Goal: Task Accomplishment & Management: Manage account settings

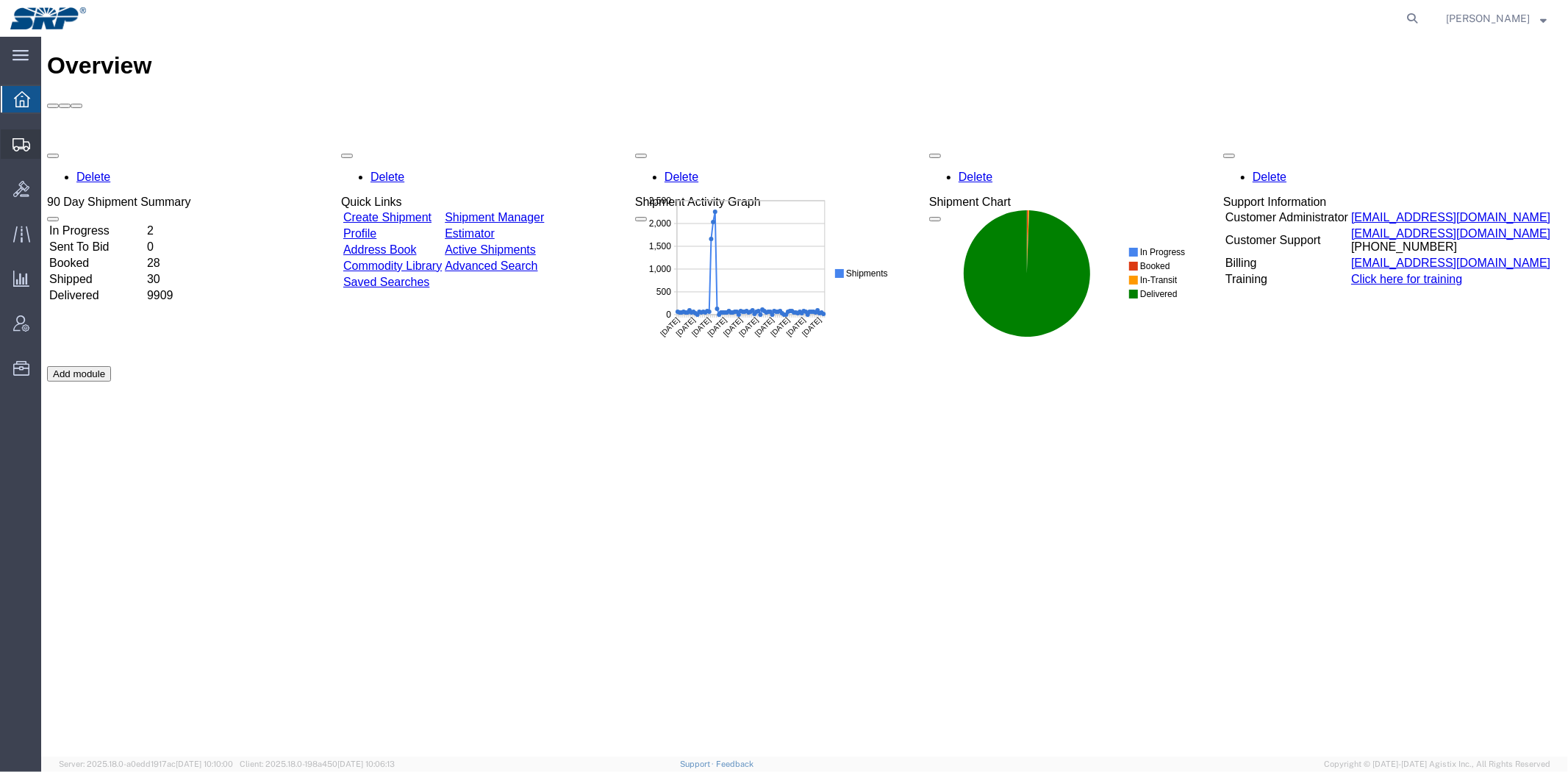
click at [0, 0] on span "Create Shipment" at bounding box center [0, 0] width 0 height 0
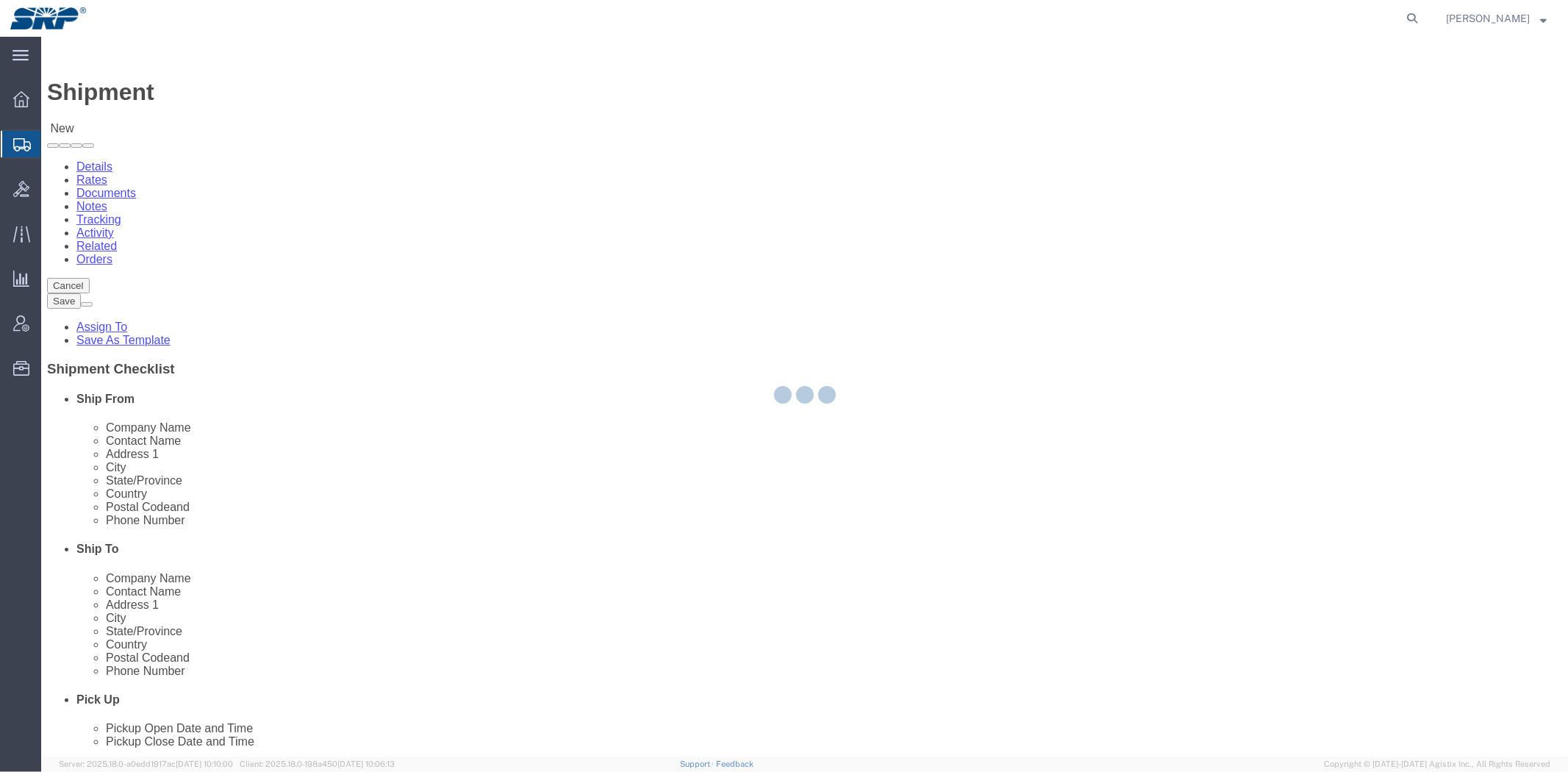
select select
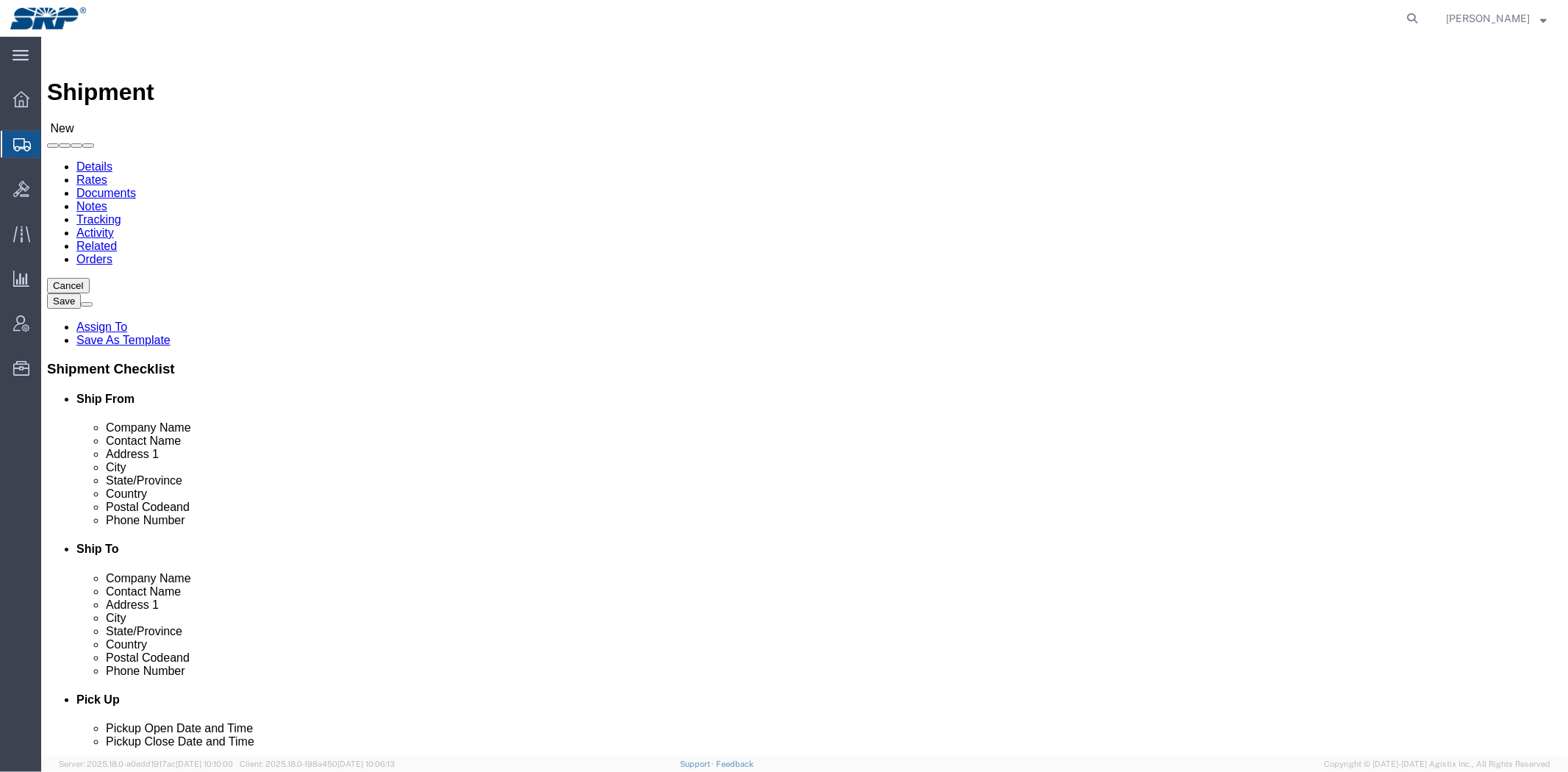
type input "te"
select select "56538"
select select "AZ"
drag, startPoint x: 241, startPoint y: 253, endPoint x: 160, endPoint y: 253, distance: 81.0
click div "Company Alias"
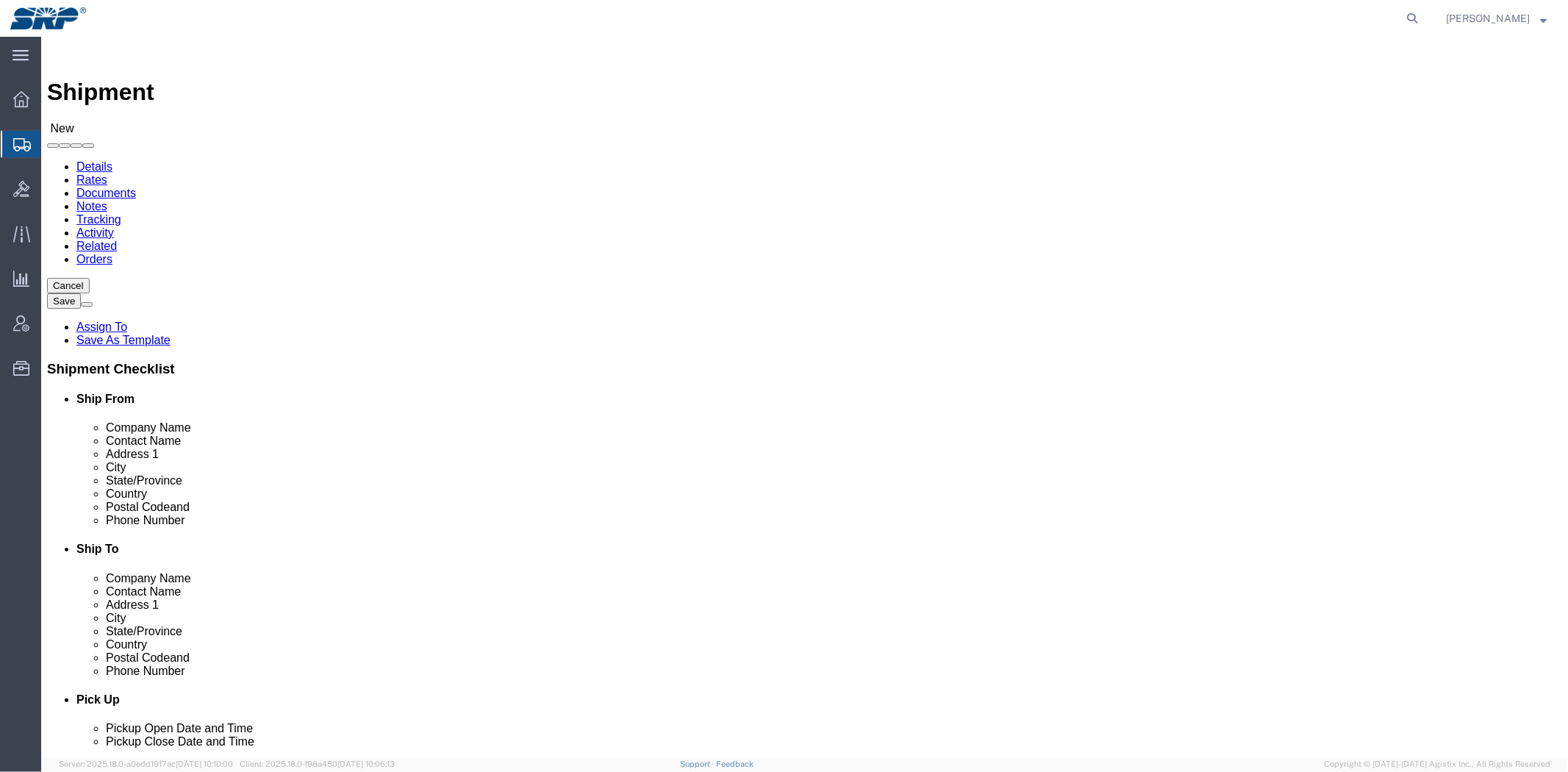
type input "TSC"
click input "text"
type input "Warehouse"
click input "text"
paste input "Advanced Test Equipment Rentals"
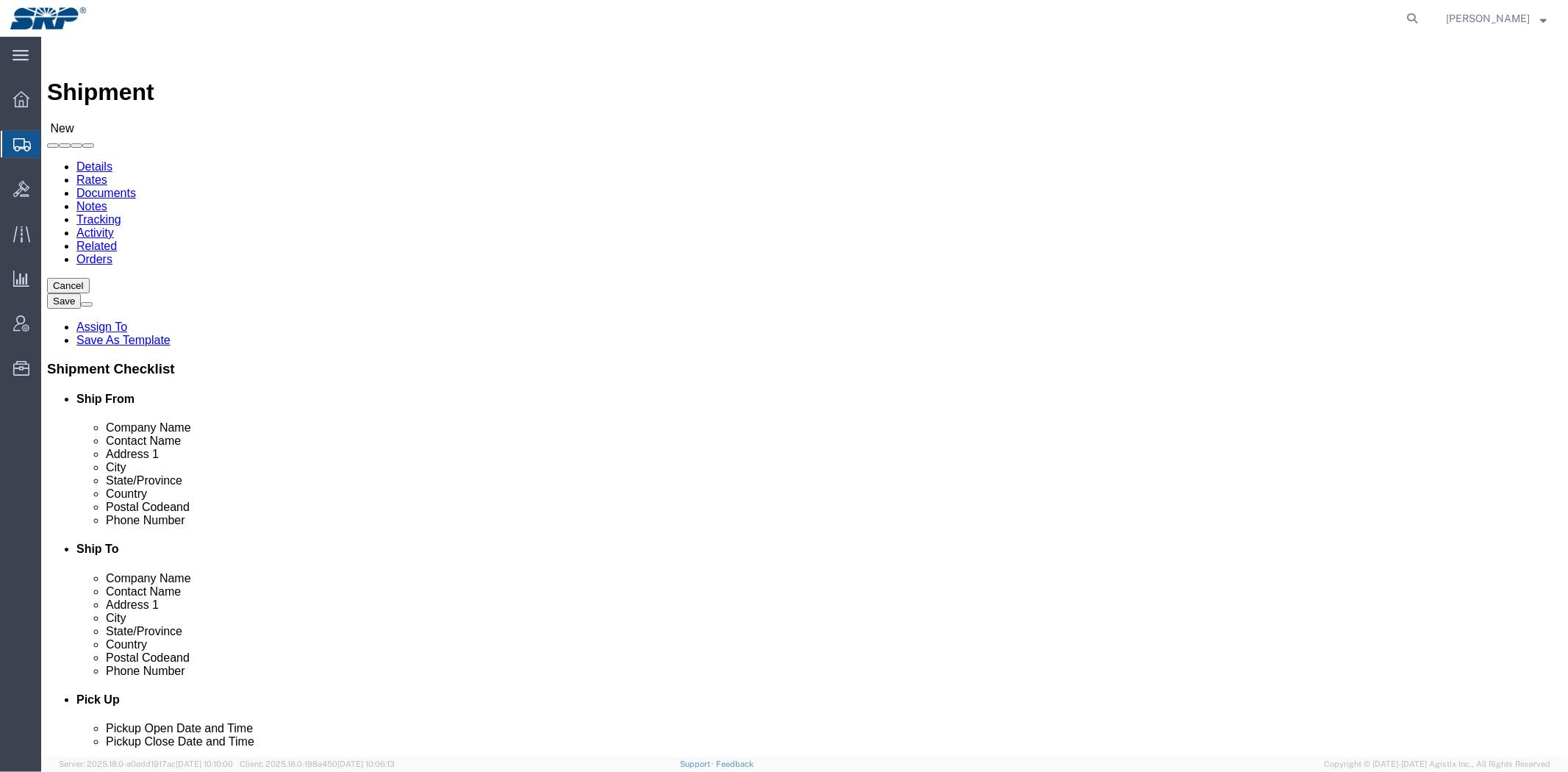
type input "Advanced Test Equipment Rentals"
click div "Location My Profile Location [GEOGRAPHIC_DATA] Facility [GEOGRAPHIC_DATA] [GEOG…"
drag, startPoint x: 959, startPoint y: 324, endPoint x: 974, endPoint y: 322, distance: 15.1
click input "text"
paste input "Advanced Test Equipment Rentals [STREET_ADDRESS]"
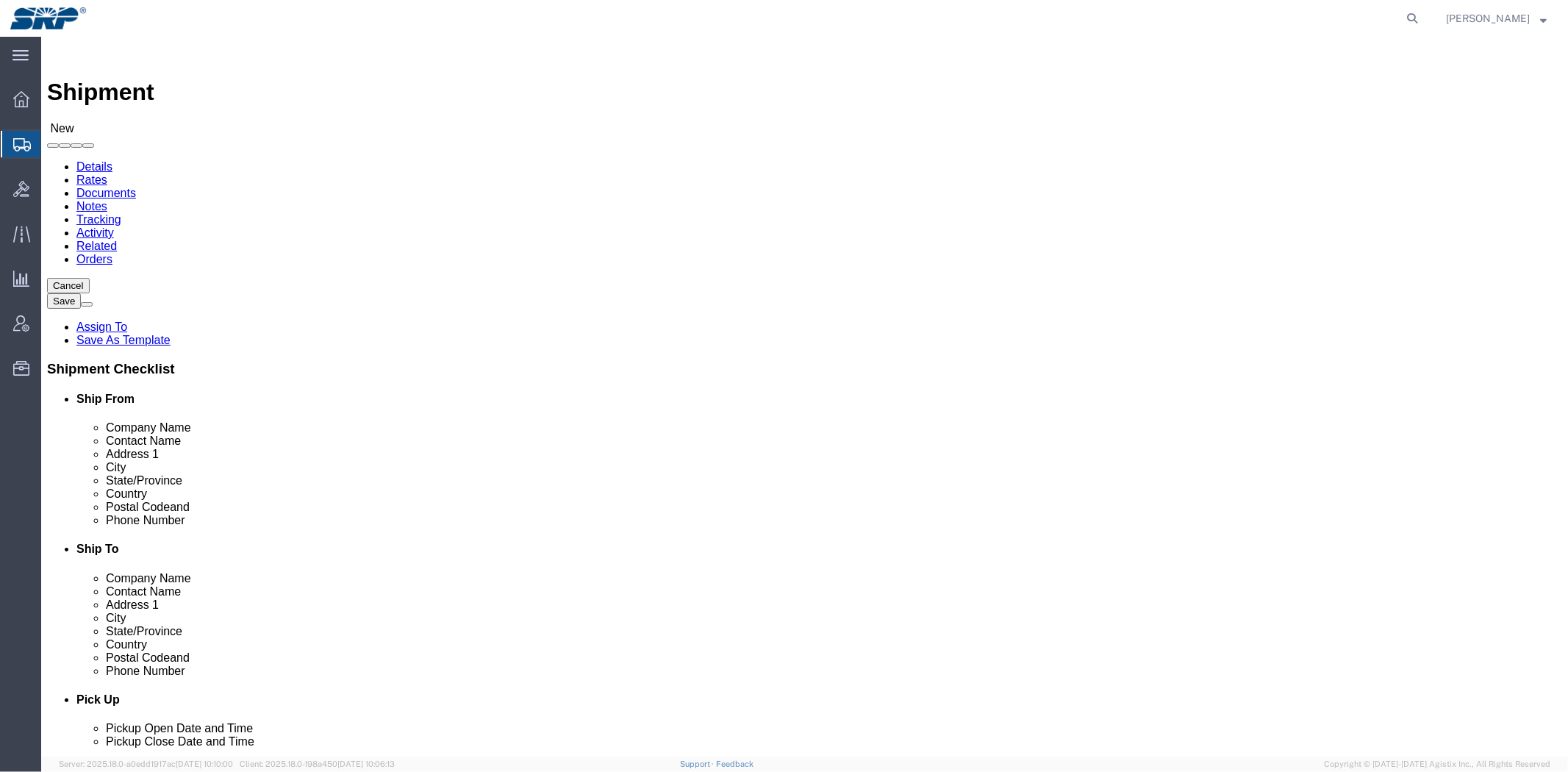
click input "Advanced Test Equipment Rentals [STREET_ADDRESS]"
drag, startPoint x: 1118, startPoint y: 329, endPoint x: 530, endPoint y: 335, distance: 588.0
click div "Ship From Location Location Tempe Service Center My Profile Location [GEOGRAPHI…"
paste input "text"
type input "[STREET_ADDRESS]"
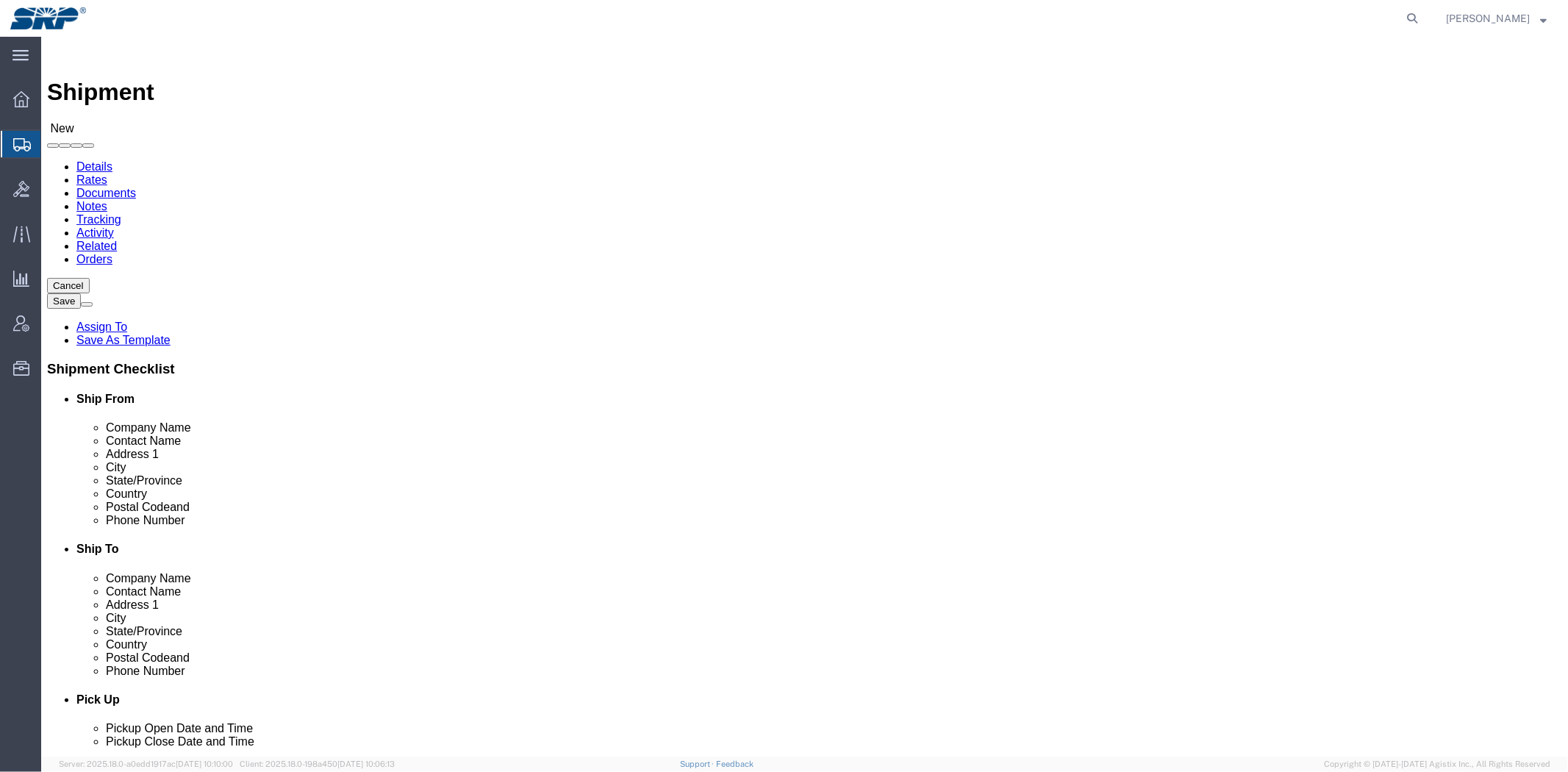
click input "text"
click input "Postal Code"
paste input "92121"
type input "92121"
type input "ca"
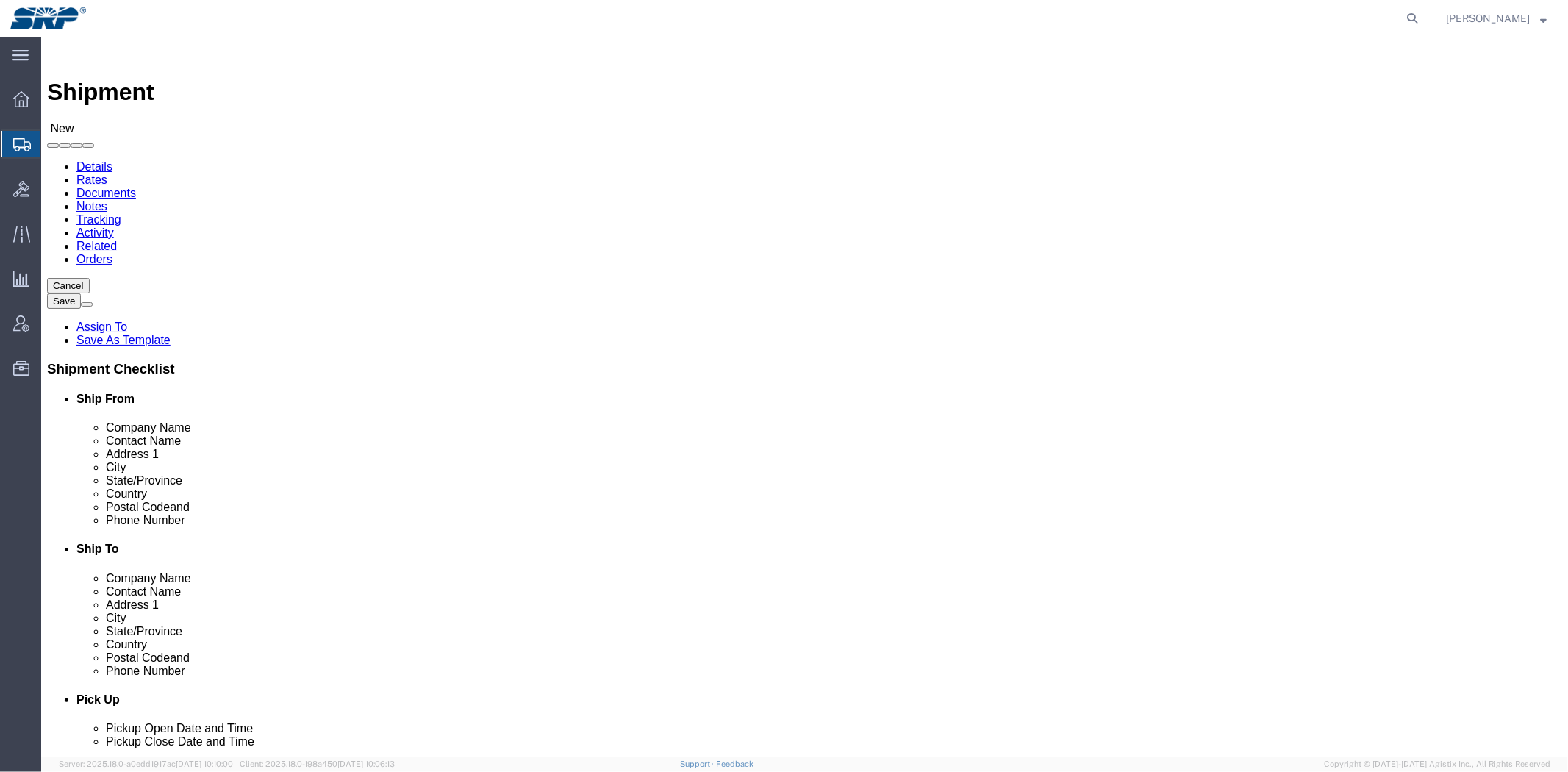
click input "text"
paste input "[GEOGRAPHIC_DATA]"
type input "[GEOGRAPHIC_DATA]"
click label "Contact Name"
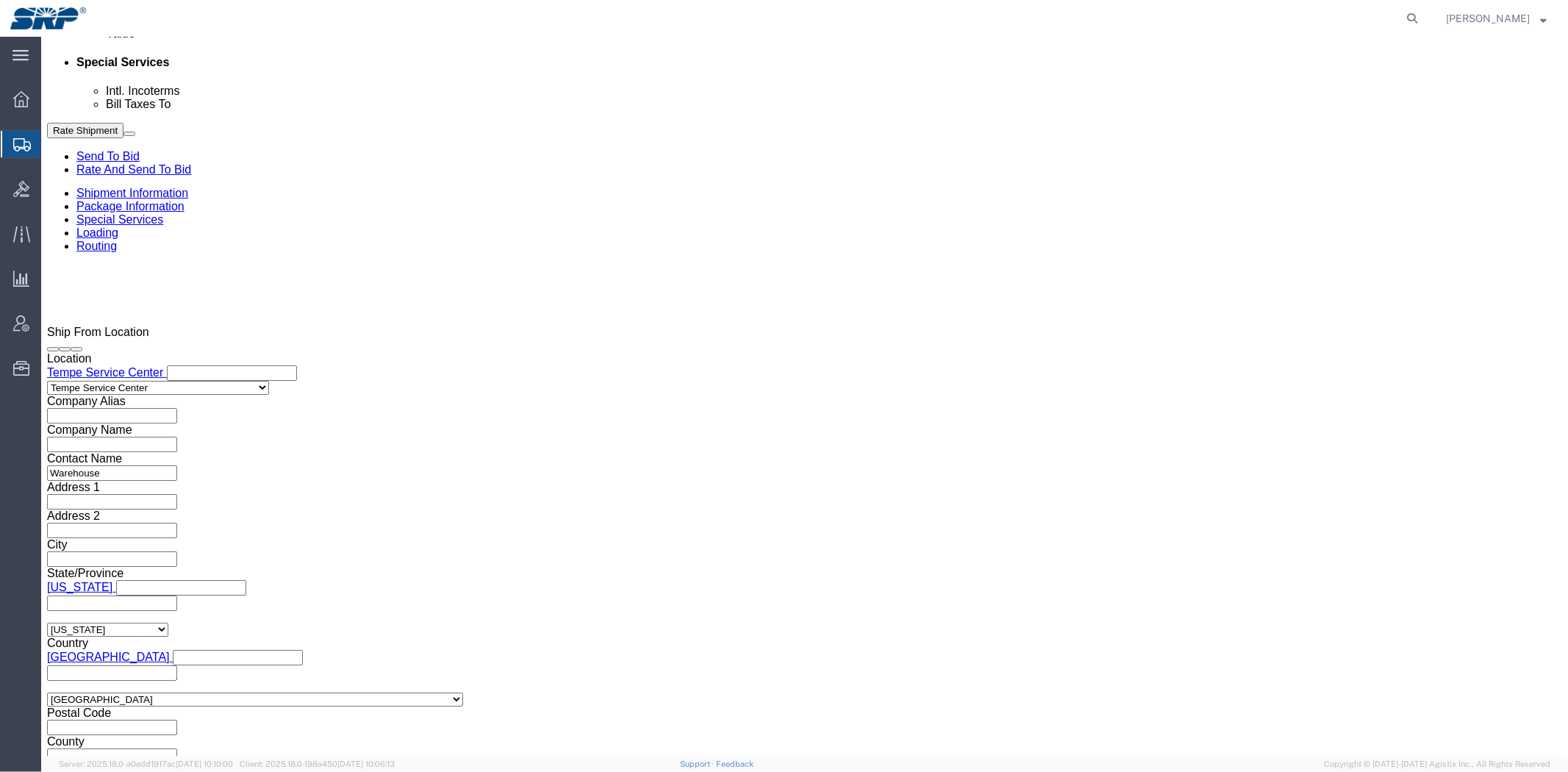
click select "Select Account Type Activity ID Airline Appointment Number ASN Batch Request # …"
select select "RMA"
click select "Select Account Type Activity ID Airline Appointment Number ASN Batch Request # …"
click input "text"
paste input "554030"
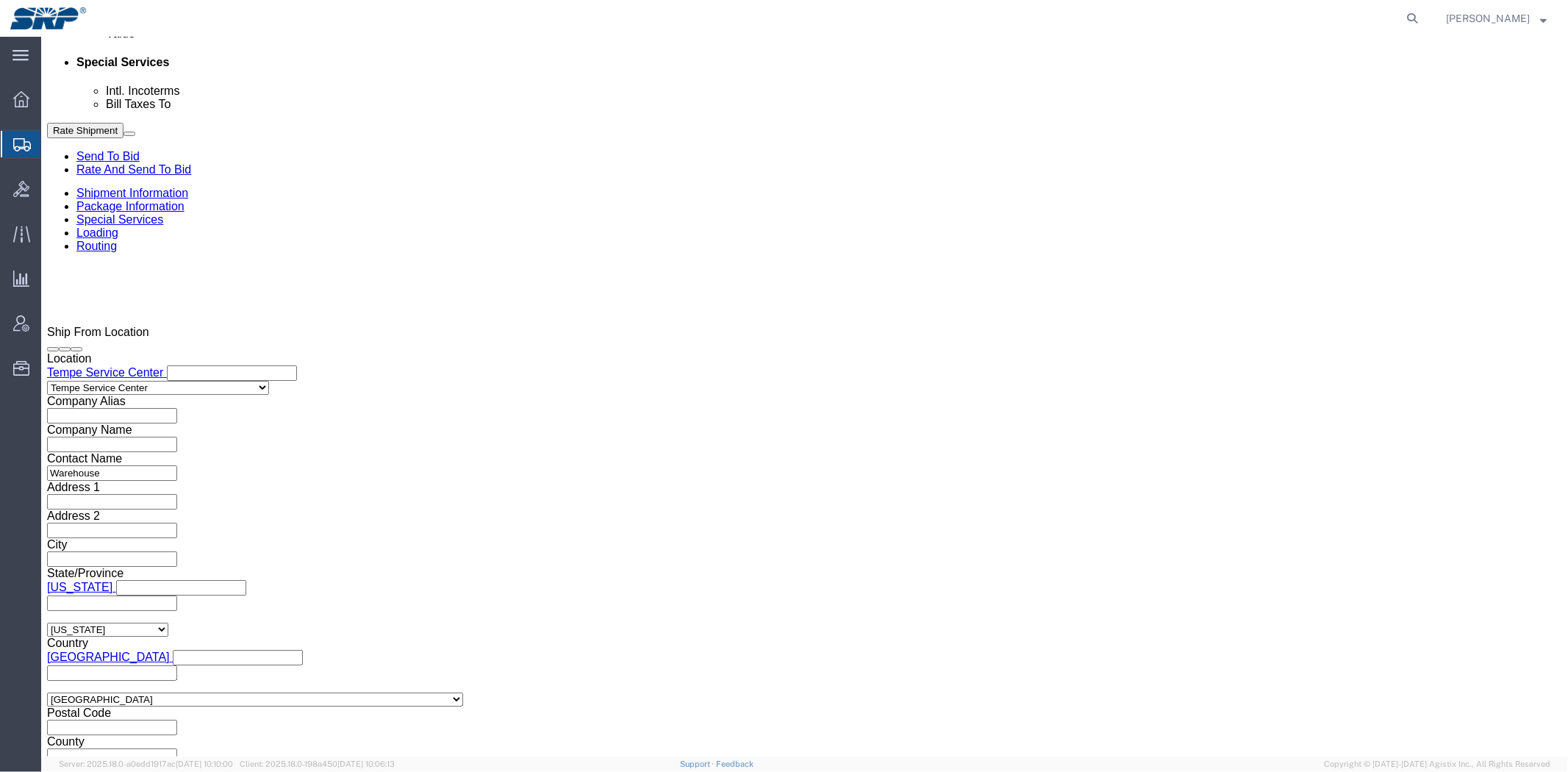
type input "554030"
click div "Ship From Location Location Tempe Service Center My Profile Location [GEOGRAPHI…"
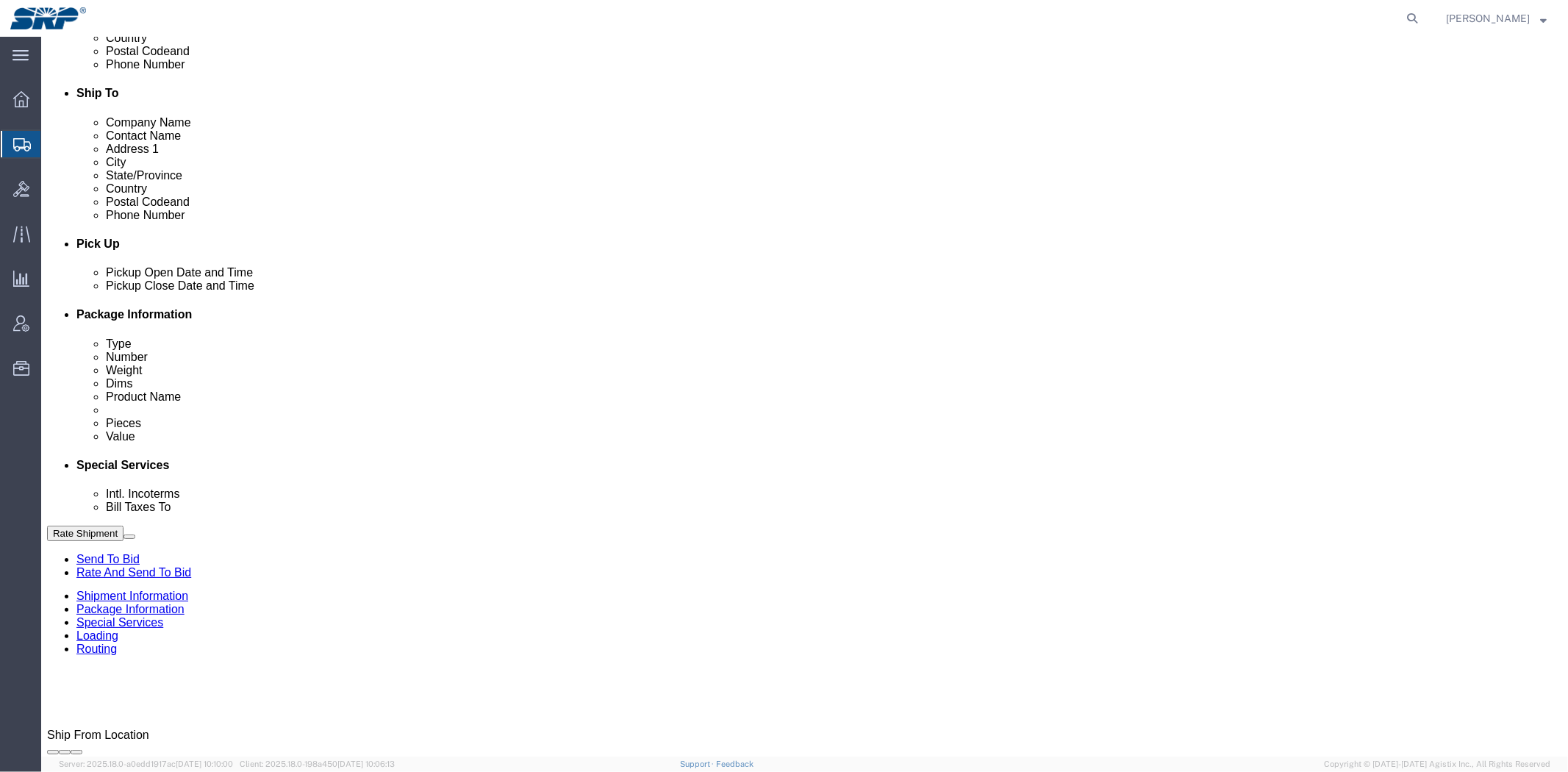
scroll to position [0, 0]
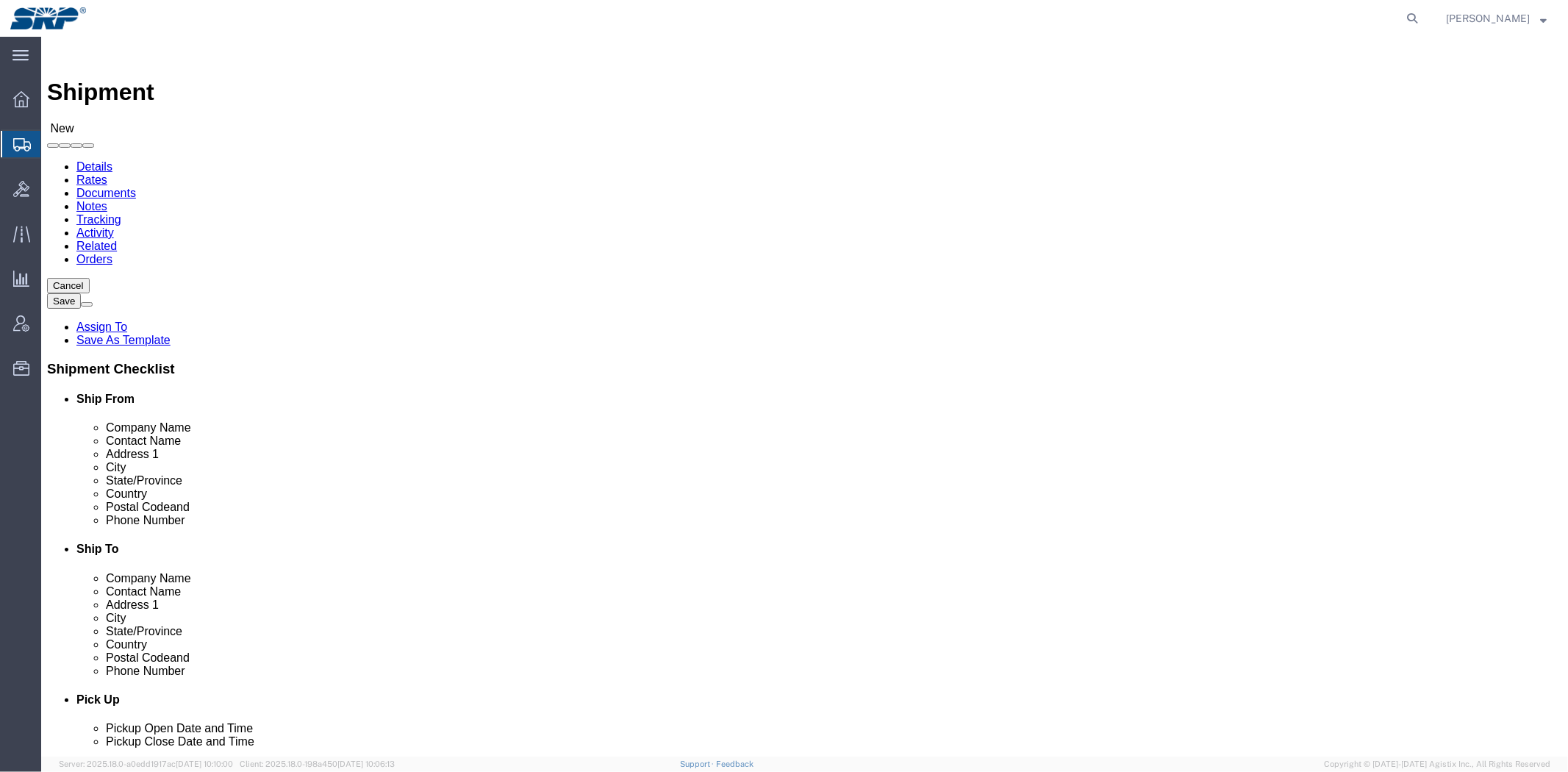
drag, startPoint x: 745, startPoint y: 411, endPoint x: 712, endPoint y: 180, distance: 233.3
click div "Ship To Location Location My Profile Location [GEOGRAPHIC_DATA] Facility [GEOGR…"
click div "Location My Profile Location [GEOGRAPHIC_DATA] Facility [GEOGRAPHIC_DATA] [GEOG…"
click input "text"
drag, startPoint x: 868, startPoint y: 308, endPoint x: 923, endPoint y: 302, distance: 55.3
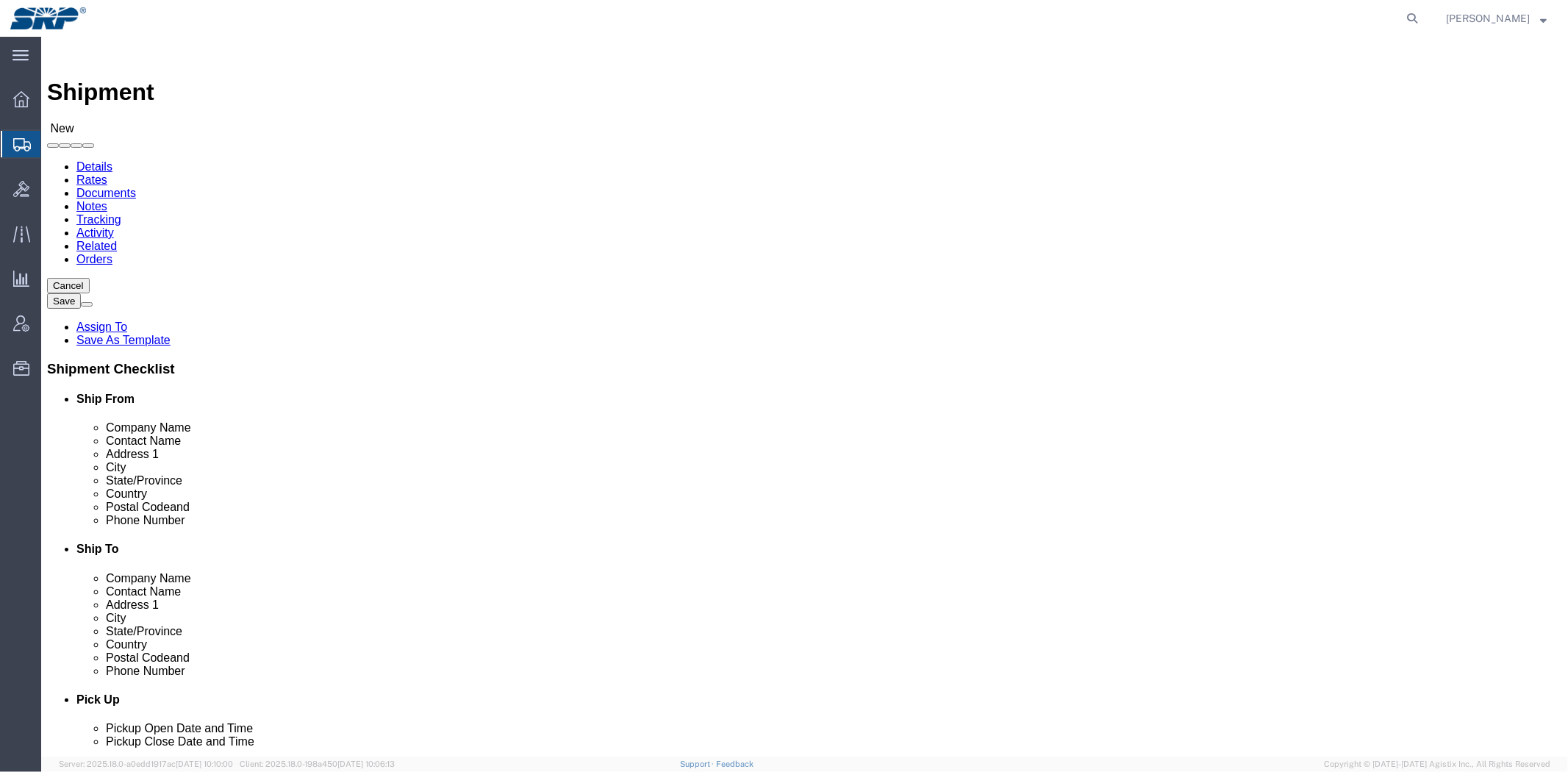
click input "text"
paste input "Service Department"
click label "Address 1"
click div "Location My Profile Location [GEOGRAPHIC_DATA] Facility [GEOGRAPHIC_DATA] [GEOG…"
click input "Service Department"
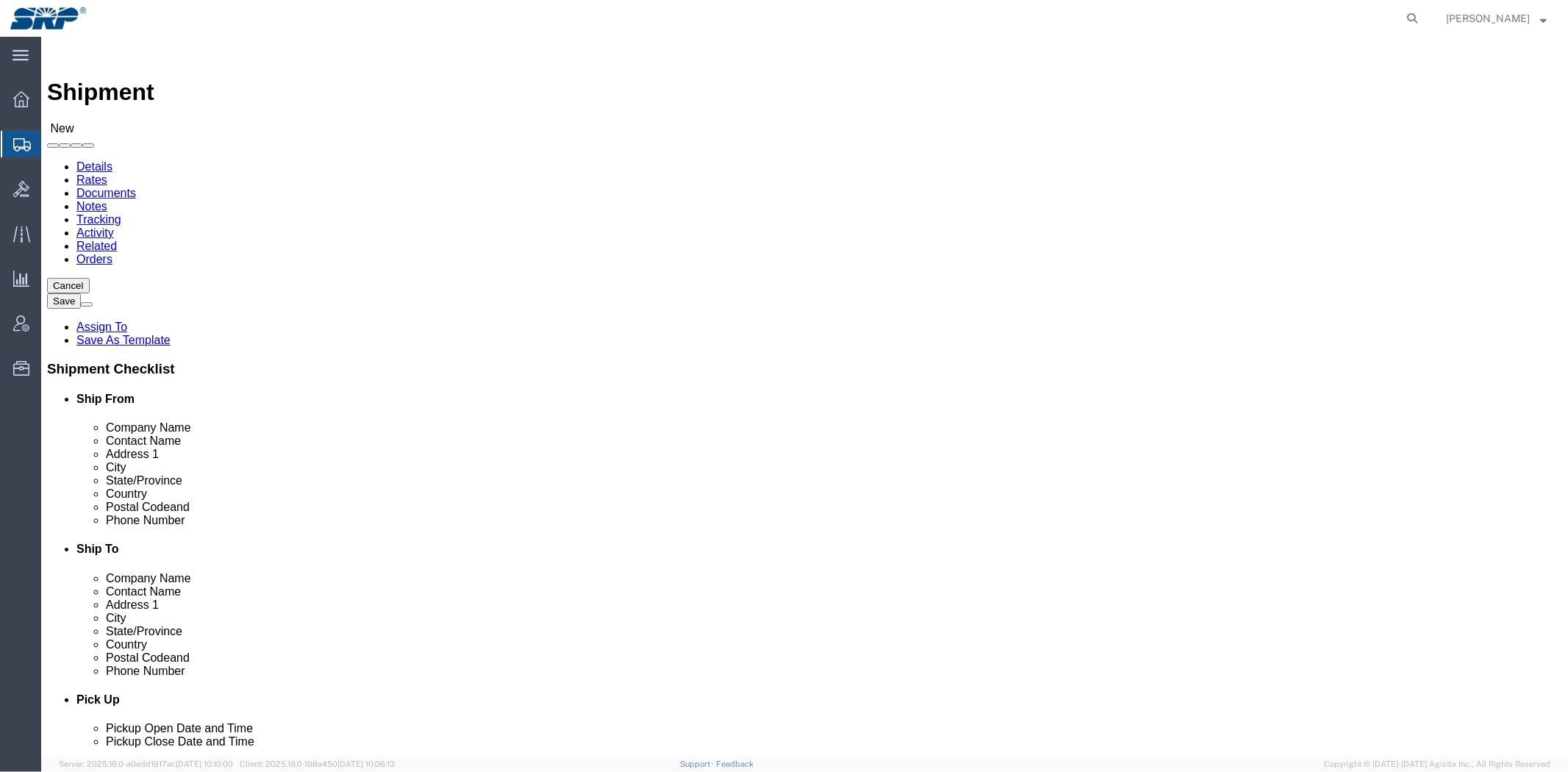
type input "Service Department"
click label "Address 1"
drag, startPoint x: 649, startPoint y: 170, endPoint x: 752, endPoint y: 169, distance: 103.0
click div "Ship To Location"
click div "Ship To Location Location My Profile Location [GEOGRAPHIC_DATA] Facility [GEOGR…"
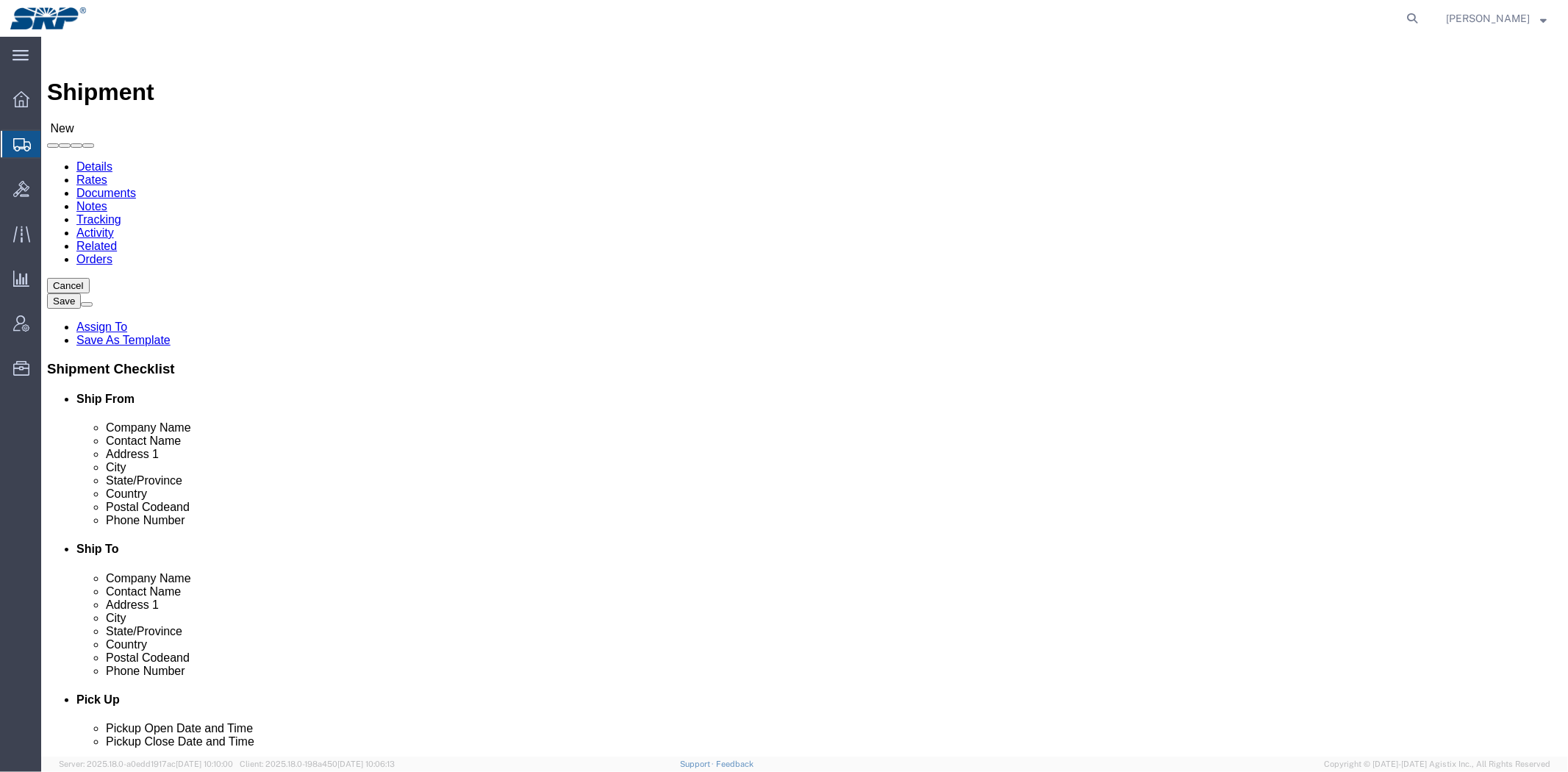
click div "Please fix the following errors Ship From Location Location Tempe Service Cente…"
click link "Package Information"
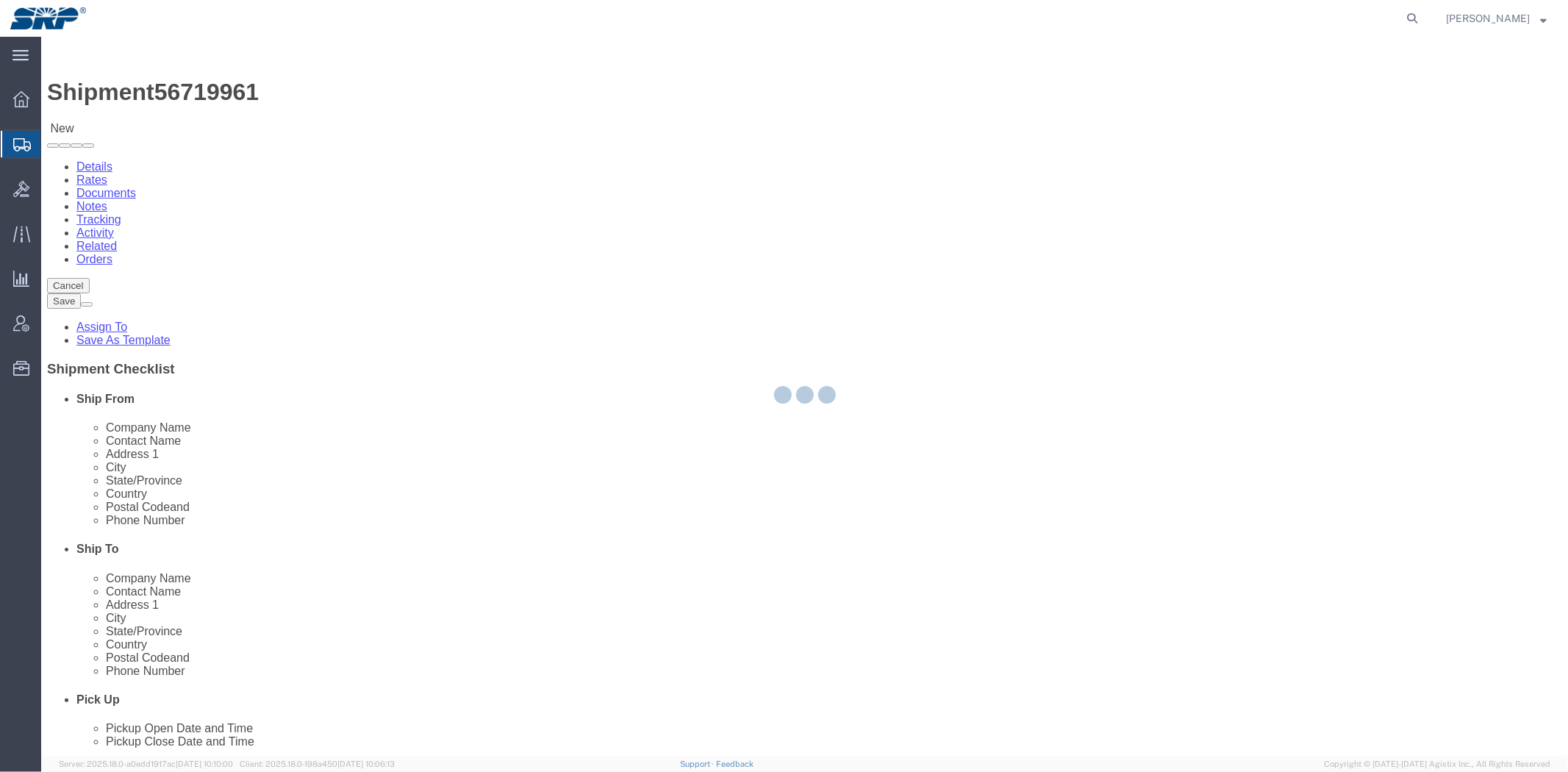
select select "56538"
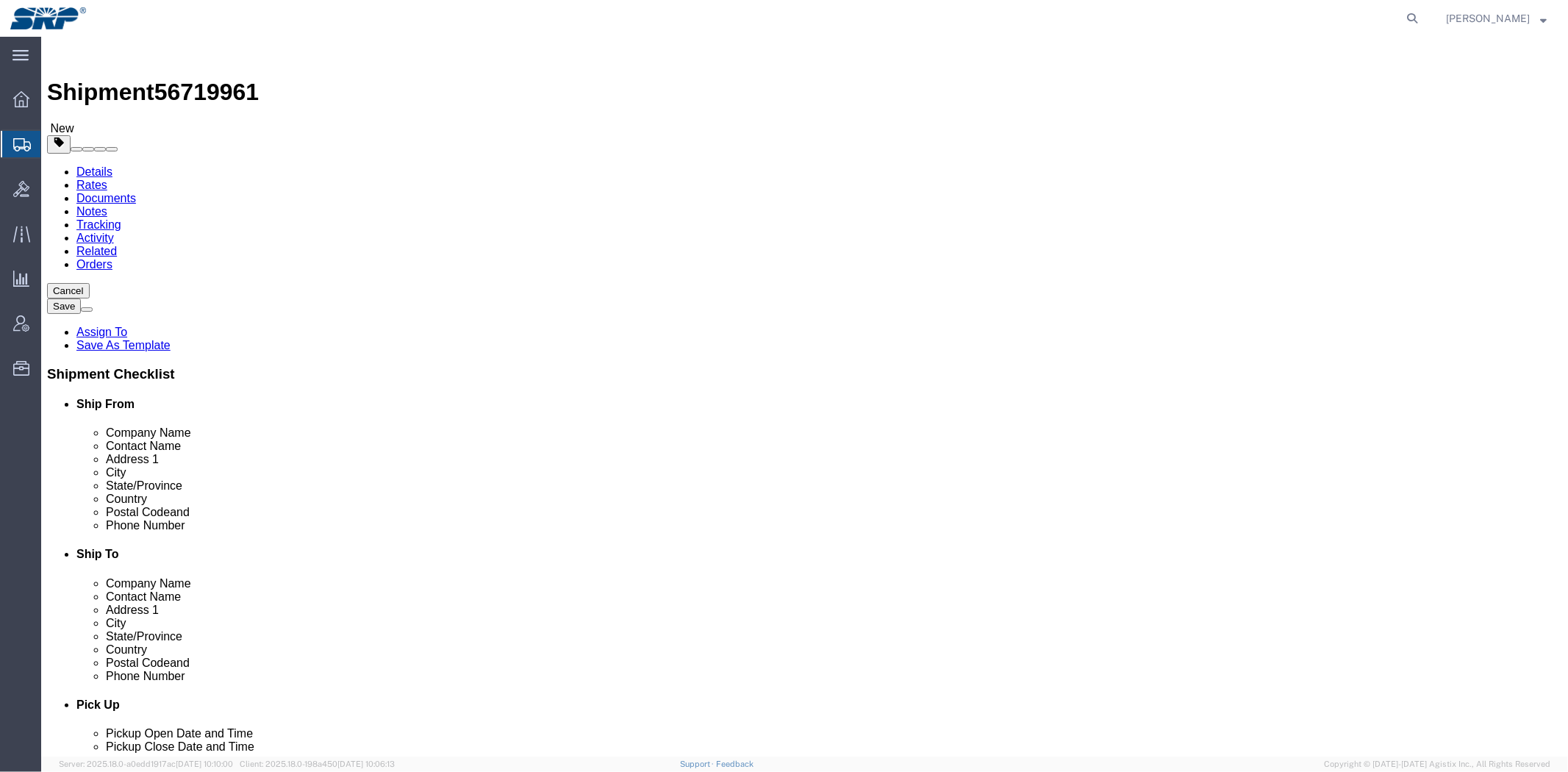
click select "Select Bale(s) Basket(s) Bolt(s) Bottle(s) Buckets Bulk Bundle(s) Can(s) Cardbo…"
select select "YRPK"
click select "Select Bale(s) Basket(s) Bolt(s) Bottle(s) Buckets Bulk Bundle(s) Can(s) Cardbo…"
click input "text"
type input "12"
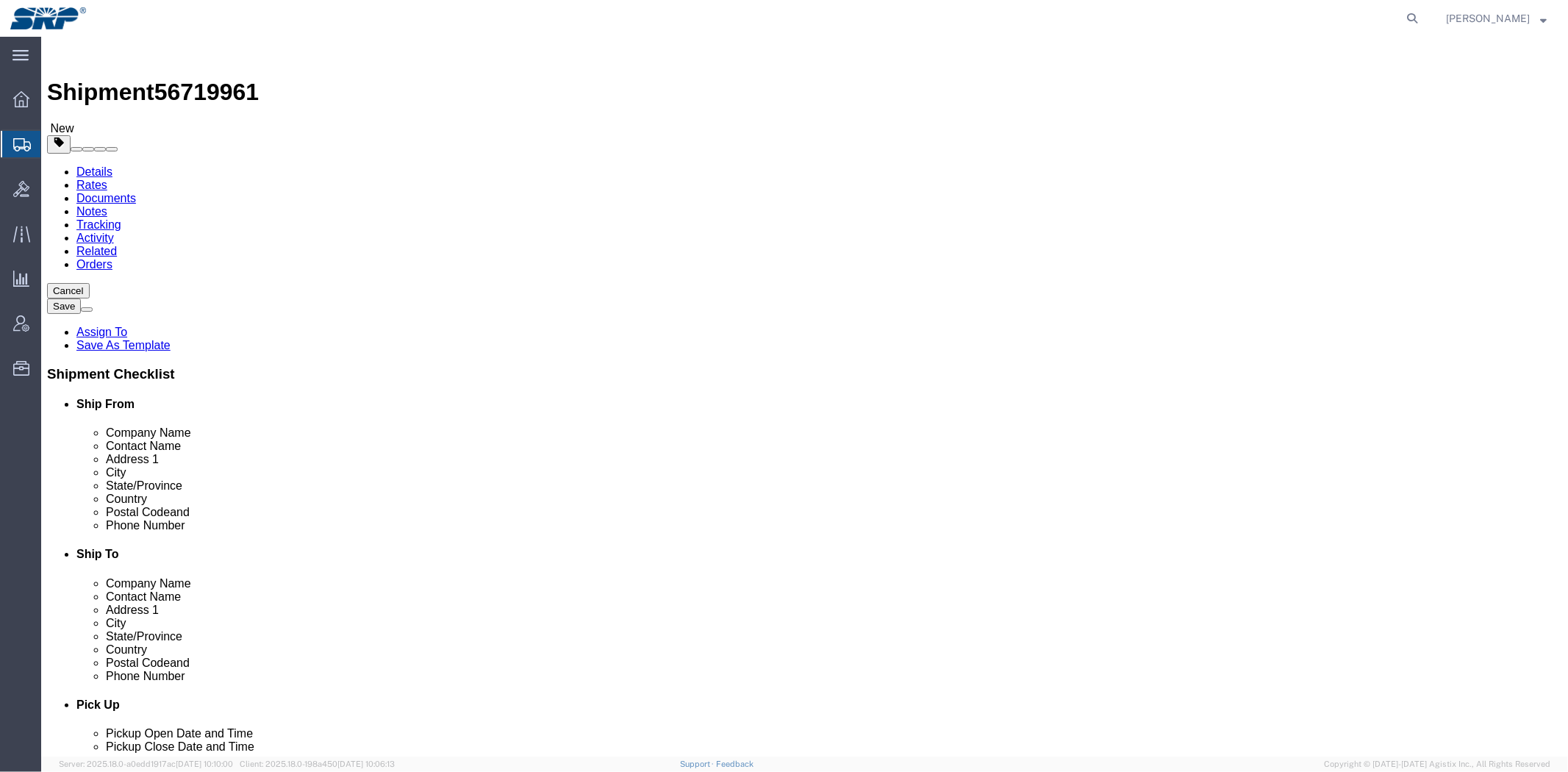
type input "12"
click div "1 x Your Packaging Package Type Select Bale(s) Basket(s) Bolt(s) Bottle(s) Buck…"
drag, startPoint x: 257, startPoint y: 331, endPoint x: 151, endPoint y: 339, distance: 106.3
click input "0.00"
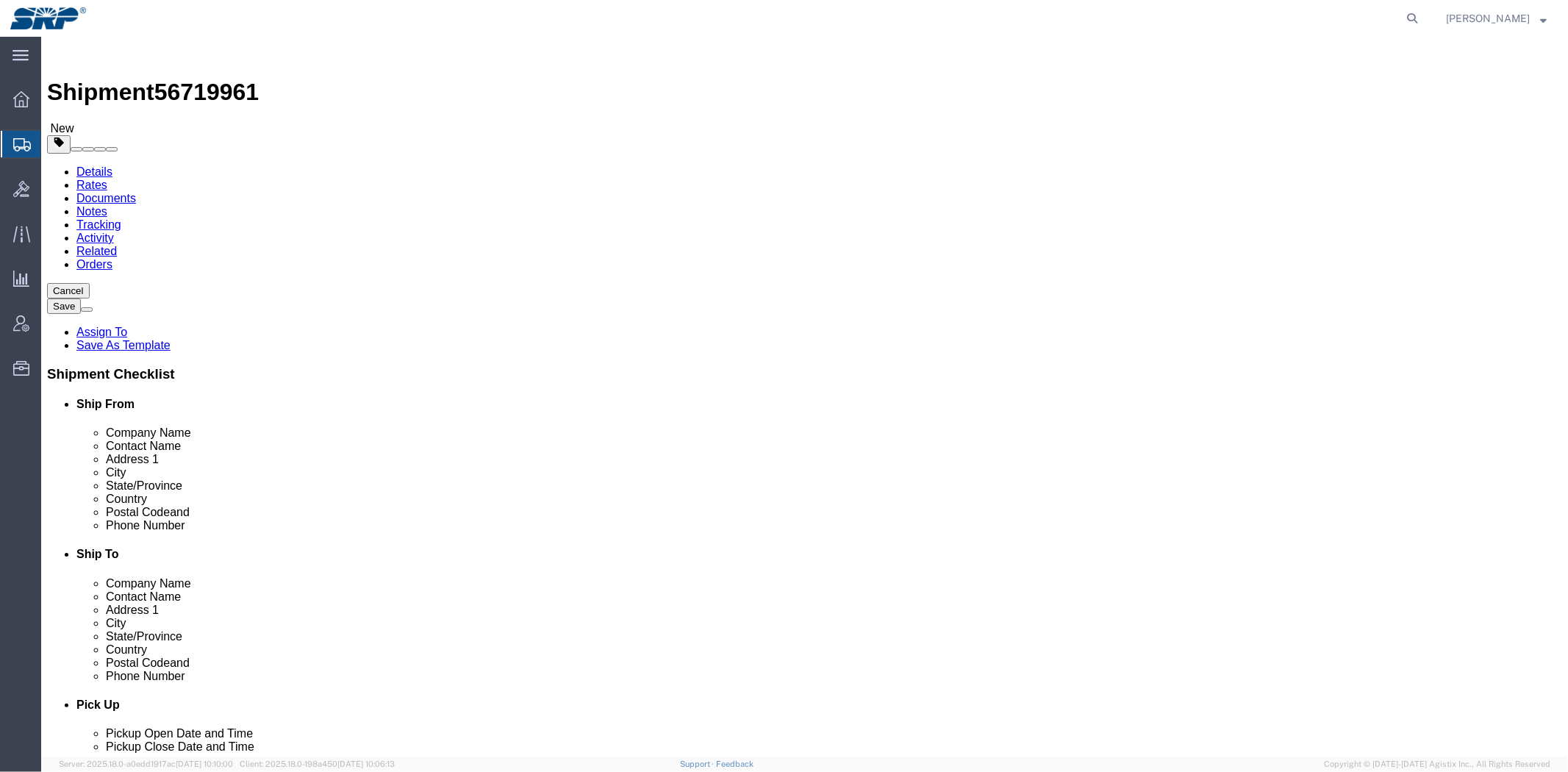
click input "0.00"
type input "7"
type input "8"
click input "1"
click div "Previous Continue"
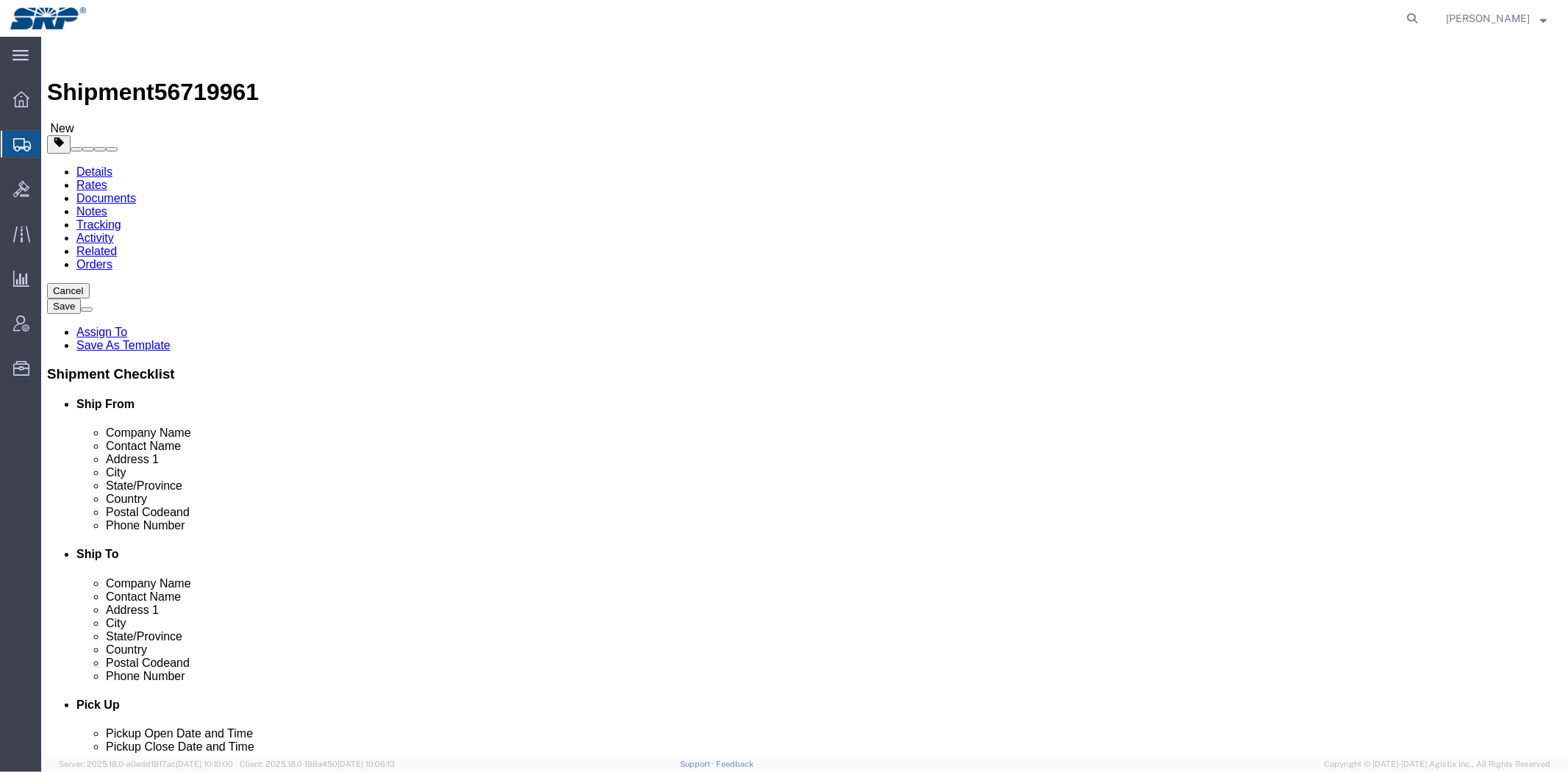
click icon
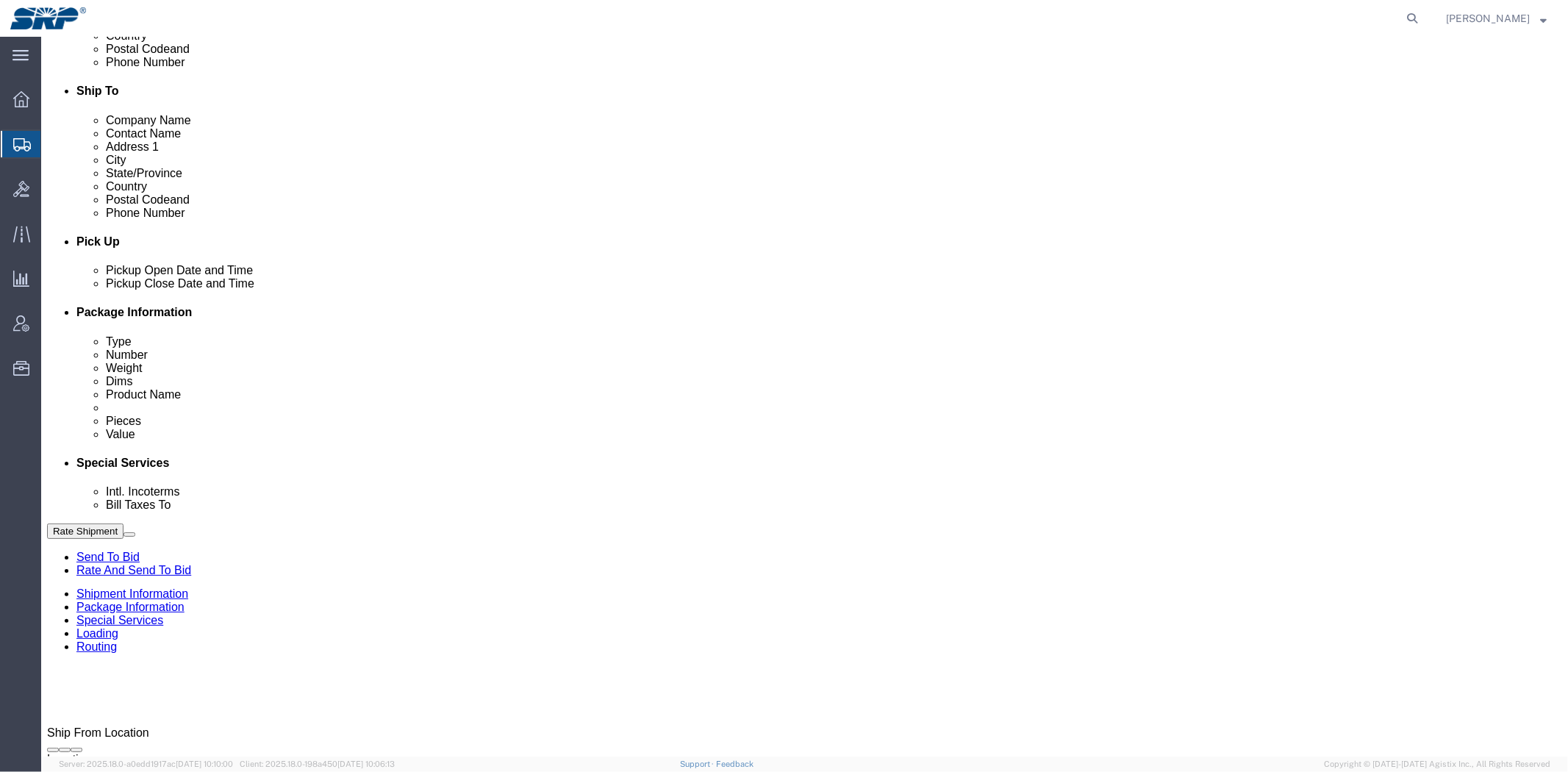
drag, startPoint x: 345, startPoint y: 186, endPoint x: 366, endPoint y: 265, distance: 81.7
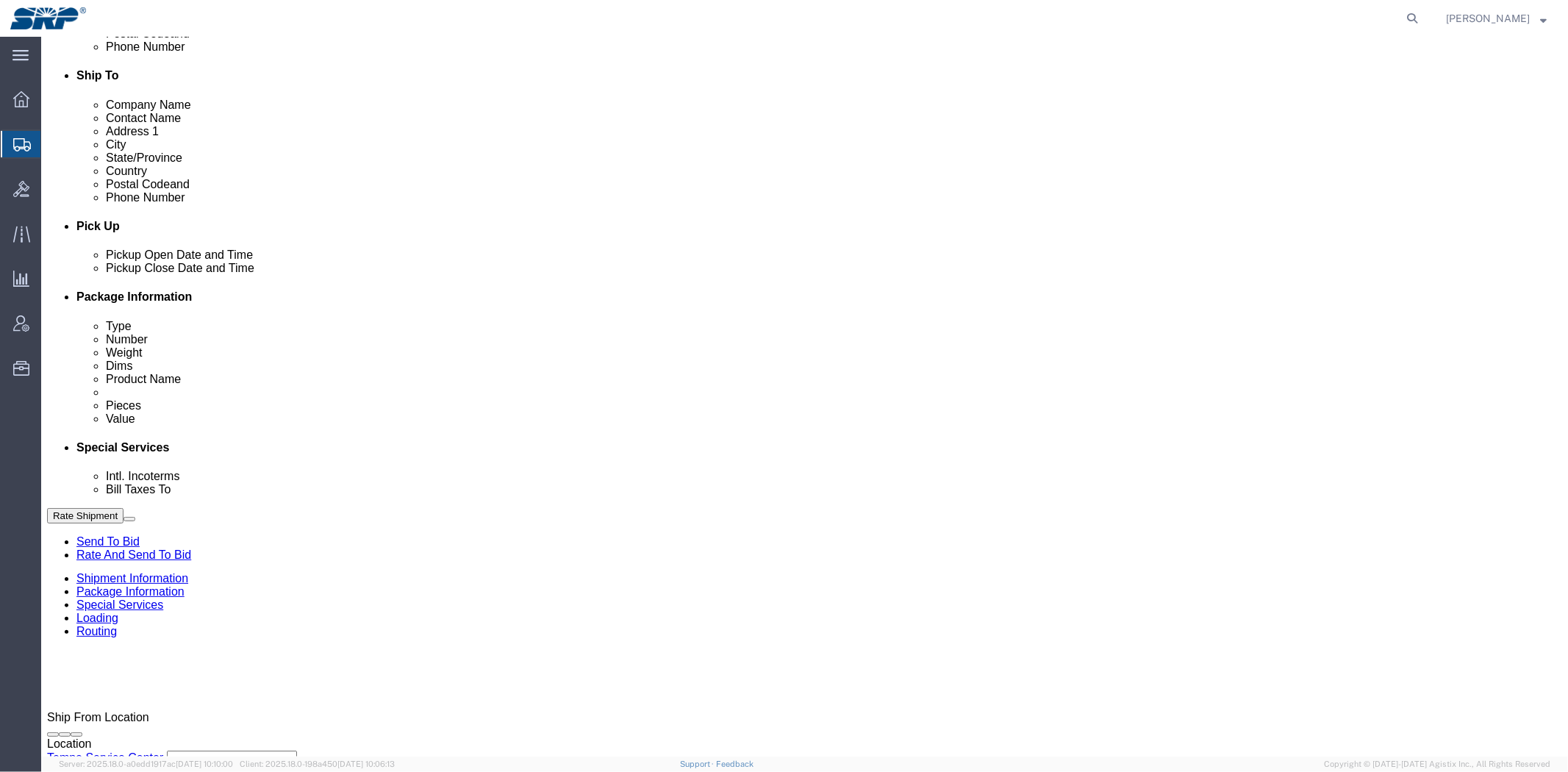
click select "Select Recipient Account Sender/Shipper Third Party Account"
select select "THRD"
click select "Select Recipient Account Sender/Shipper Third Party Account"
select select
click input "text"
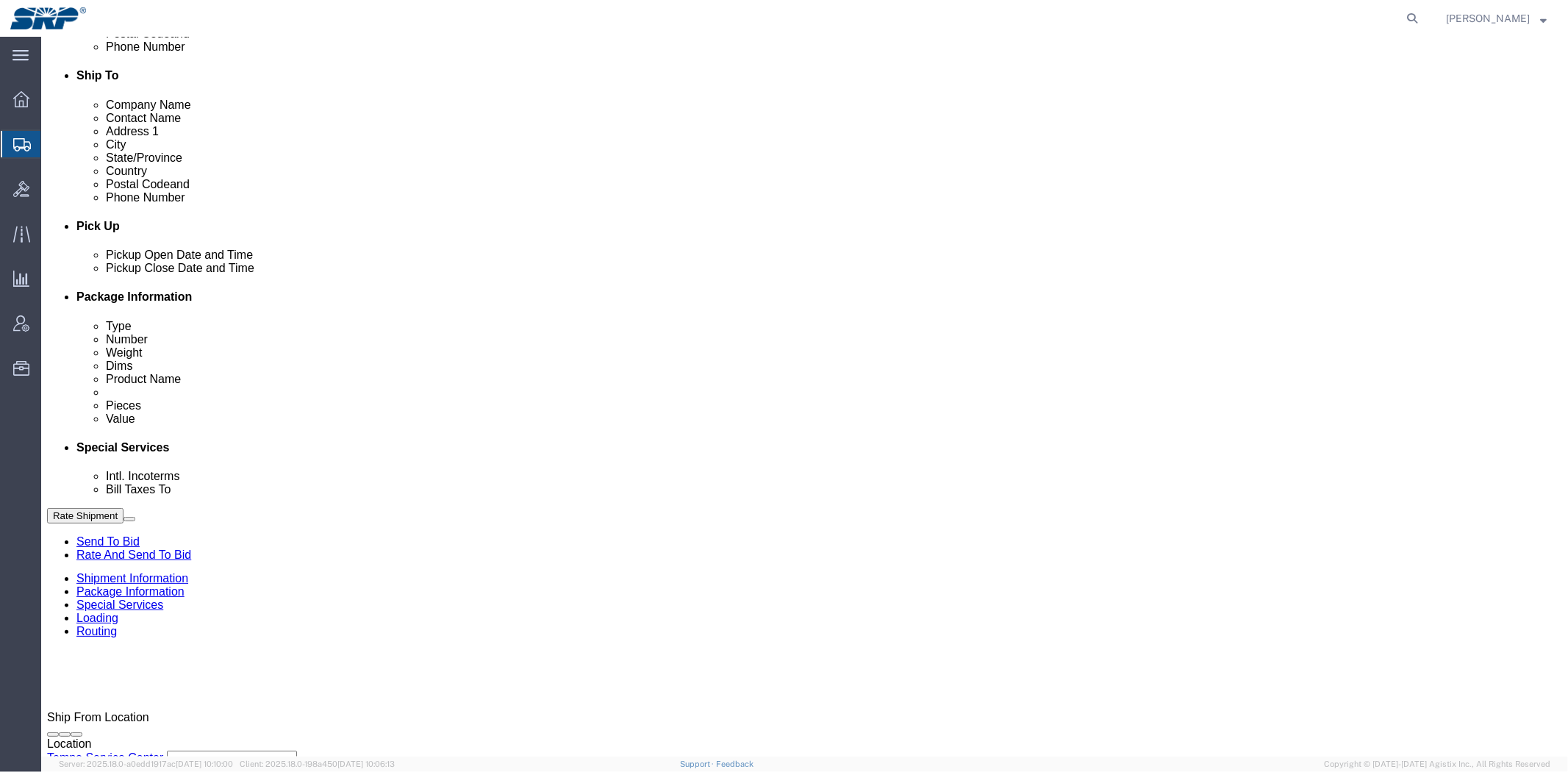
click button
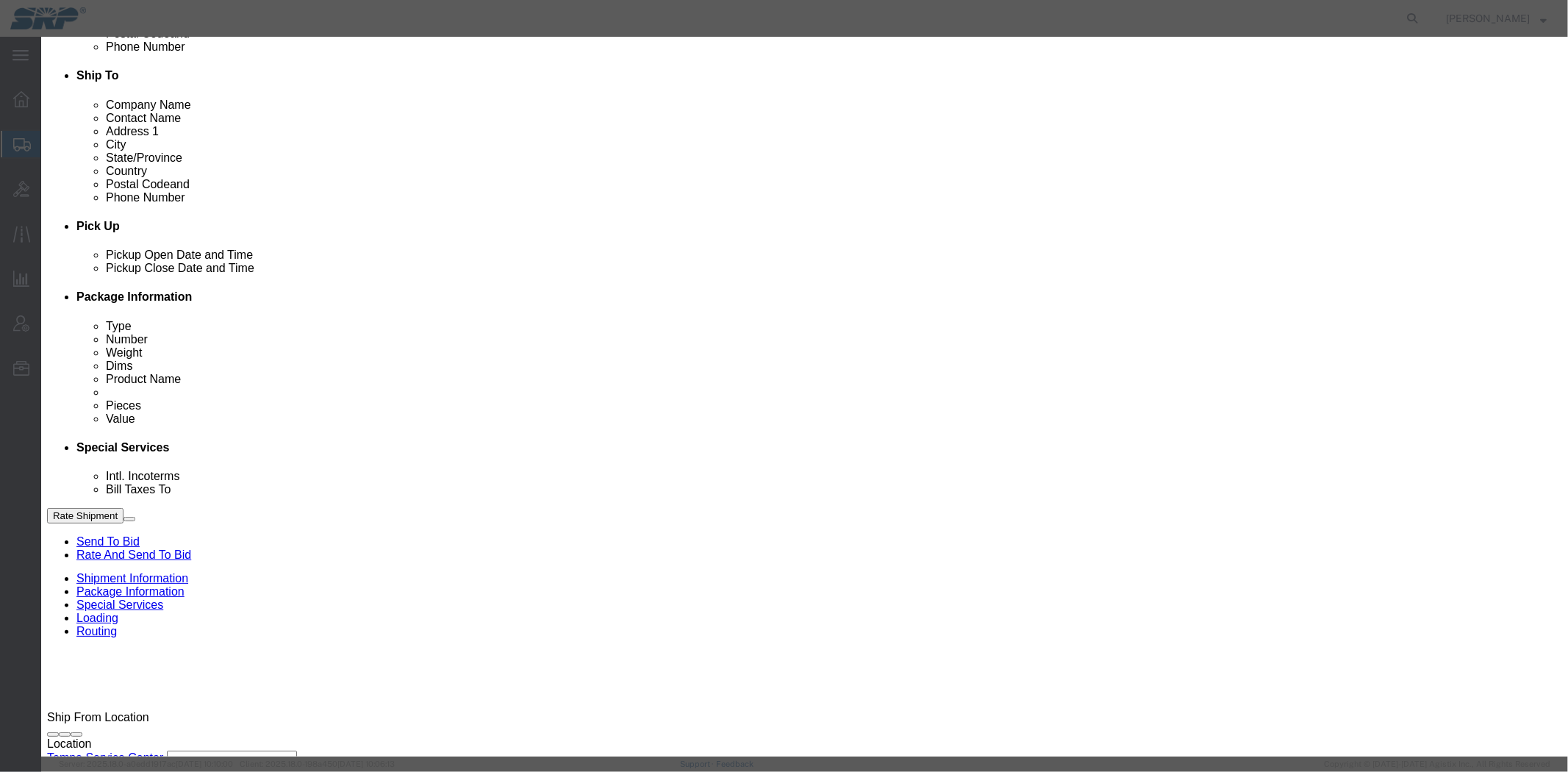
click select "Search by Address Book Name City Company Name Contact Name Country CustomerAlia…"
select select "city"
click select "Search by Address Book Name City Company Name Contact Name Country CustomerAlia…"
click input "text"
type input "phoenix"
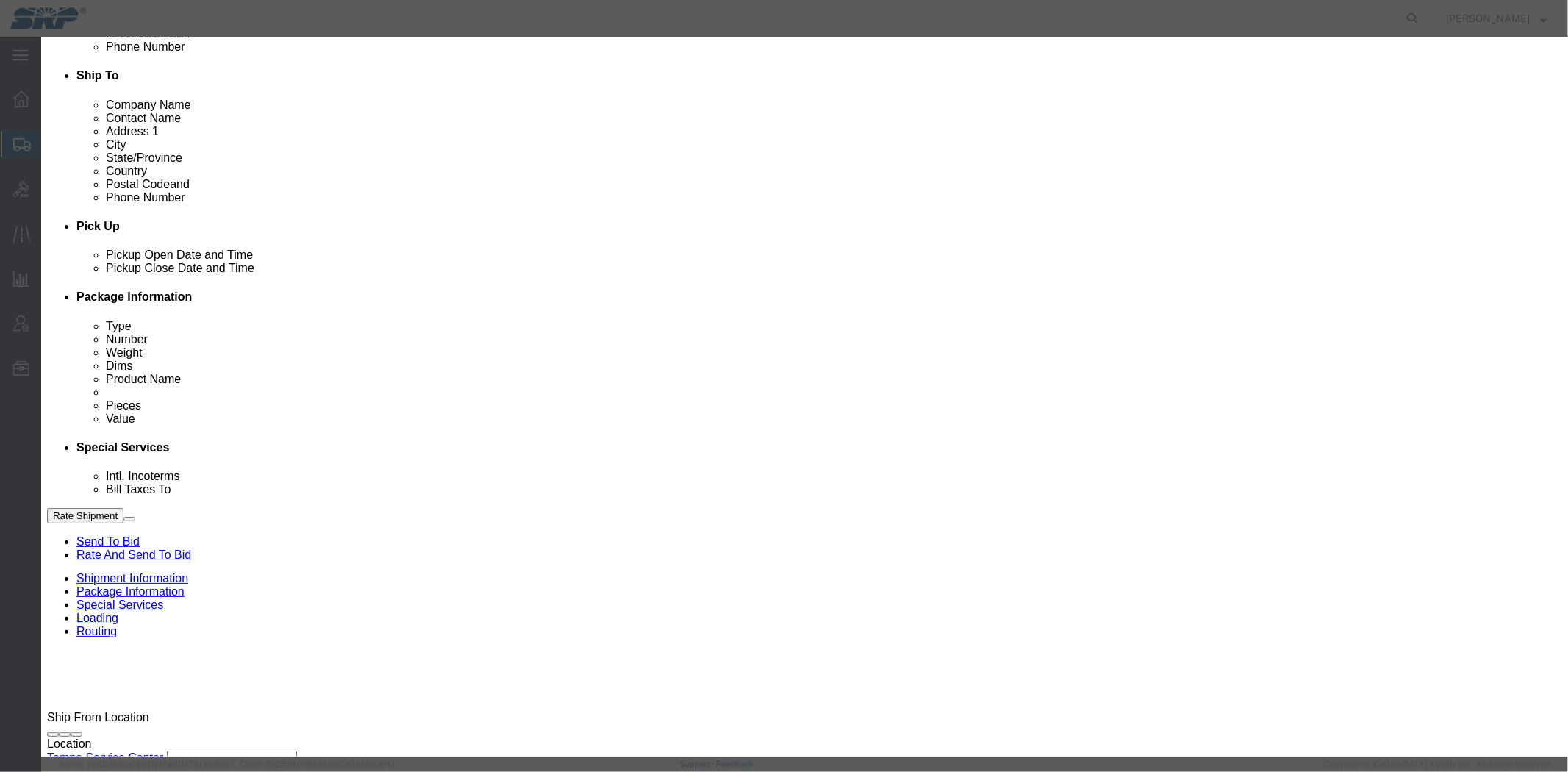
click div "phoenix"
click button "button"
click button "Select"
type input "Salt River Project"
type input "PO Box 29066"
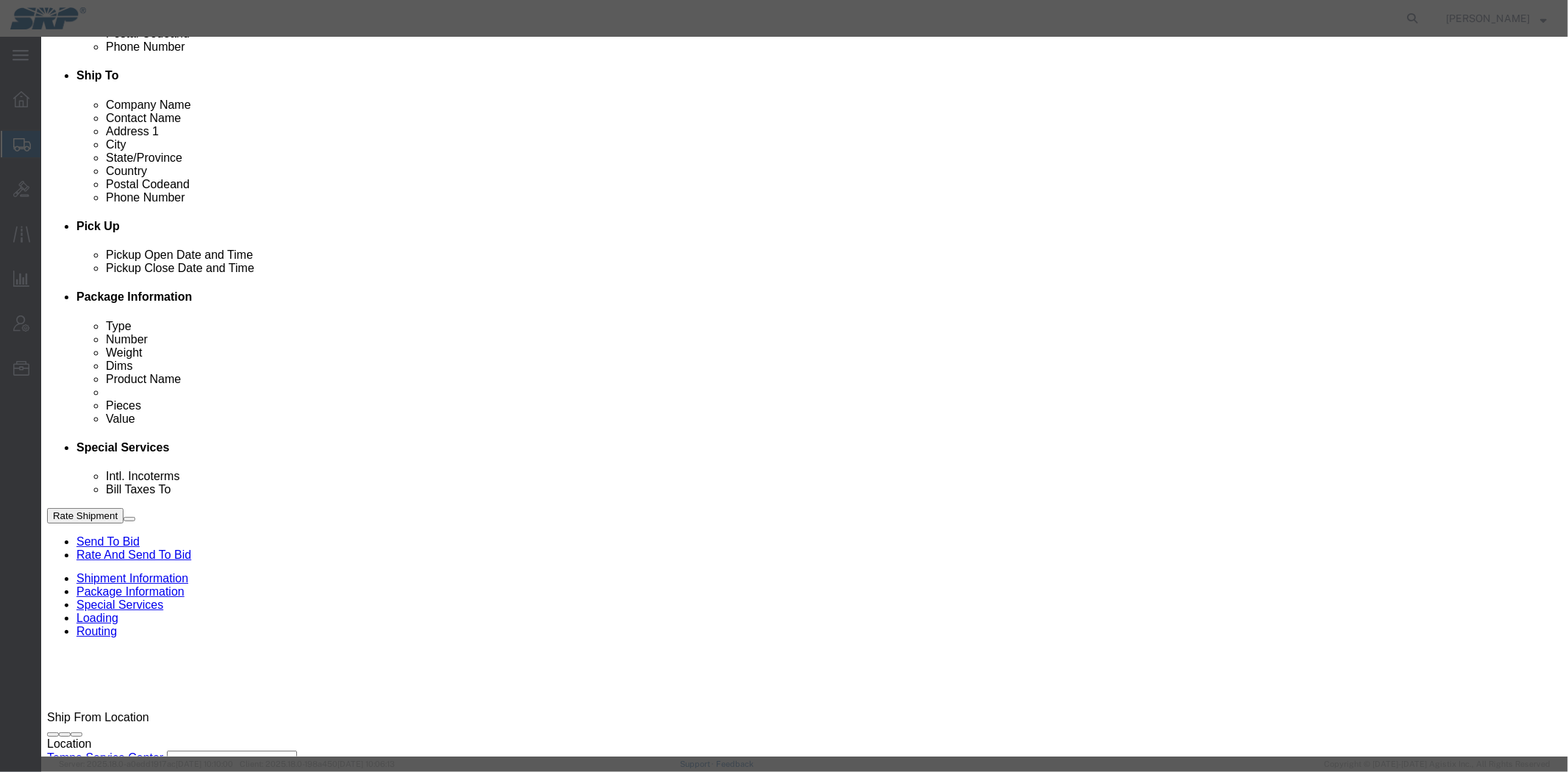
select select "US"
type input "6022368759"
type input "Accounts Payable"
type input "Phoenix"
type input "85038"
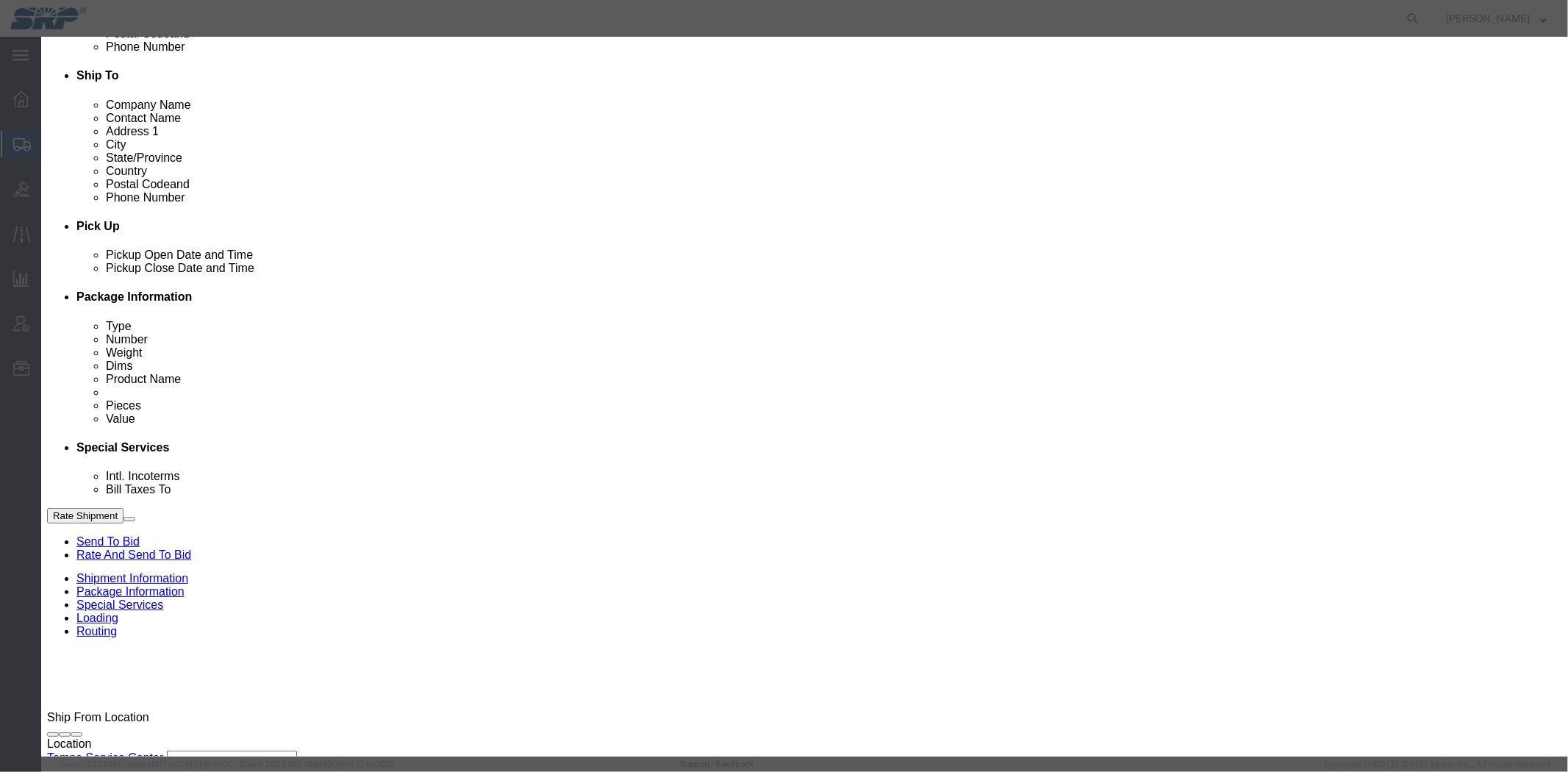
select select "AZ"
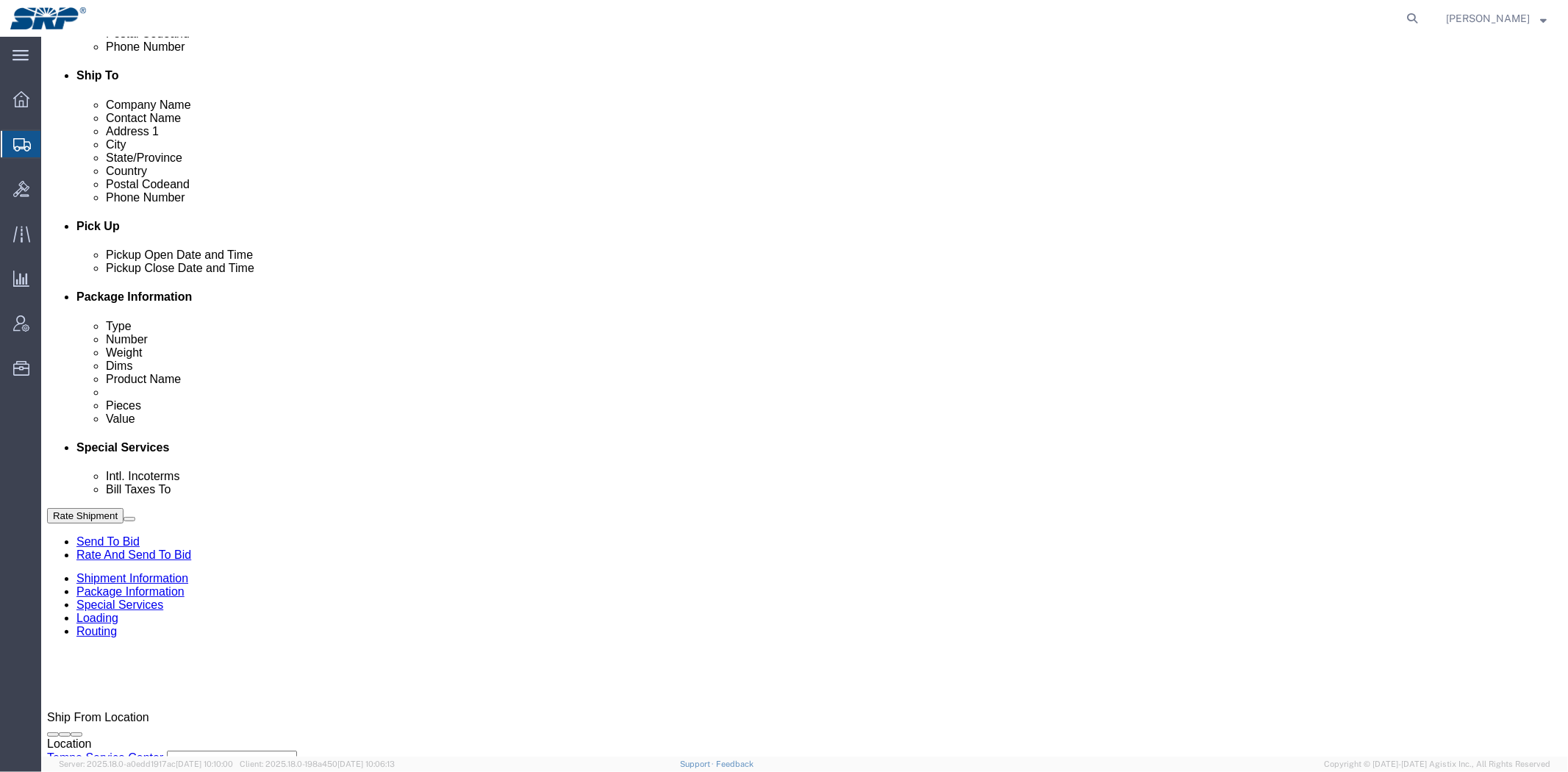
click input "text"
paste input "422950044"
type input "422950044"
drag, startPoint x: 158, startPoint y: 554, endPoint x: 146, endPoint y: 234, distance: 320.2
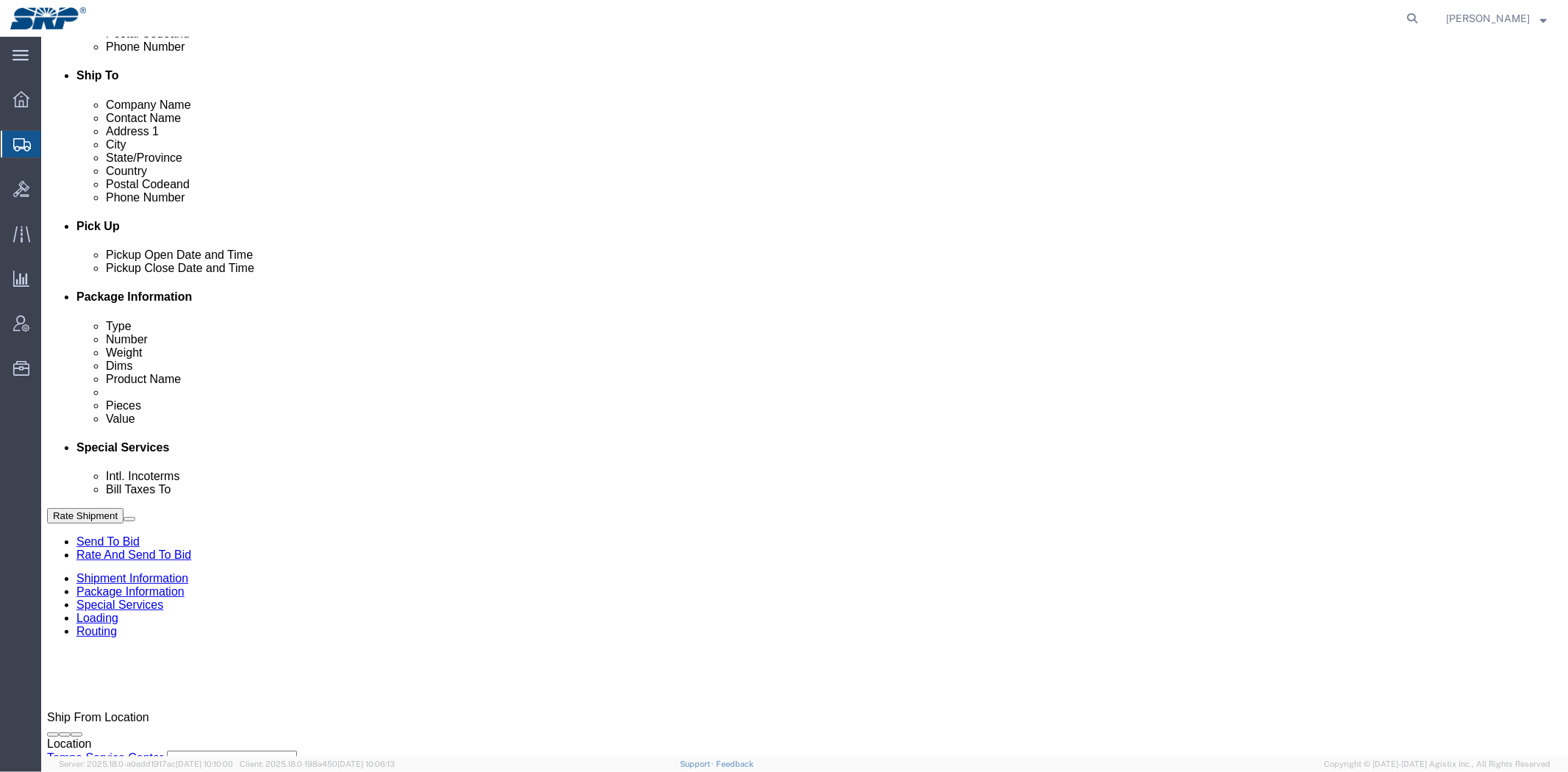
scroll to position [272, 0]
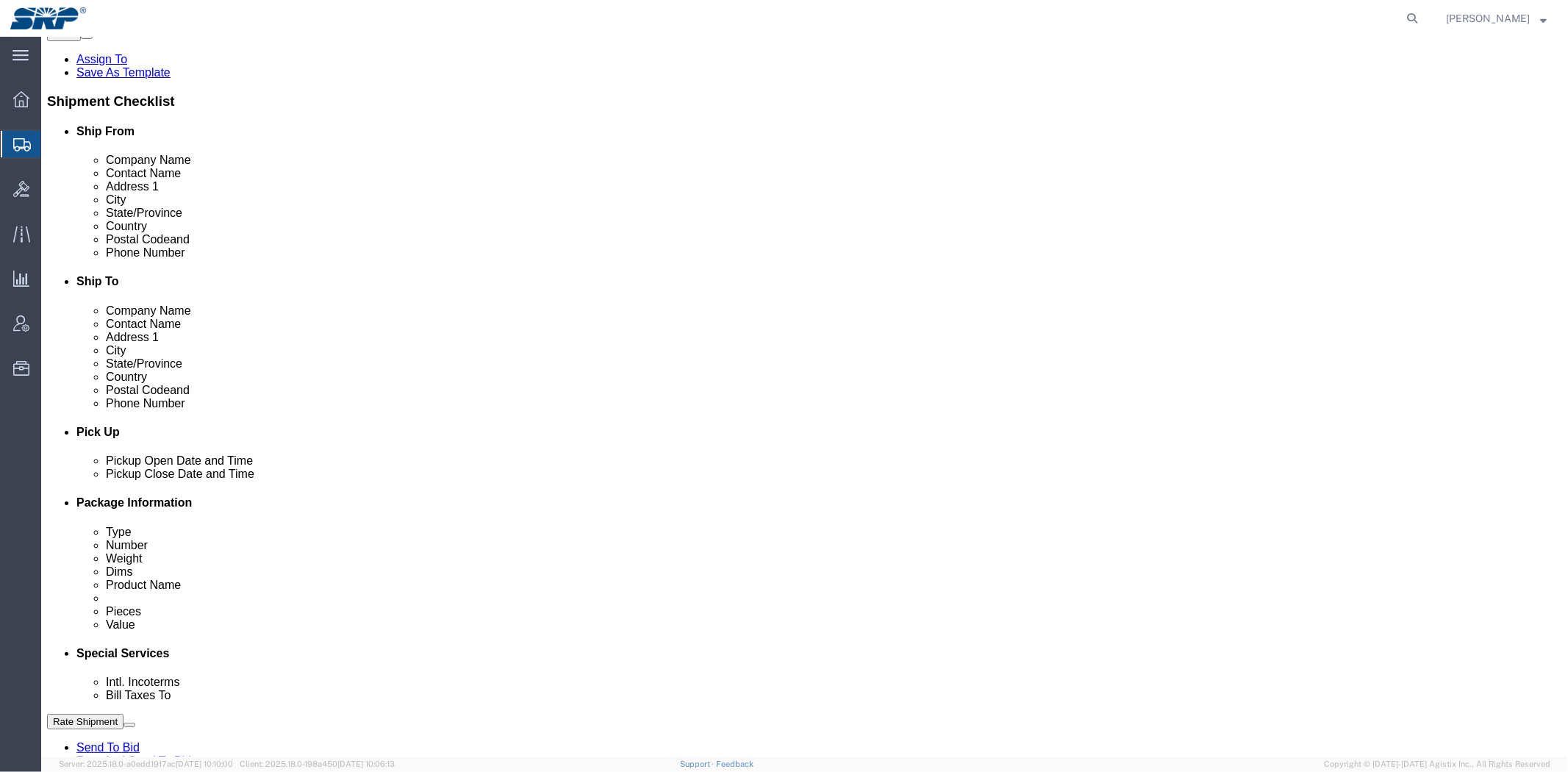
click link "Shipment Information"
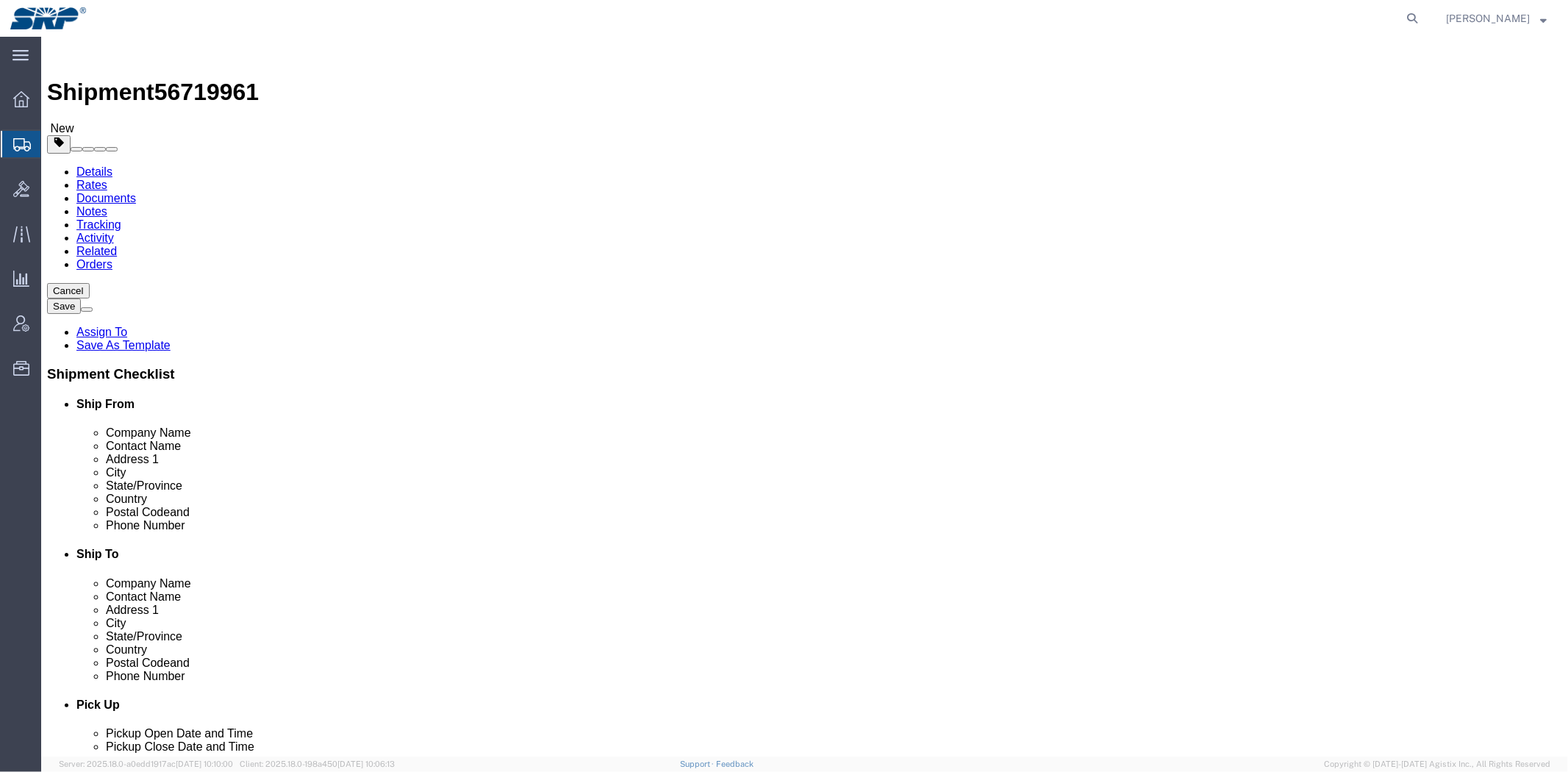
drag, startPoint x: 622, startPoint y: 386, endPoint x: 600, endPoint y: 228, distance: 159.5
click div "Location My Profile Location [GEOGRAPHIC_DATA] Facility [GEOGRAPHIC_DATA] [GEOG…"
drag, startPoint x: 959, startPoint y: 335, endPoint x: 578, endPoint y: 10, distance: 500.8
click div "Ship To Location Location My Profile Location [GEOGRAPHIC_DATA] Facility [GEOGR…"
click div
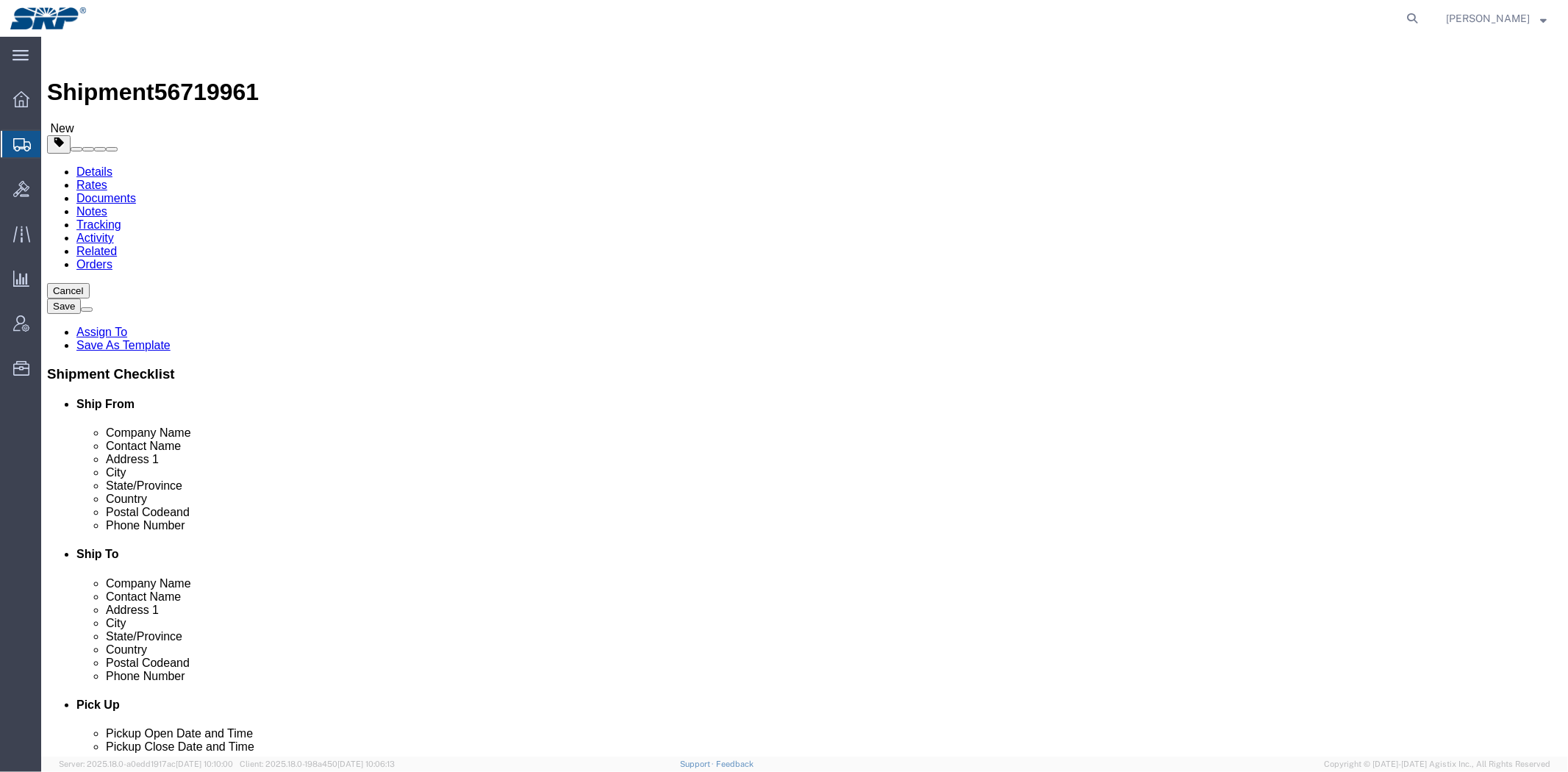
click input "text"
paste input "800) 404-2832"
drag, startPoint x: 871, startPoint y: 502, endPoint x: 852, endPoint y: 502, distance: 19.0
click div "800) 404-2832 7"
click input "800) 404-2832"
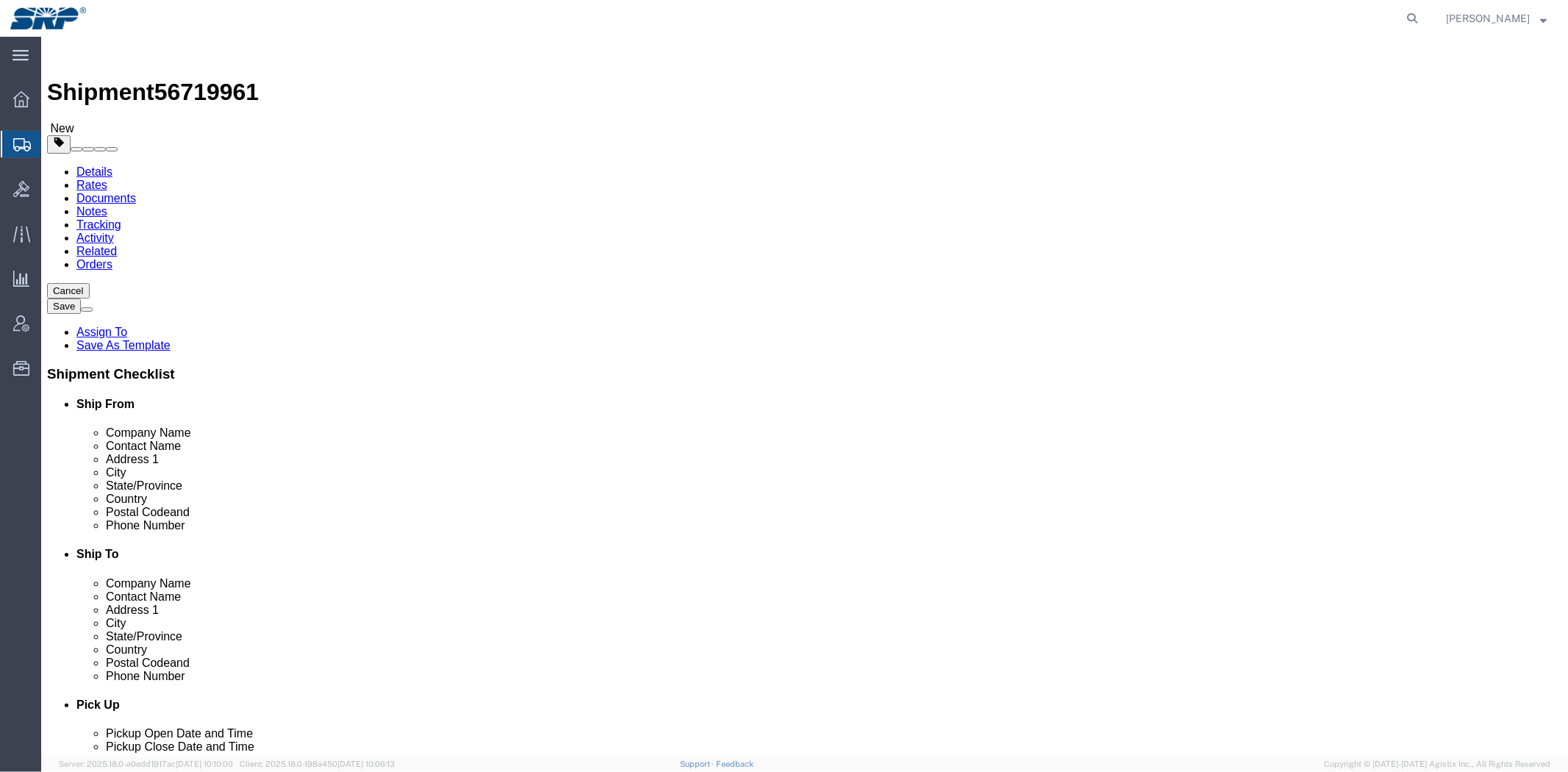
drag, startPoint x: 889, startPoint y: 498, endPoint x: 673, endPoint y: 482, distance: 216.6
click div "Location My Profile Location [GEOGRAPHIC_DATA] Facility [GEOGRAPHIC_DATA] [GEOG…"
type input "[PHONE_NUMBER]"
click label "Address 2"
click input "Warehouse"
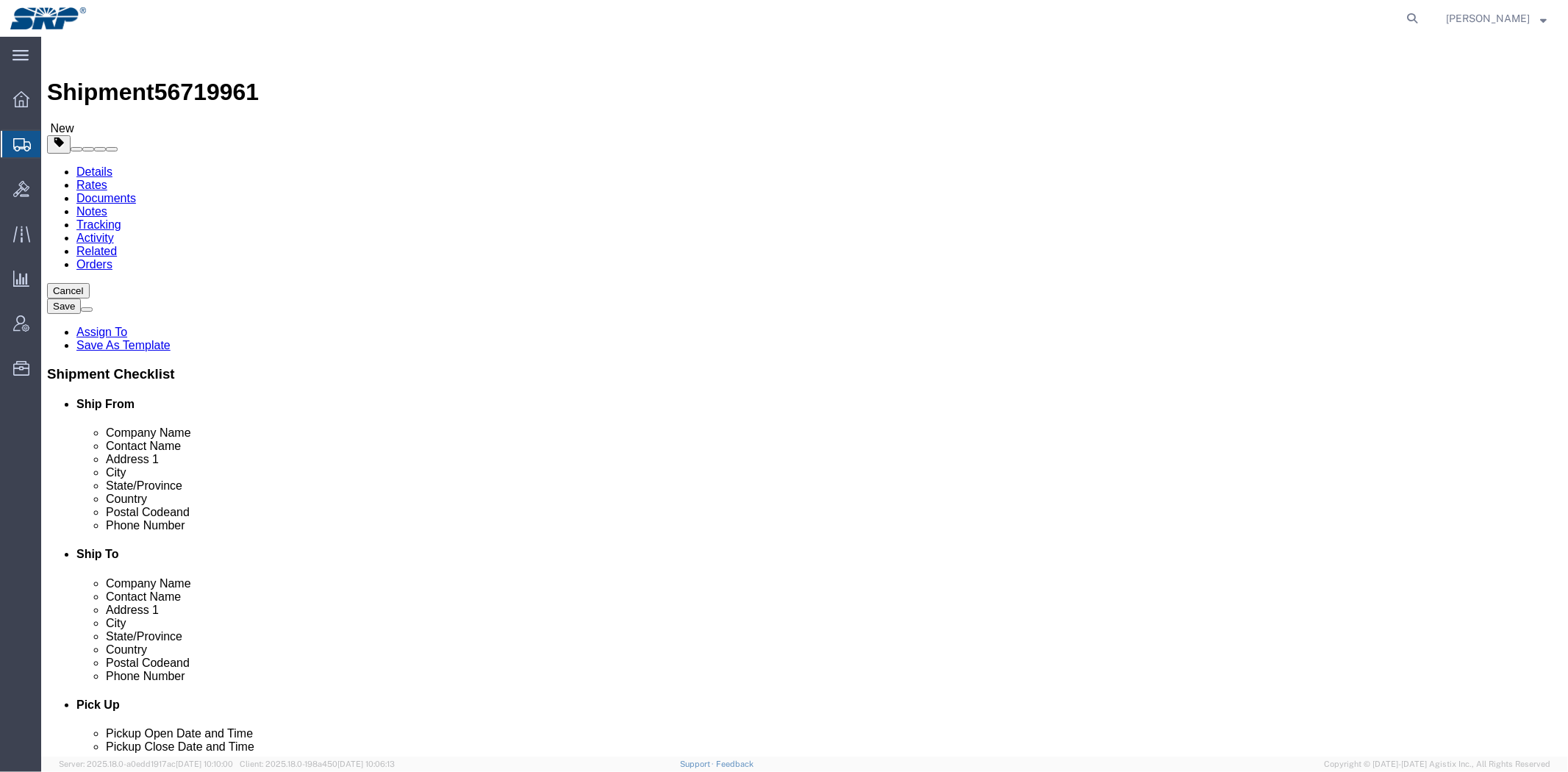
drag, startPoint x: 285, startPoint y: 307, endPoint x: -42, endPoint y: 326, distance: 327.6
click html "Shipment 56719961 New Details Rates Documents Notes Tracking Activity Related O…"
type input "[PERSON_NAME]"
click label "Postal Code"
click input "text"
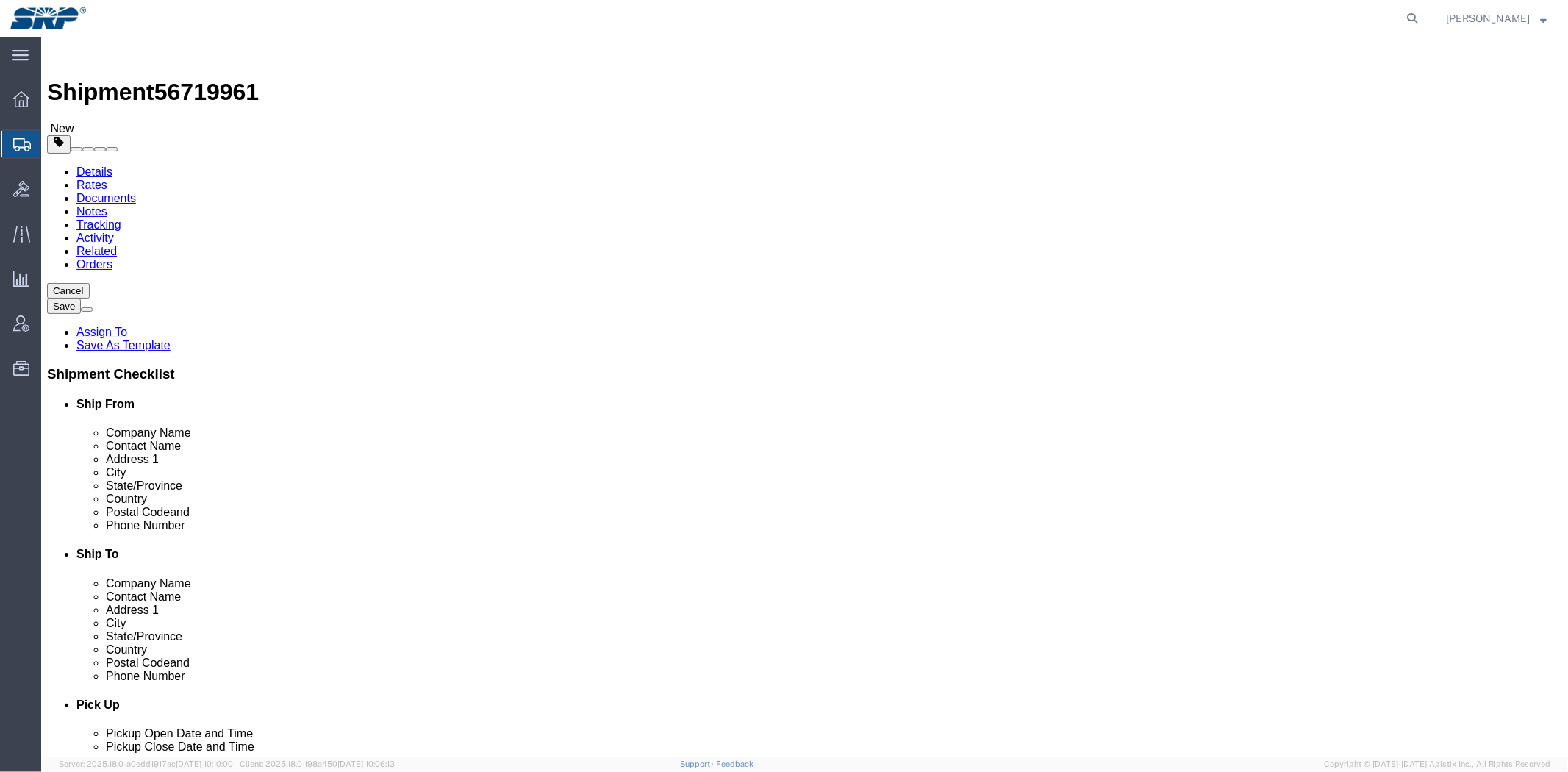
type input "[PHONE_NUMBER]"
click label "State/Province"
drag, startPoint x: 600, startPoint y: 366, endPoint x: 610, endPoint y: 363, distance: 10.4
click div "Location Tempe Service Center My Profile Location [GEOGRAPHIC_DATA] Facility 27…"
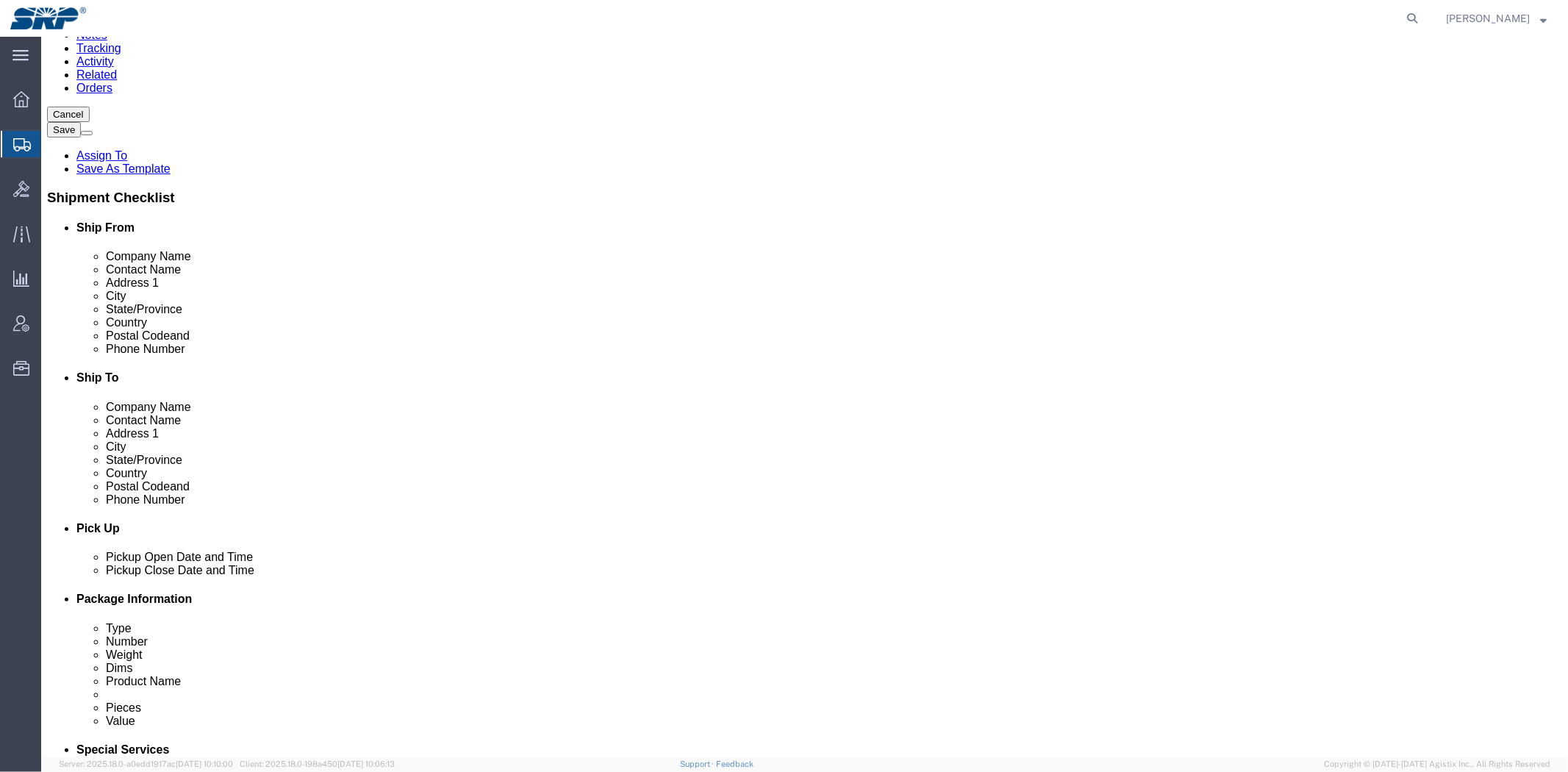
scroll to position [780, 0]
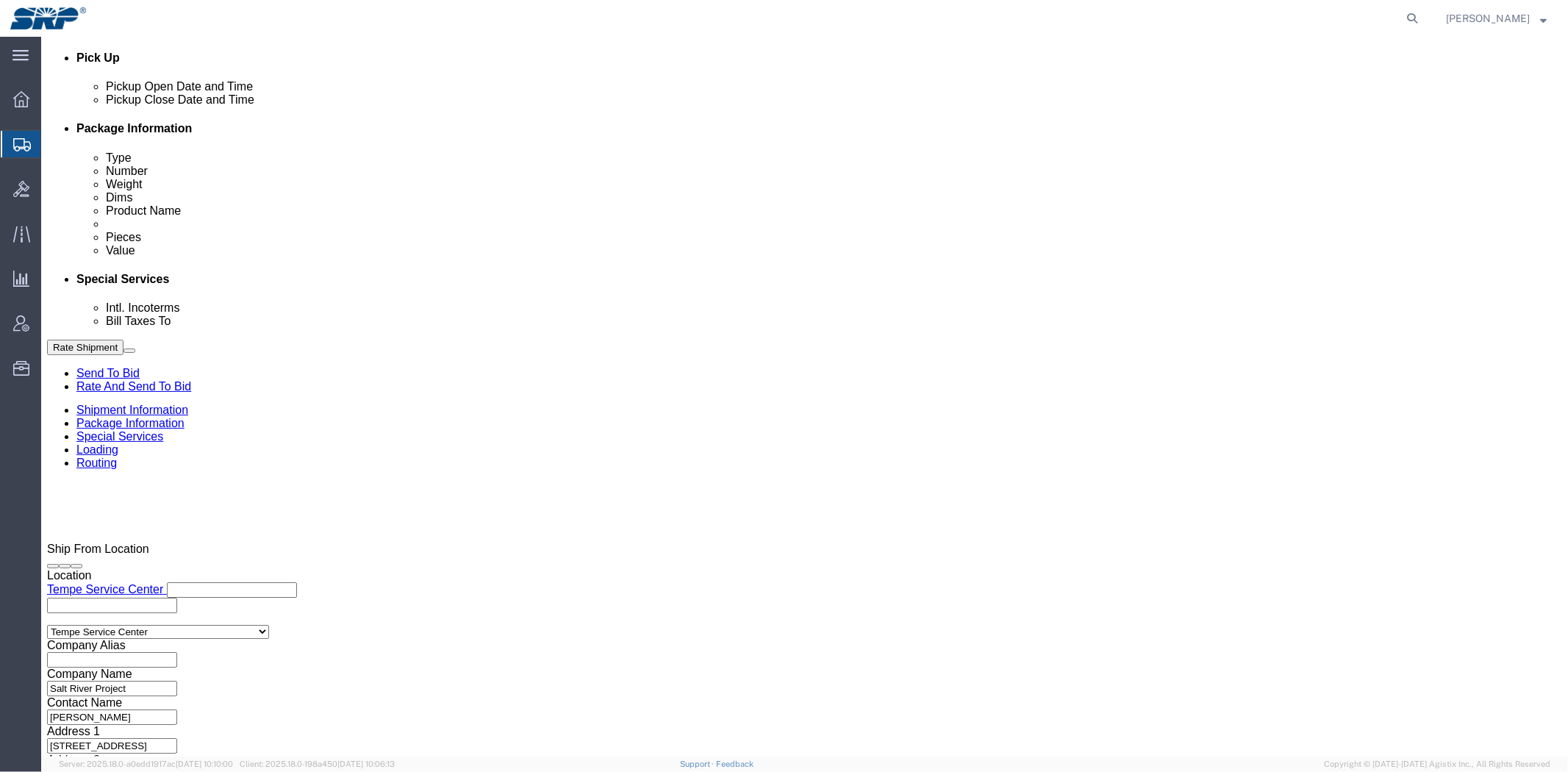
drag, startPoint x: 636, startPoint y: 349, endPoint x: 676, endPoint y: 506, distance: 162.0
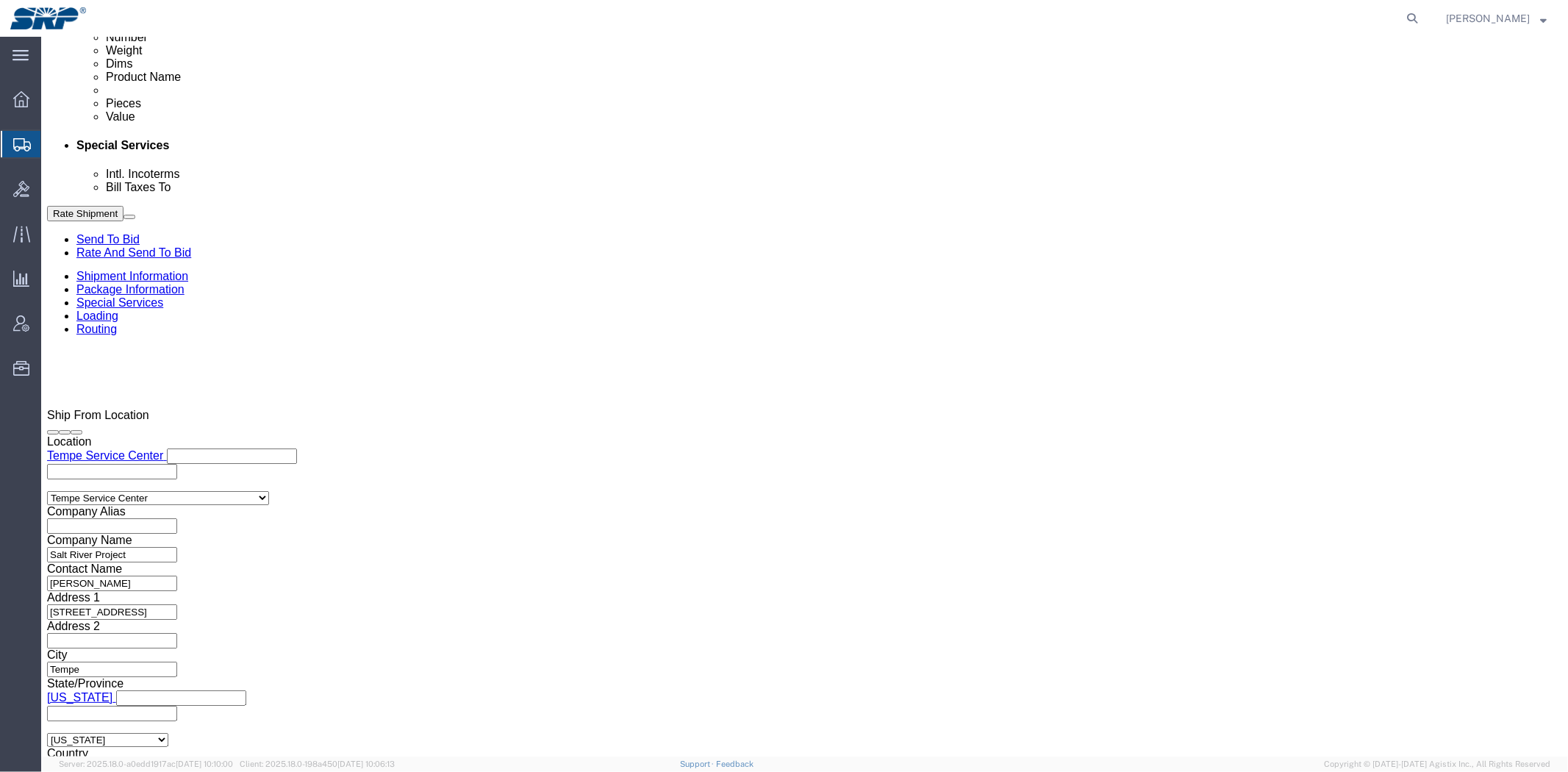
click div "[DATE] 1:00 PM"
click input "1:00 PM"
type input "8:00 AM"
click button "Apply"
click div "[DATE] 9:00 AM"
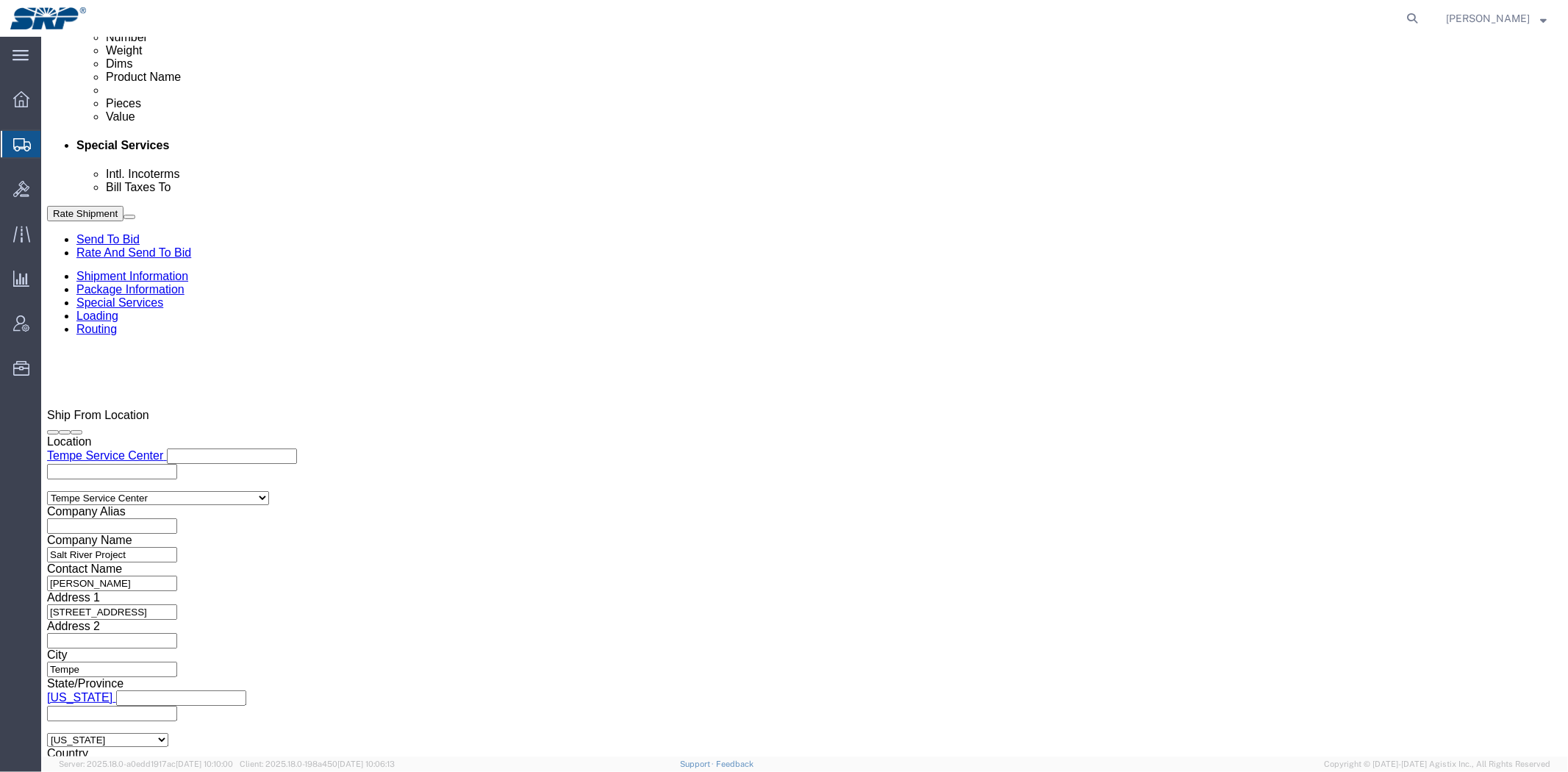
type input "2:00 PM"
click button "Apply"
click select "Select Air Less than Truckload Multi-Leg Ocean Freight Rail Small Parcel Truckl…"
select select "SMAL"
click select "Select Air Less than Truckload Multi-Leg Ocean Freight Rail Small Parcel Truckl…"
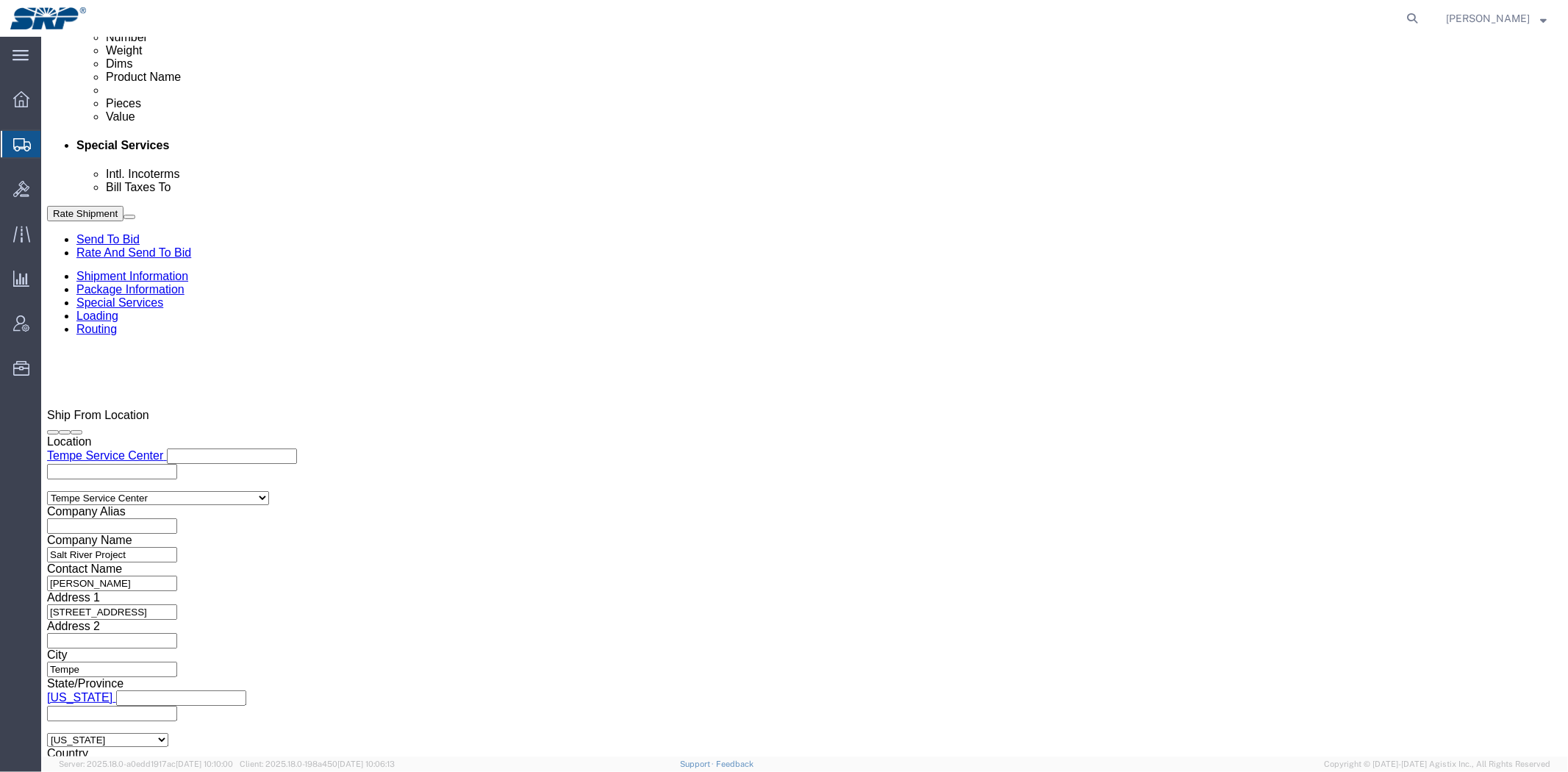
click div "Shipping Mode (Optional)"
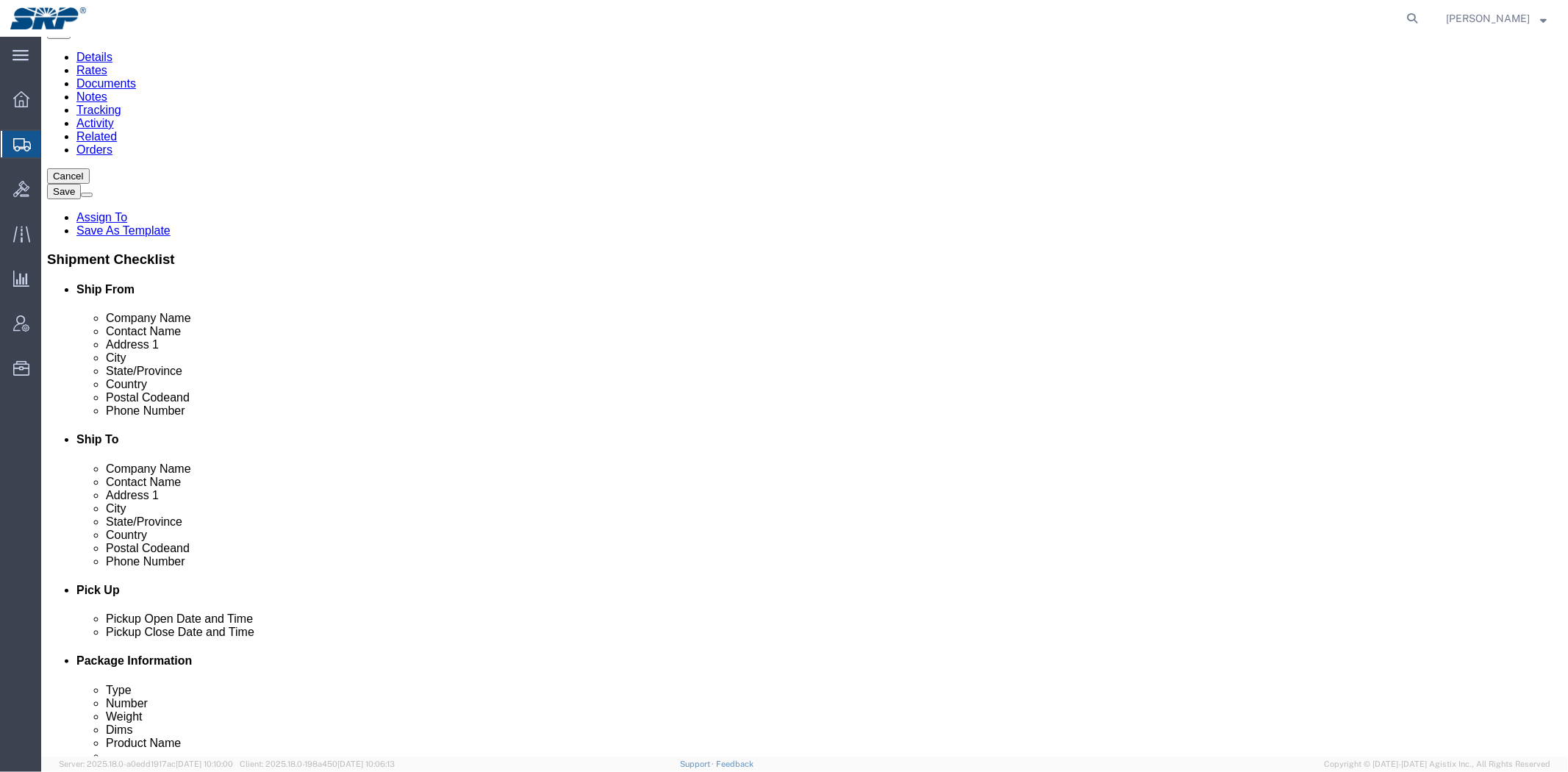
scroll to position [0, 0]
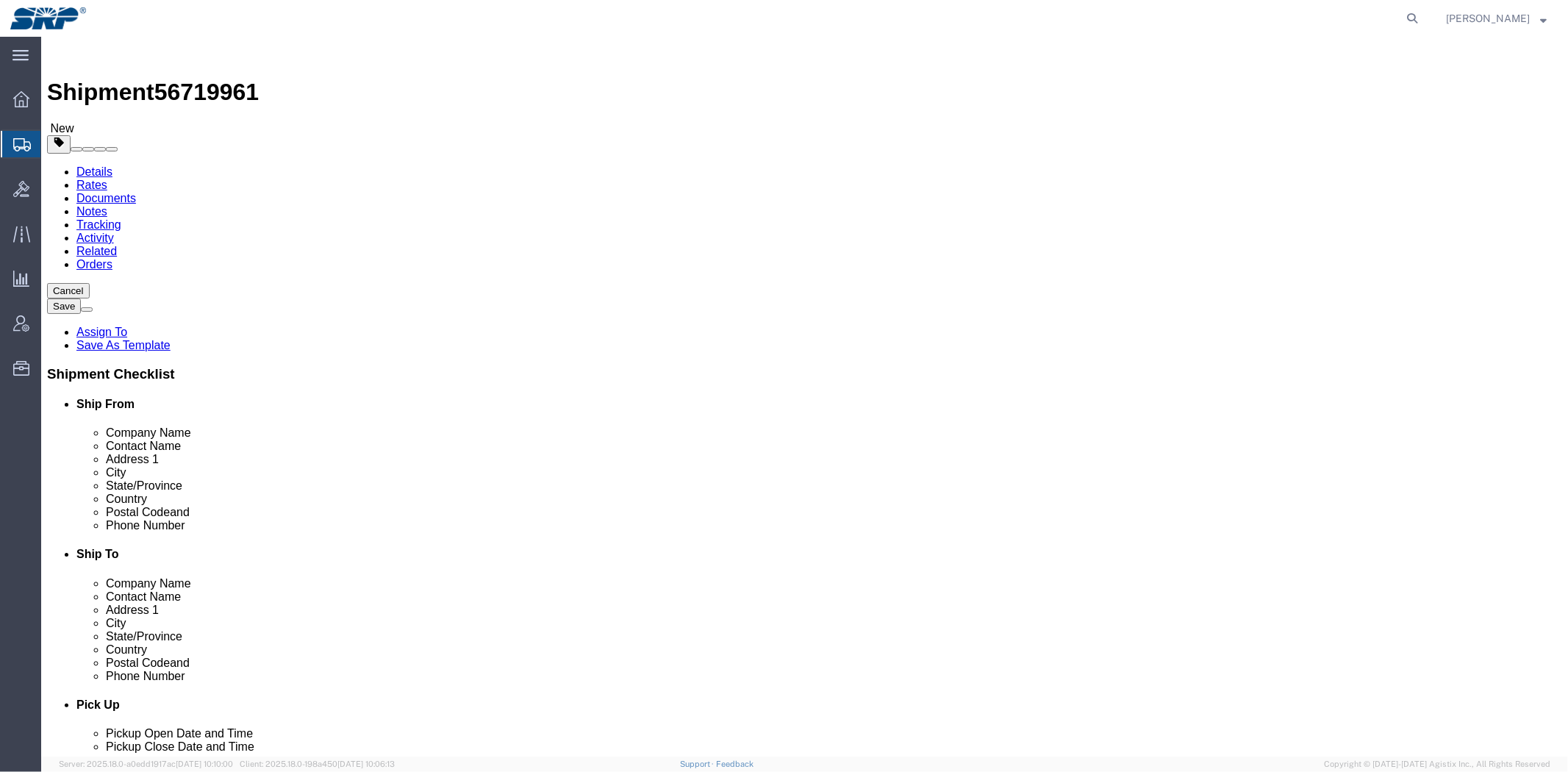
drag, startPoint x: 470, startPoint y: 446, endPoint x: 411, endPoint y: 116, distance: 335.2
click link "Package Information"
click link "Special Services"
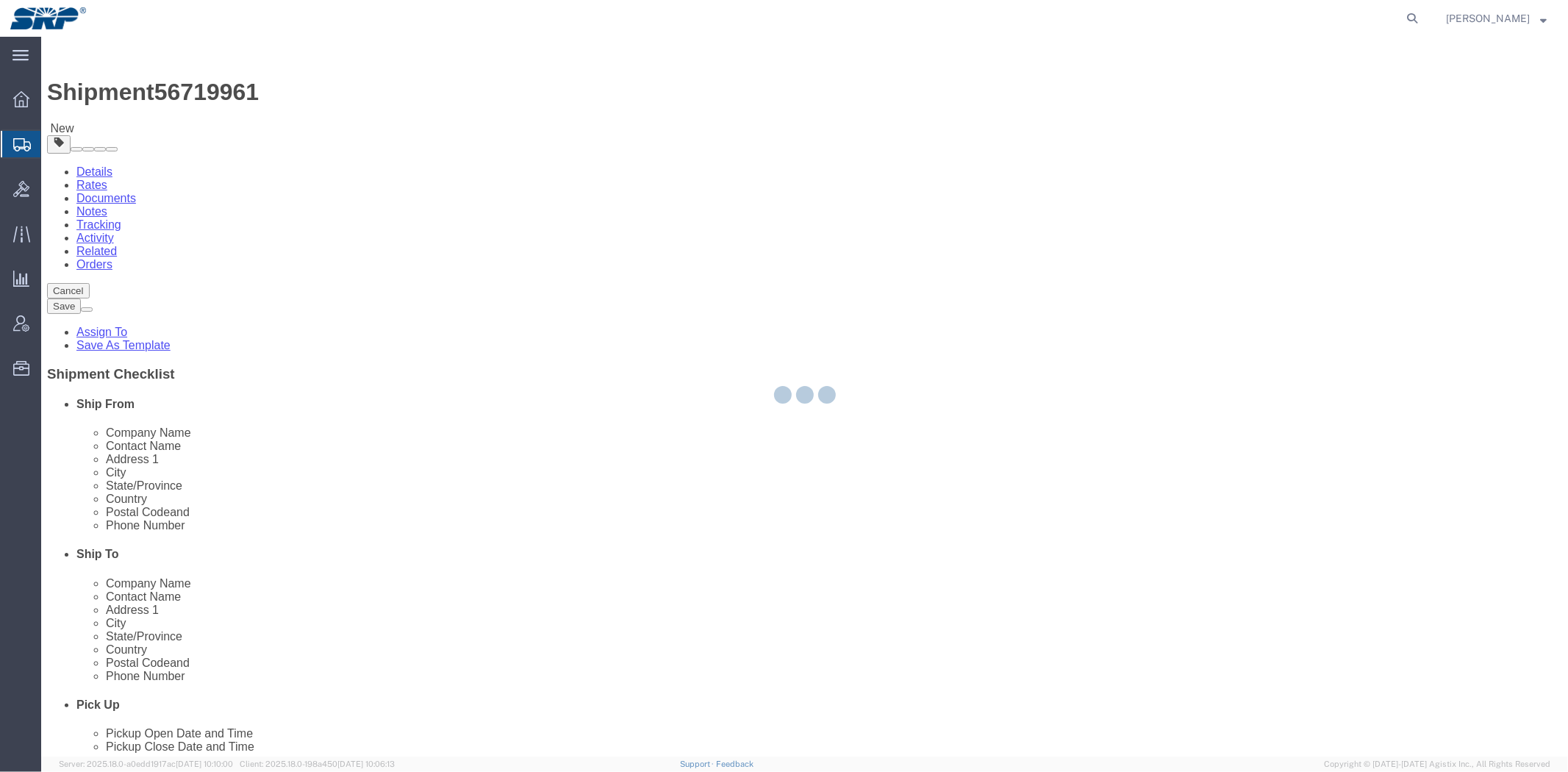
select select
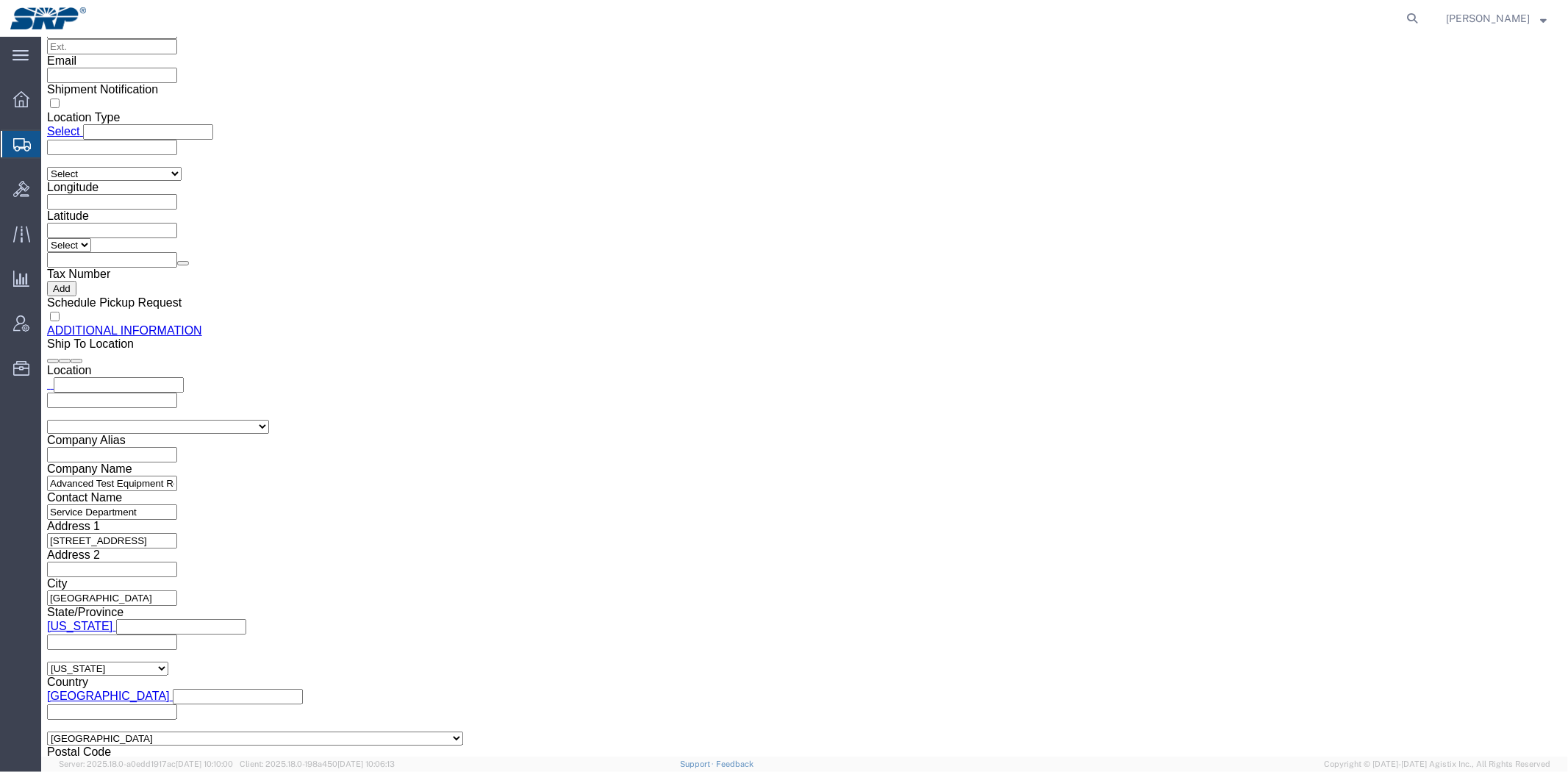
scroll to position [1653, 0]
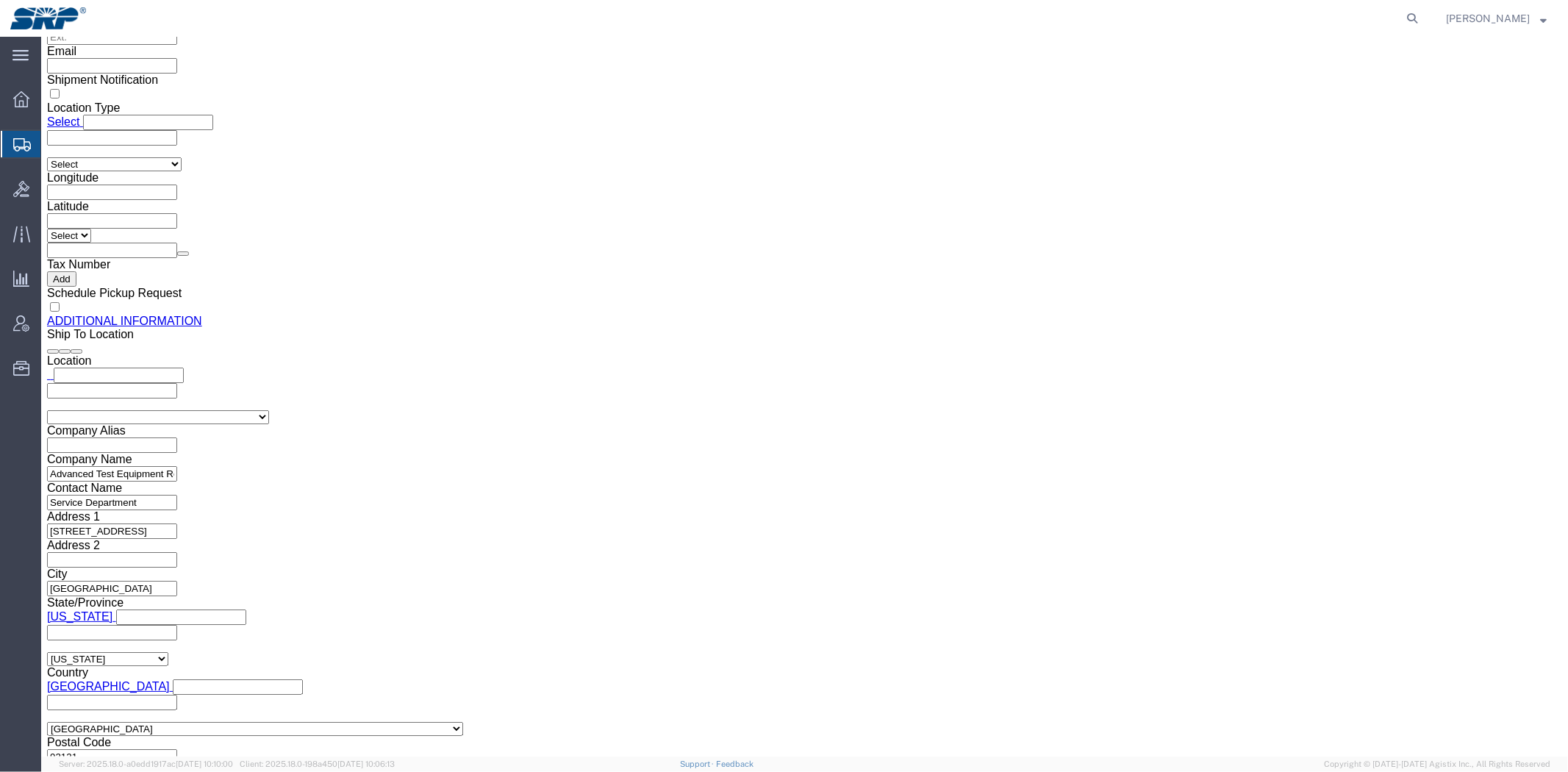
drag, startPoint x: 447, startPoint y: 216, endPoint x: 475, endPoint y: 388, distance: 174.3
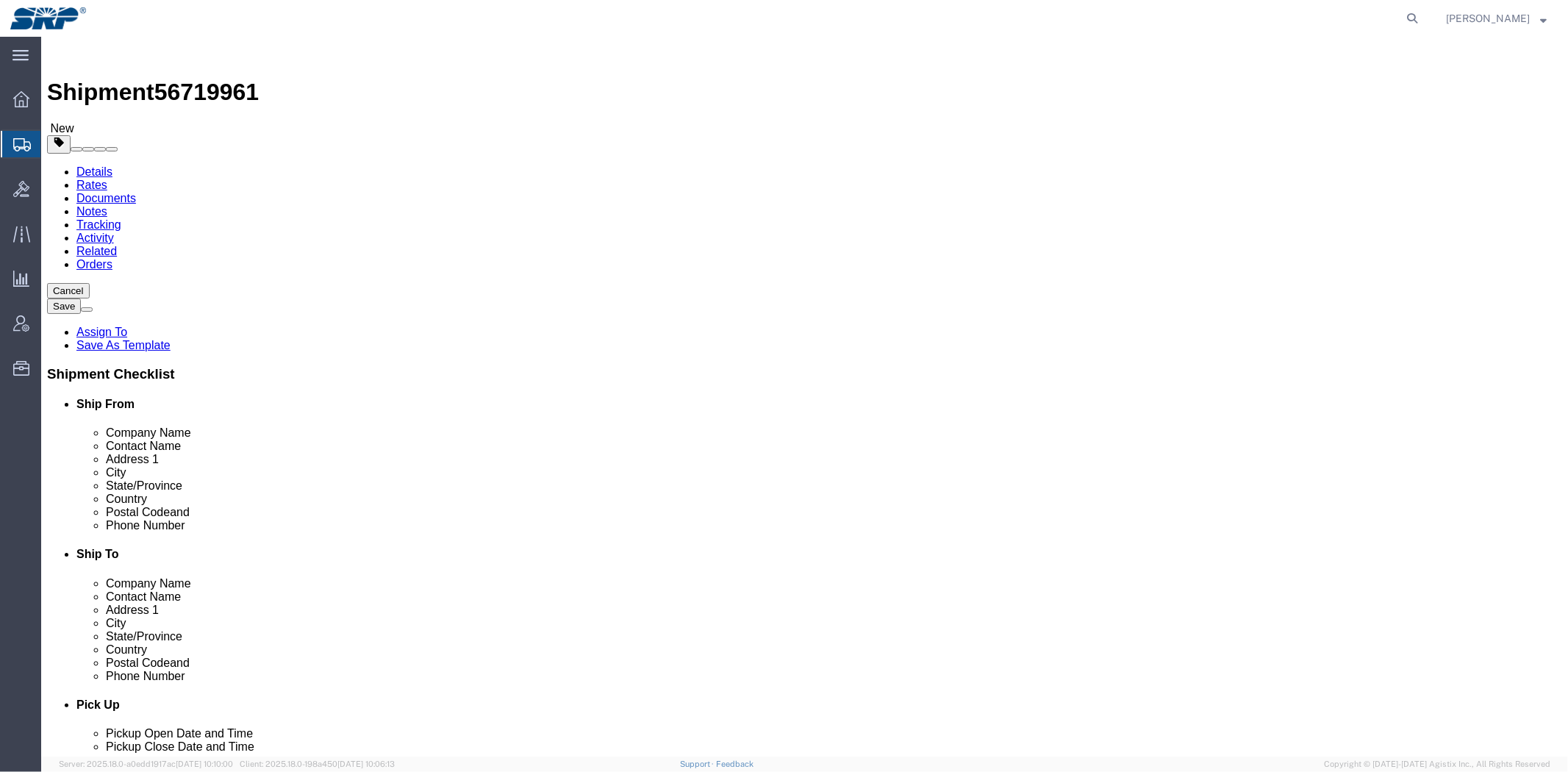
drag, startPoint x: 623, startPoint y: 490, endPoint x: 534, endPoint y: 157, distance: 344.7
click link "Package Information"
drag, startPoint x: 238, startPoint y: 343, endPoint x: 115, endPoint y: 344, distance: 123.0
click div "Weight 8 Select kgs lbs Ship. t°"
type input "7"
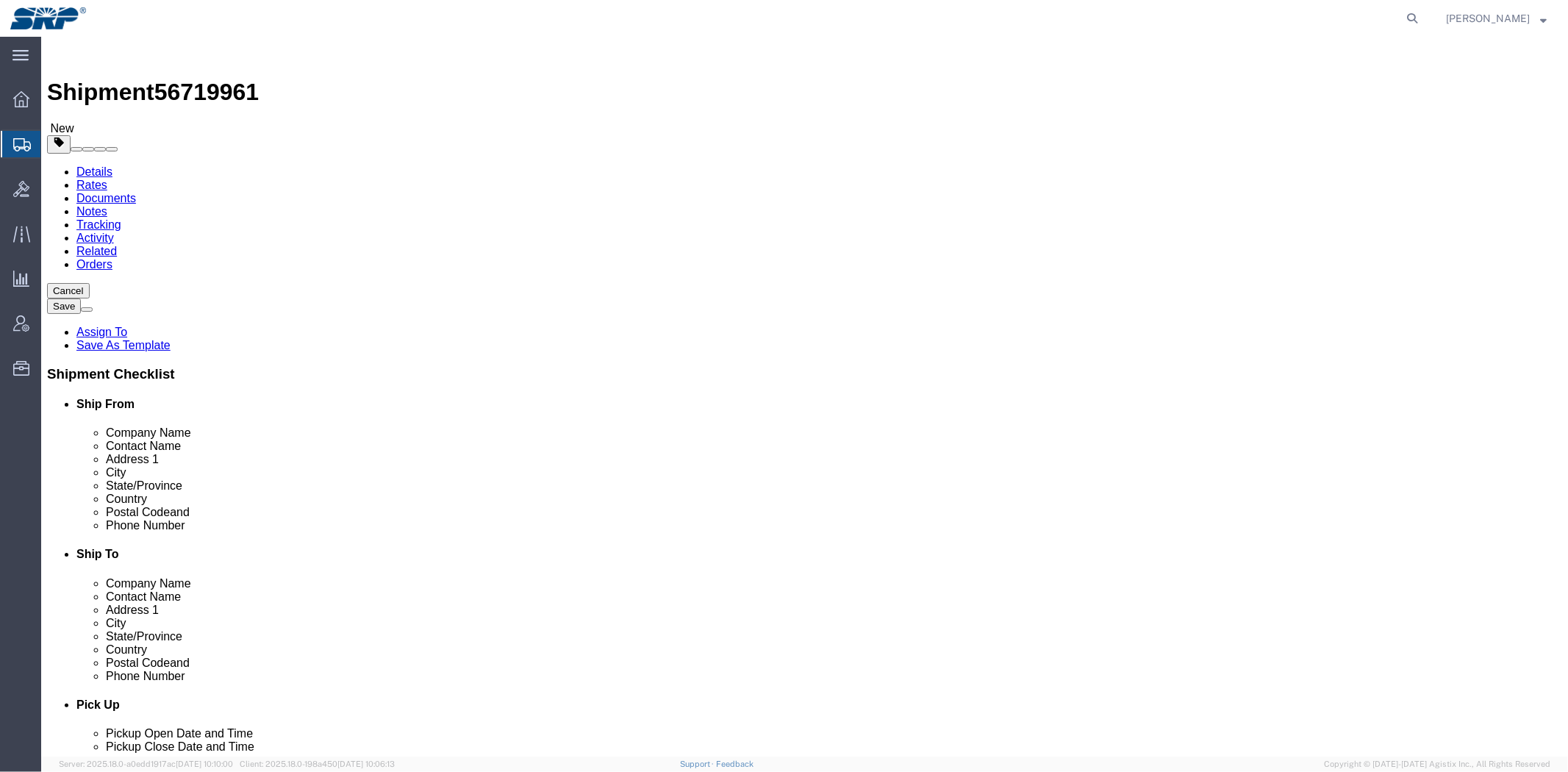
click div "Previous Continue"
click link "Add Content"
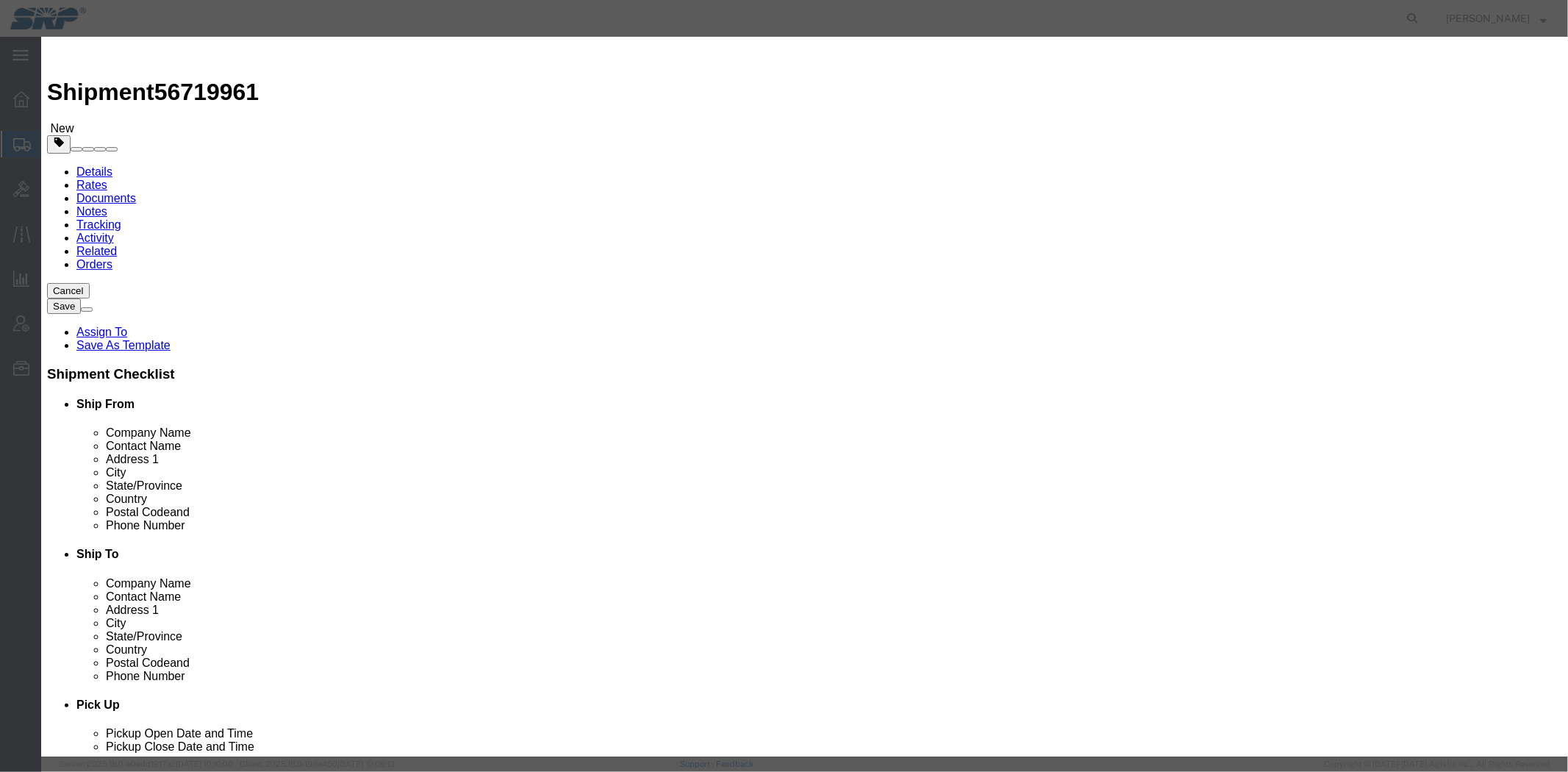
click input "text"
type input "M"
type input "sensor"
drag, startPoint x: 556, startPoint y: 144, endPoint x: 309, endPoint y: 141, distance: 247.0
click div "Add content Commodity library Product Name sensor Pieces 0 Select Bag Barrels 1…"
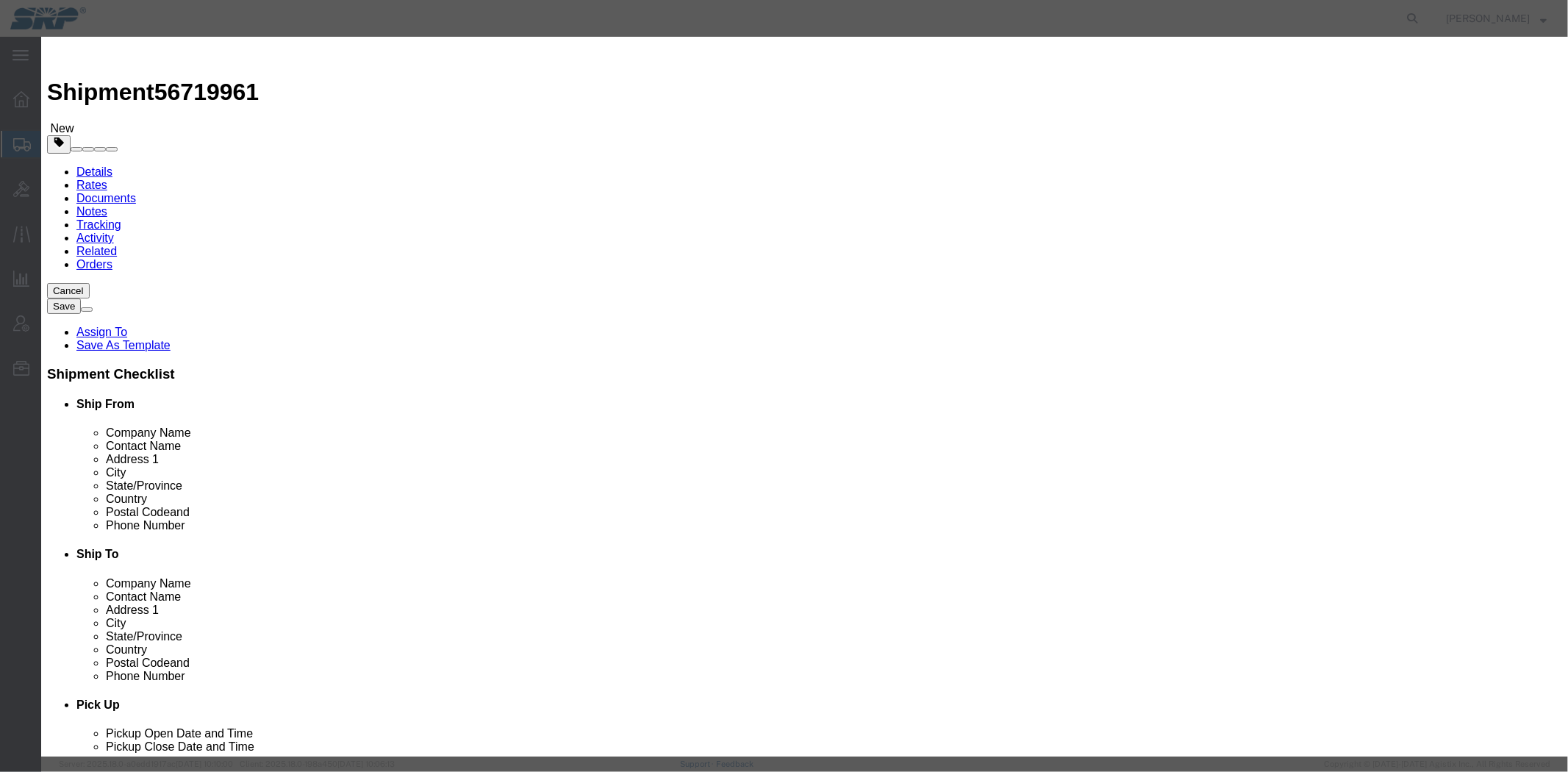
type input "1"
click input "text"
type input "100"
click button "Save & Close"
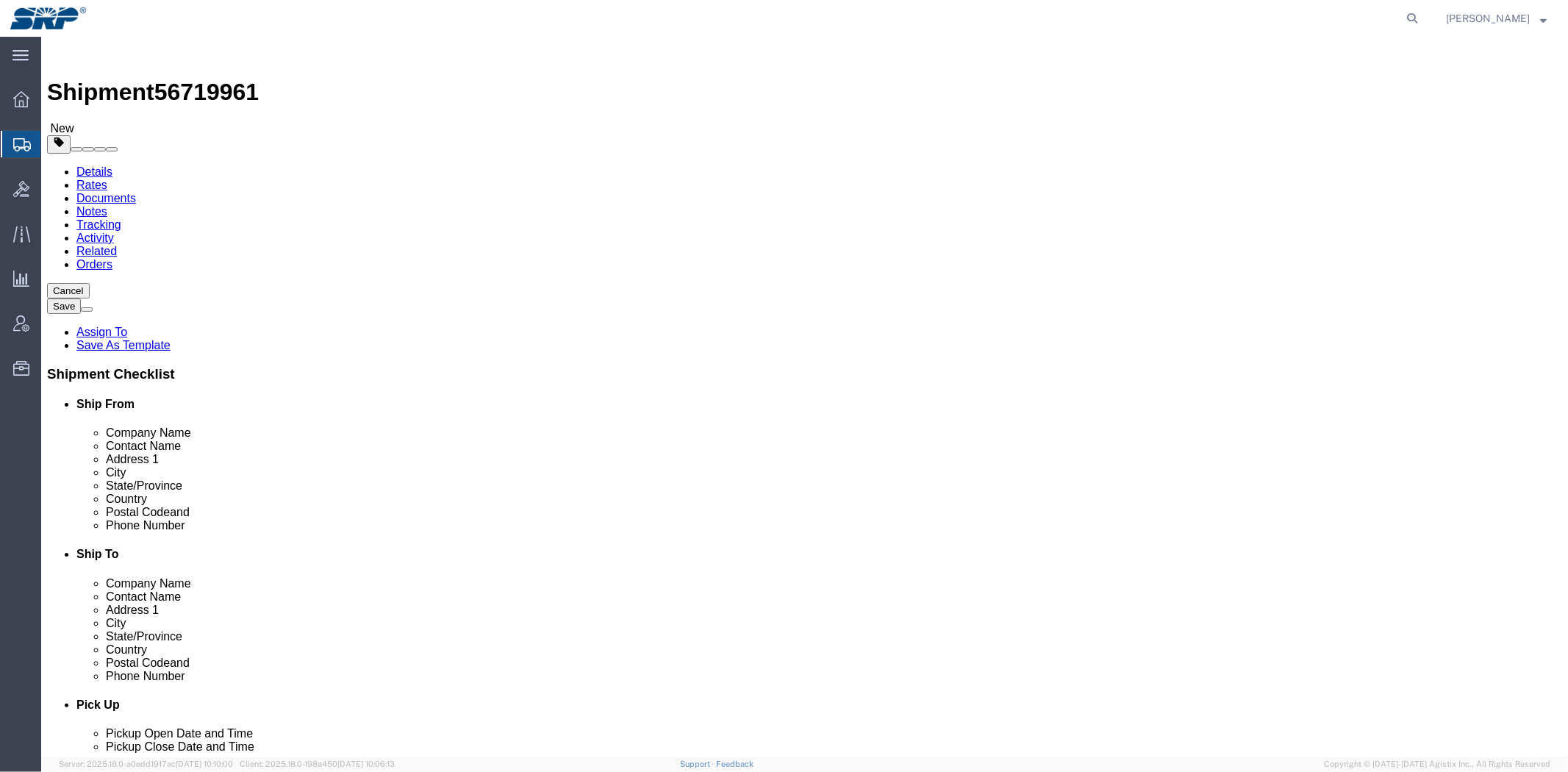
click link "Shipment Information"
click button "Save"
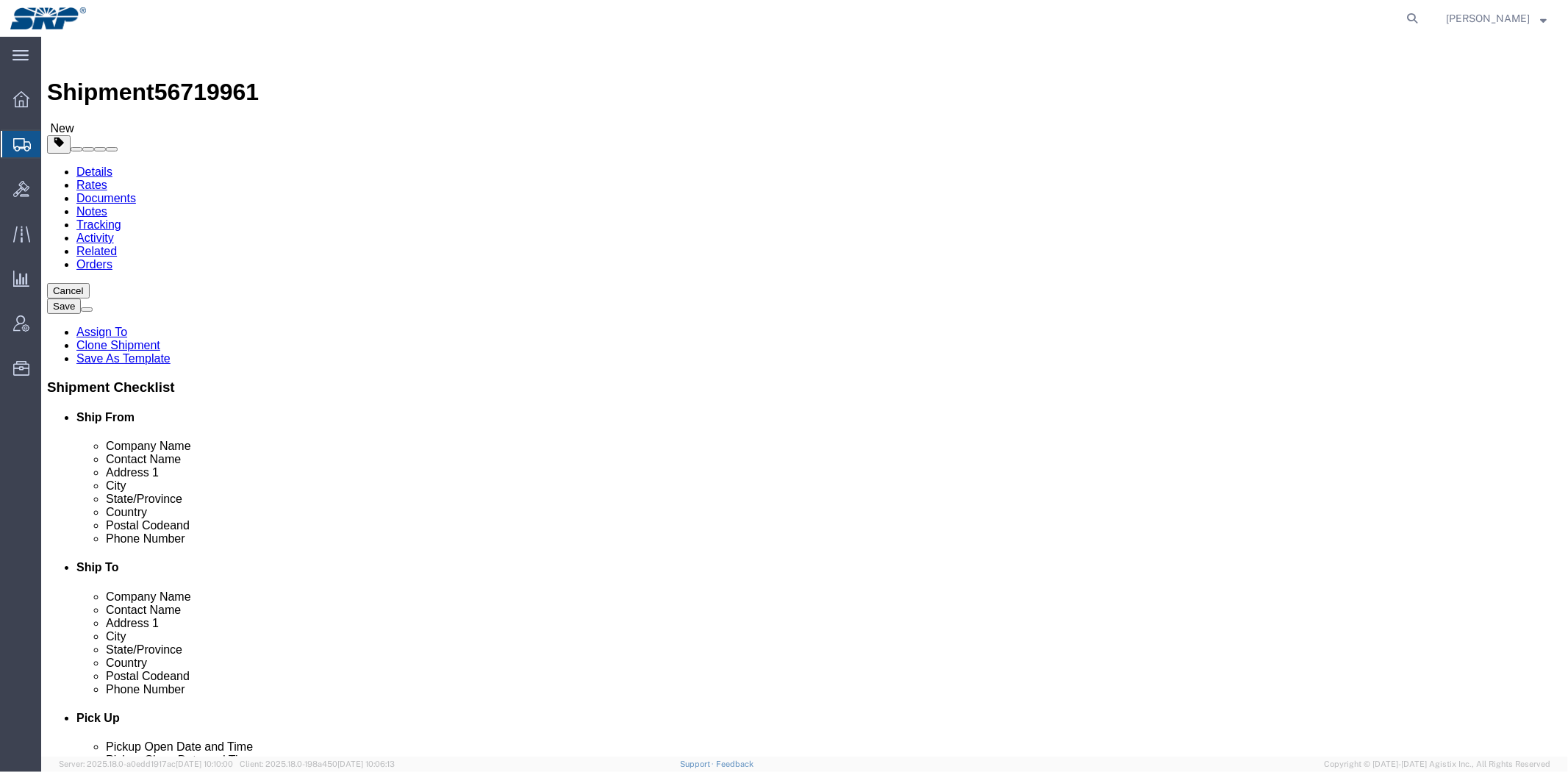
click label "Address 2"
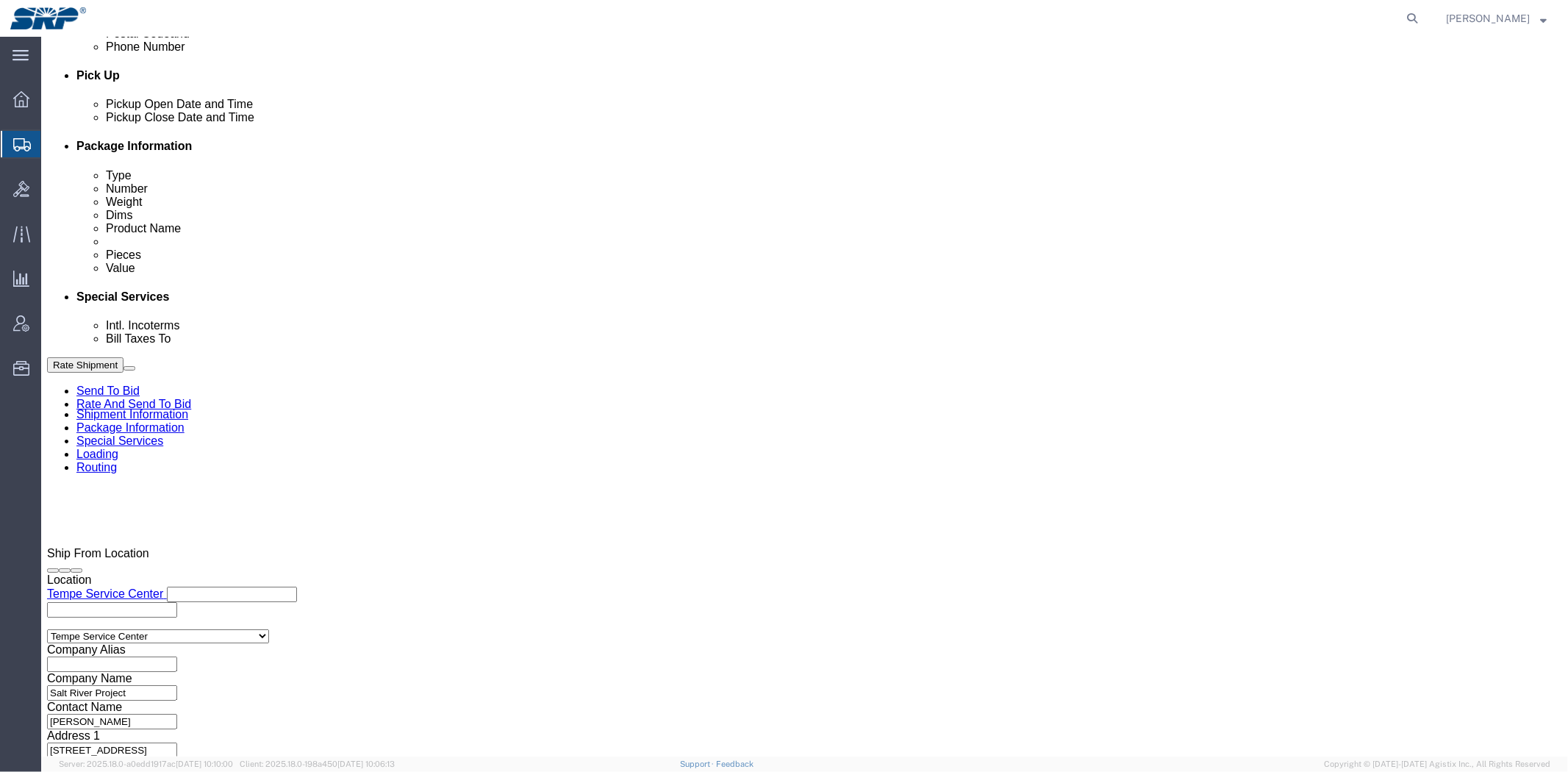
drag, startPoint x: 89, startPoint y: 236, endPoint x: 97, endPoint y: 274, distance: 38.8
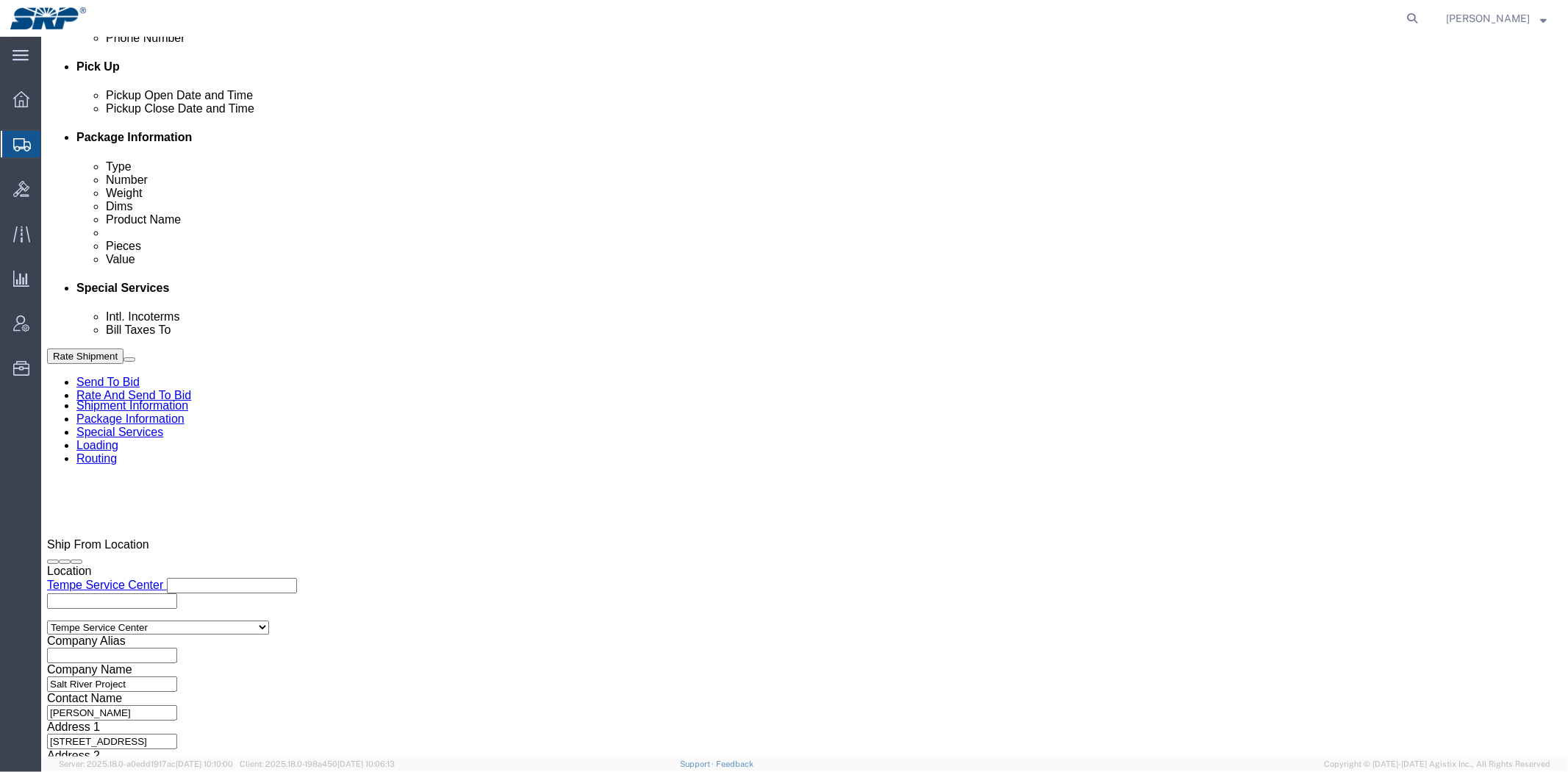
click div "Ship From Location Location Tempe Service Center My Profile Location [GEOGRAPHI…"
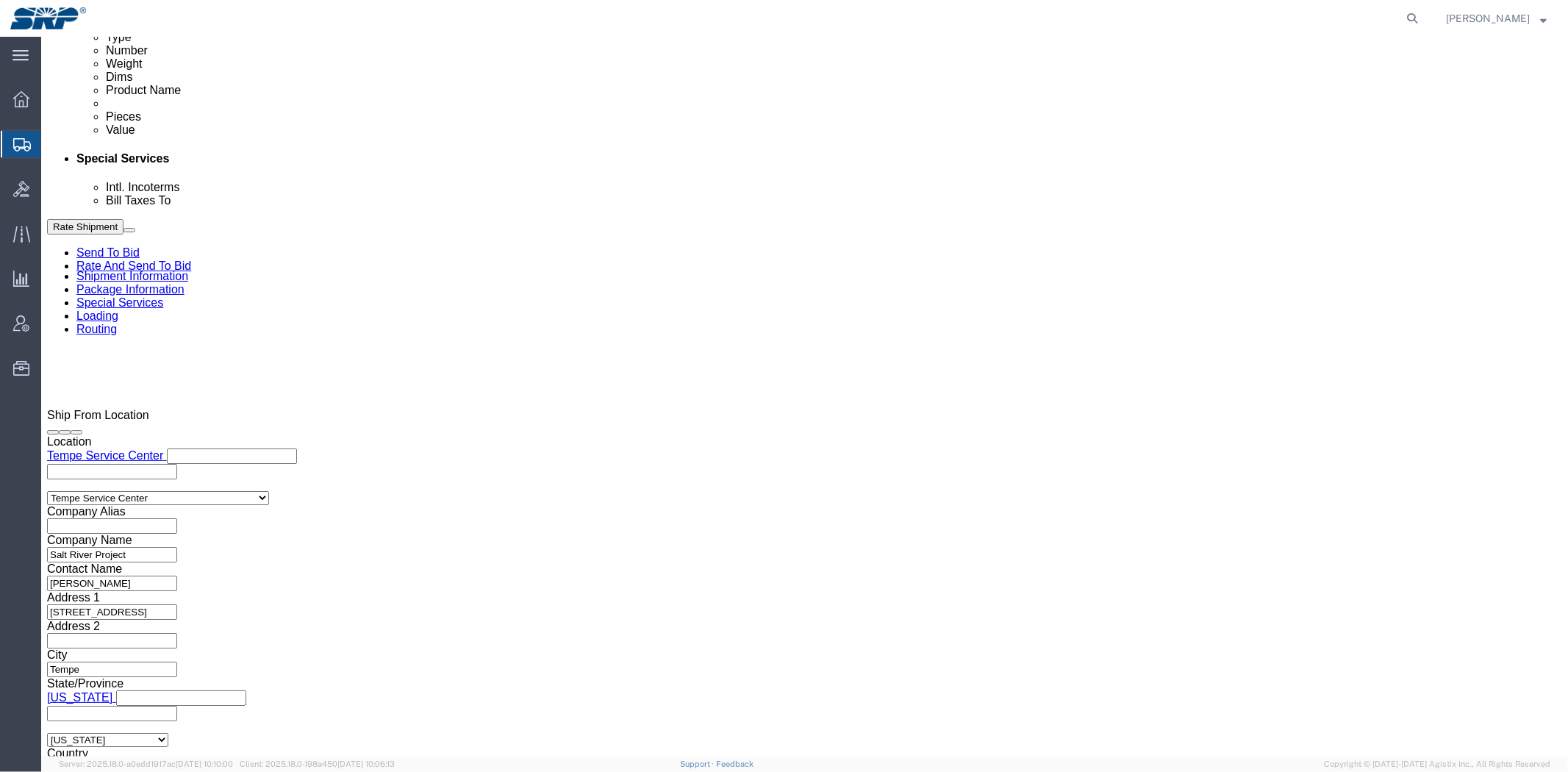
drag, startPoint x: 351, startPoint y: 399, endPoint x: 344, endPoint y: 486, distance: 87.3
drag, startPoint x: 580, startPoint y: 530, endPoint x: 571, endPoint y: 509, distance: 22.8
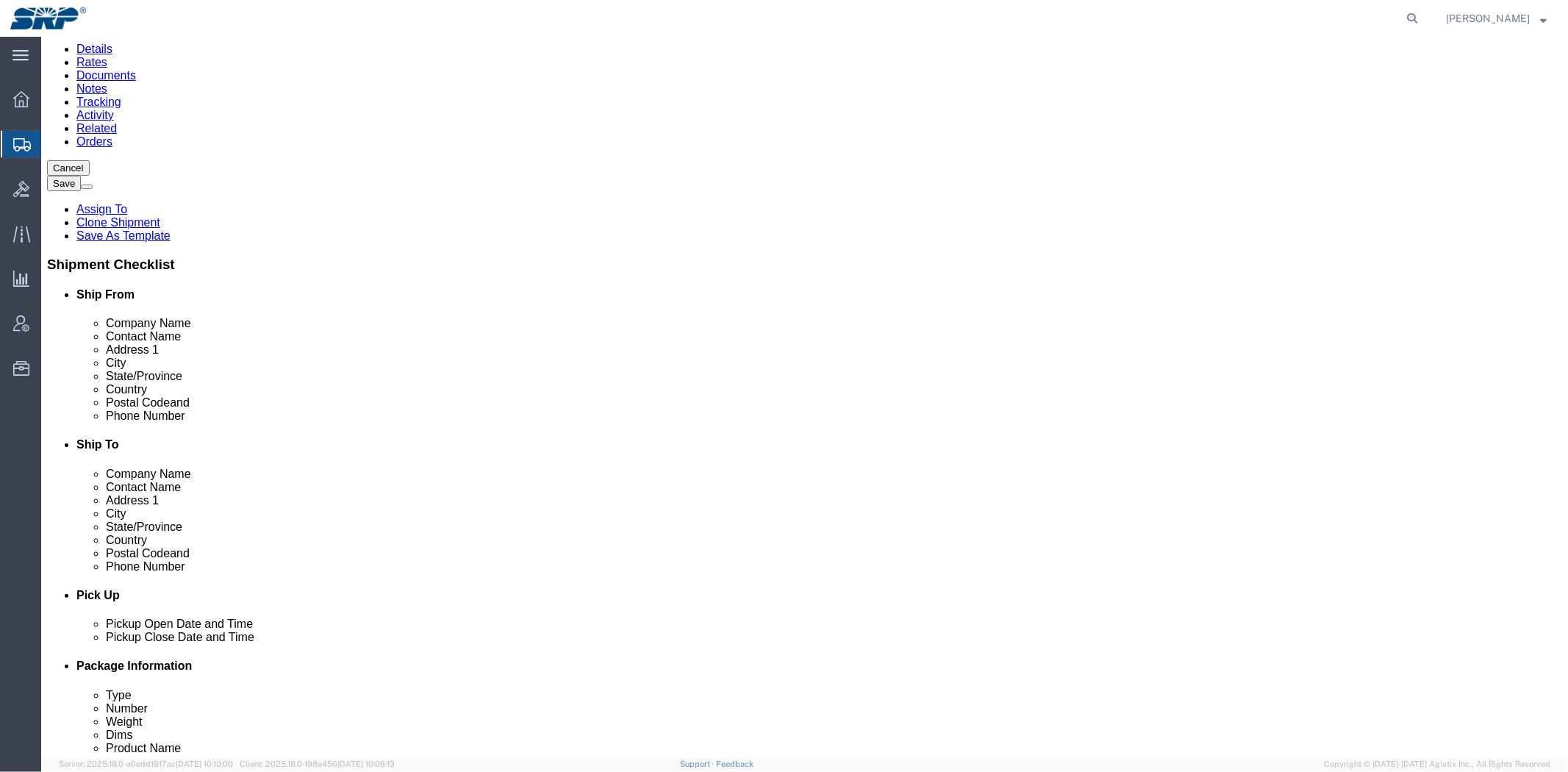
scroll to position [0, 0]
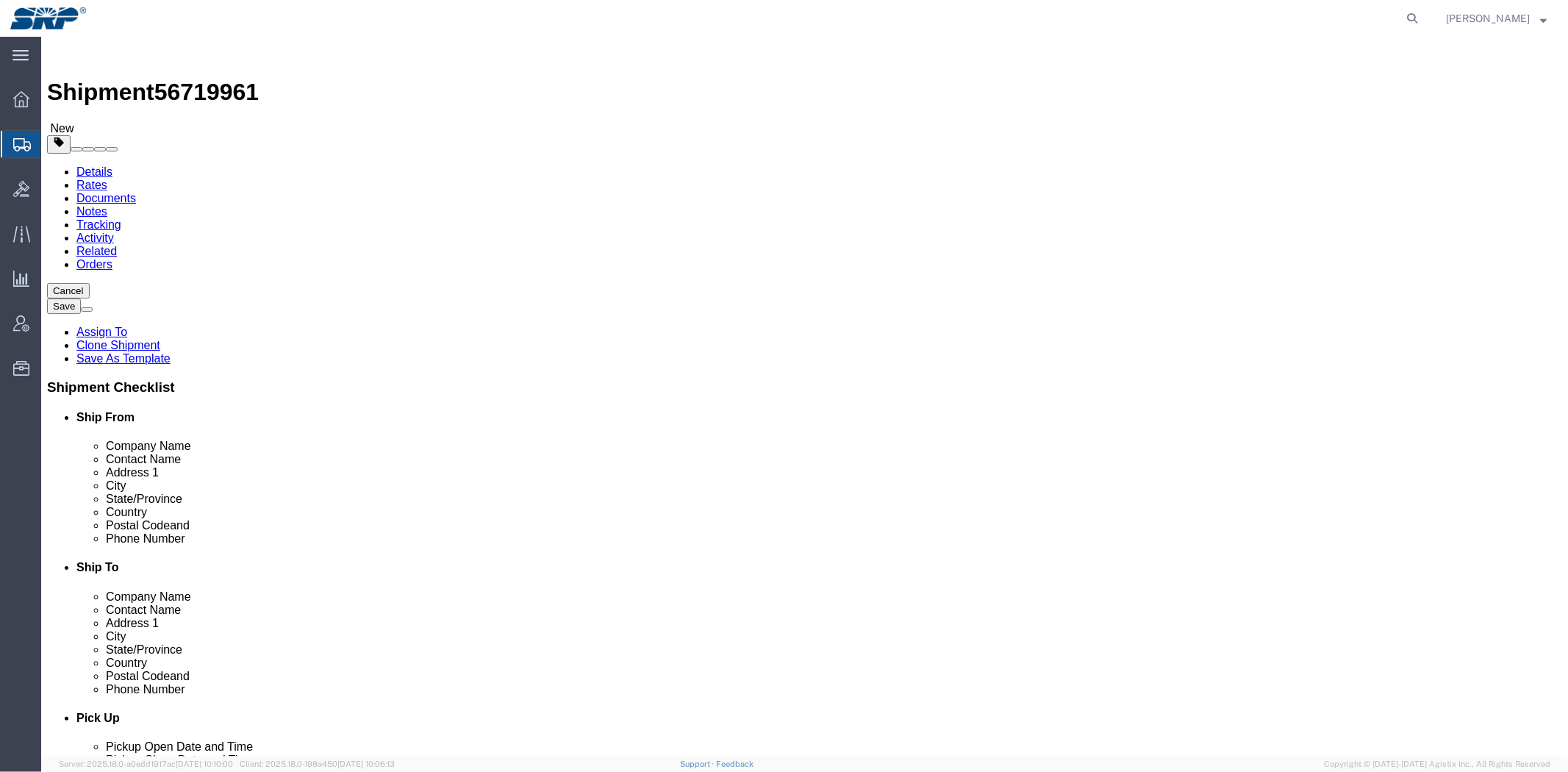
click icon
click div "Shipment Information Package Information Special Services Loading Routing"
click link "Special Services"
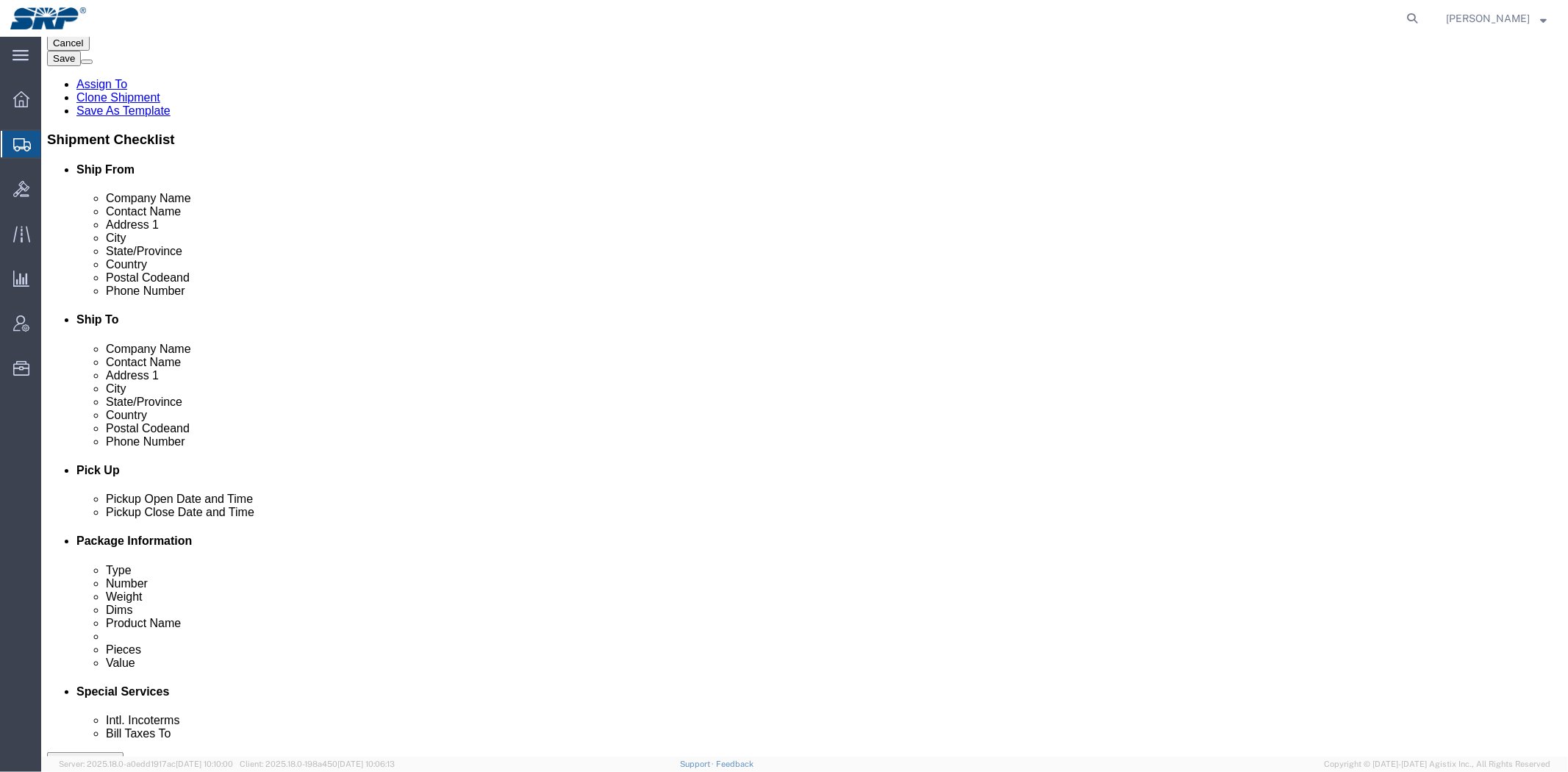
drag, startPoint x: 385, startPoint y: 172, endPoint x: 379, endPoint y: 271, distance: 99.2
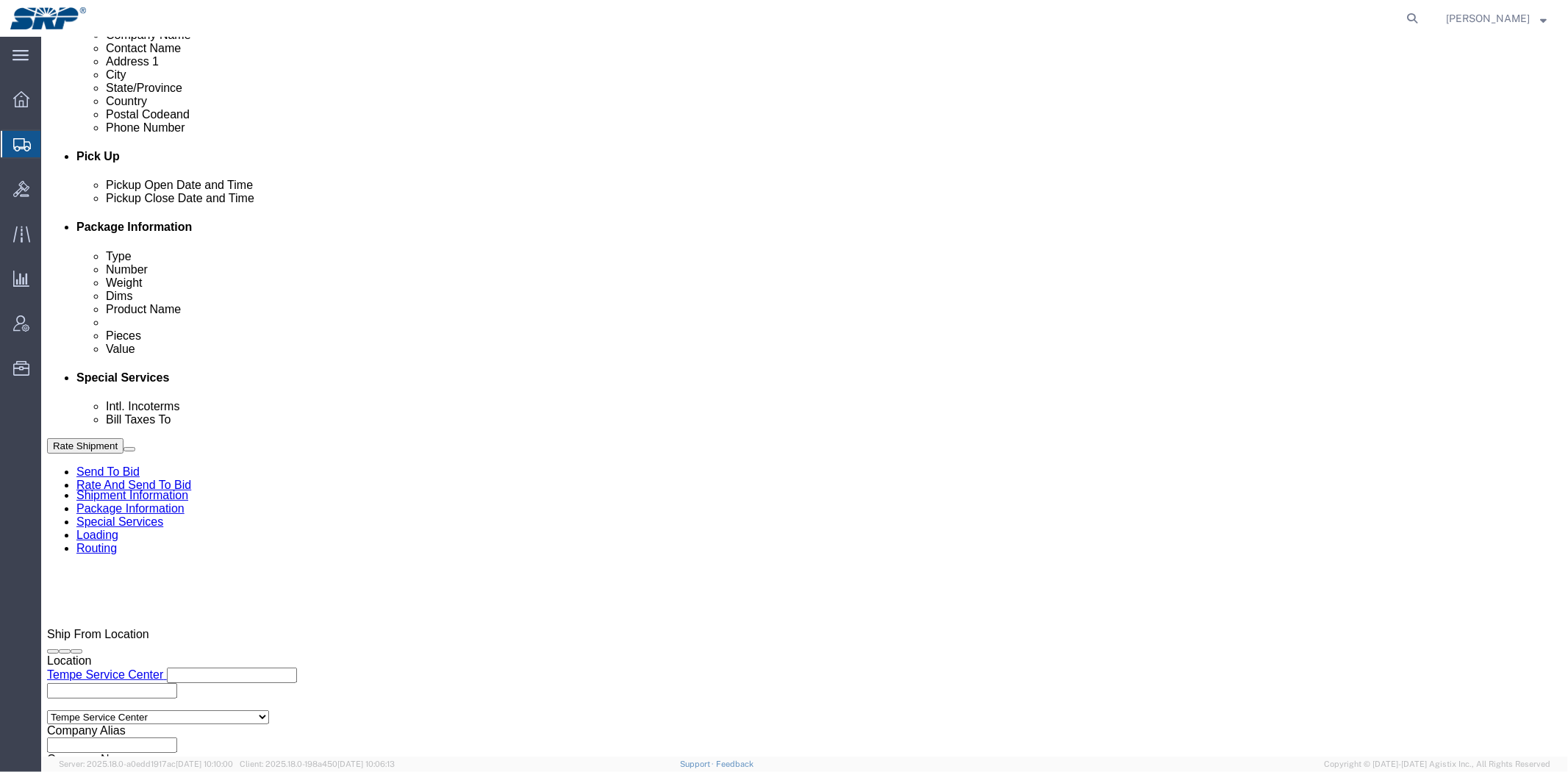
drag, startPoint x: 380, startPoint y: 271, endPoint x: 372, endPoint y: 312, distance: 41.8
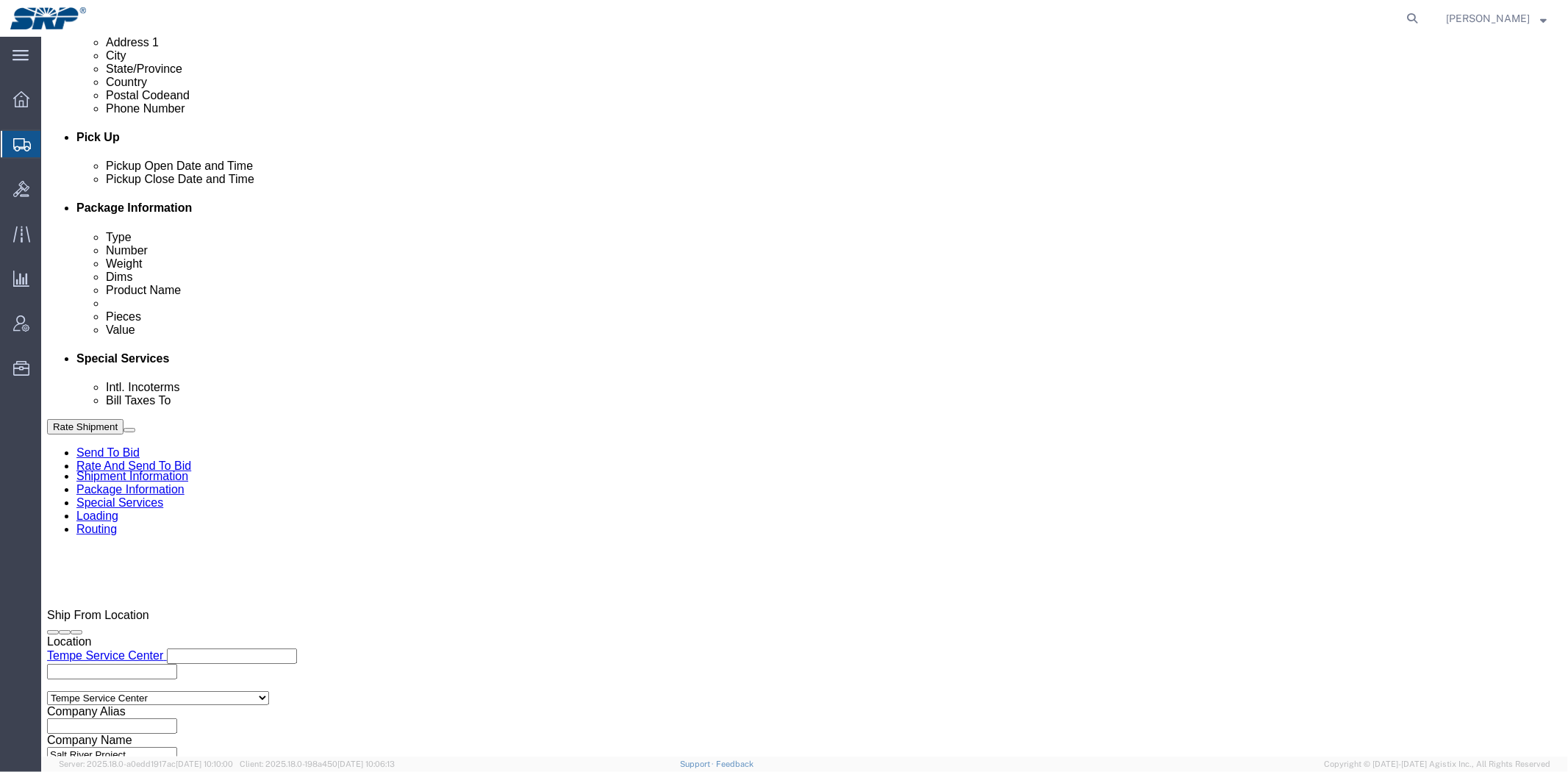
click button "Rate Shipment"
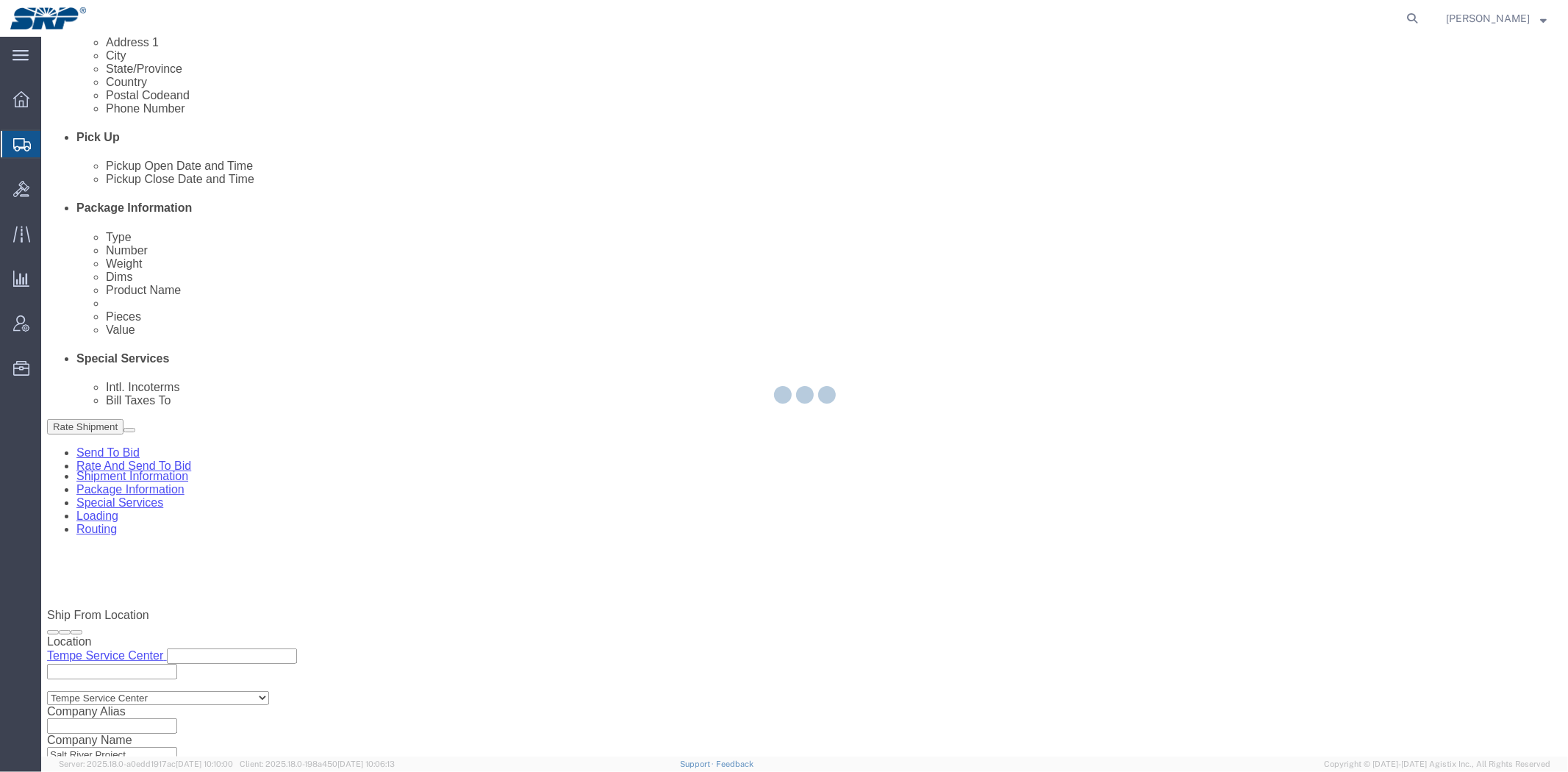
select select
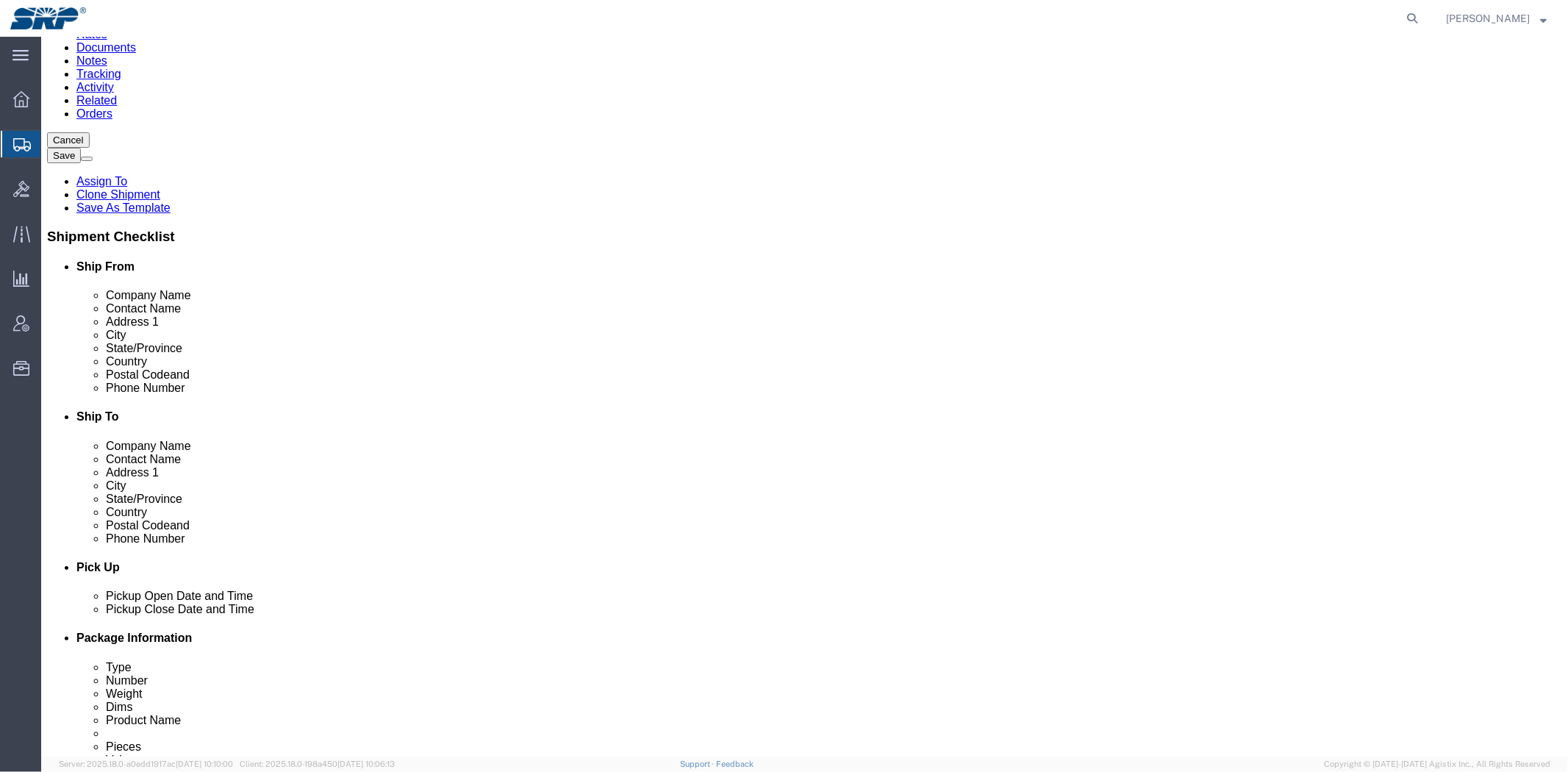
scroll to position [0, 0]
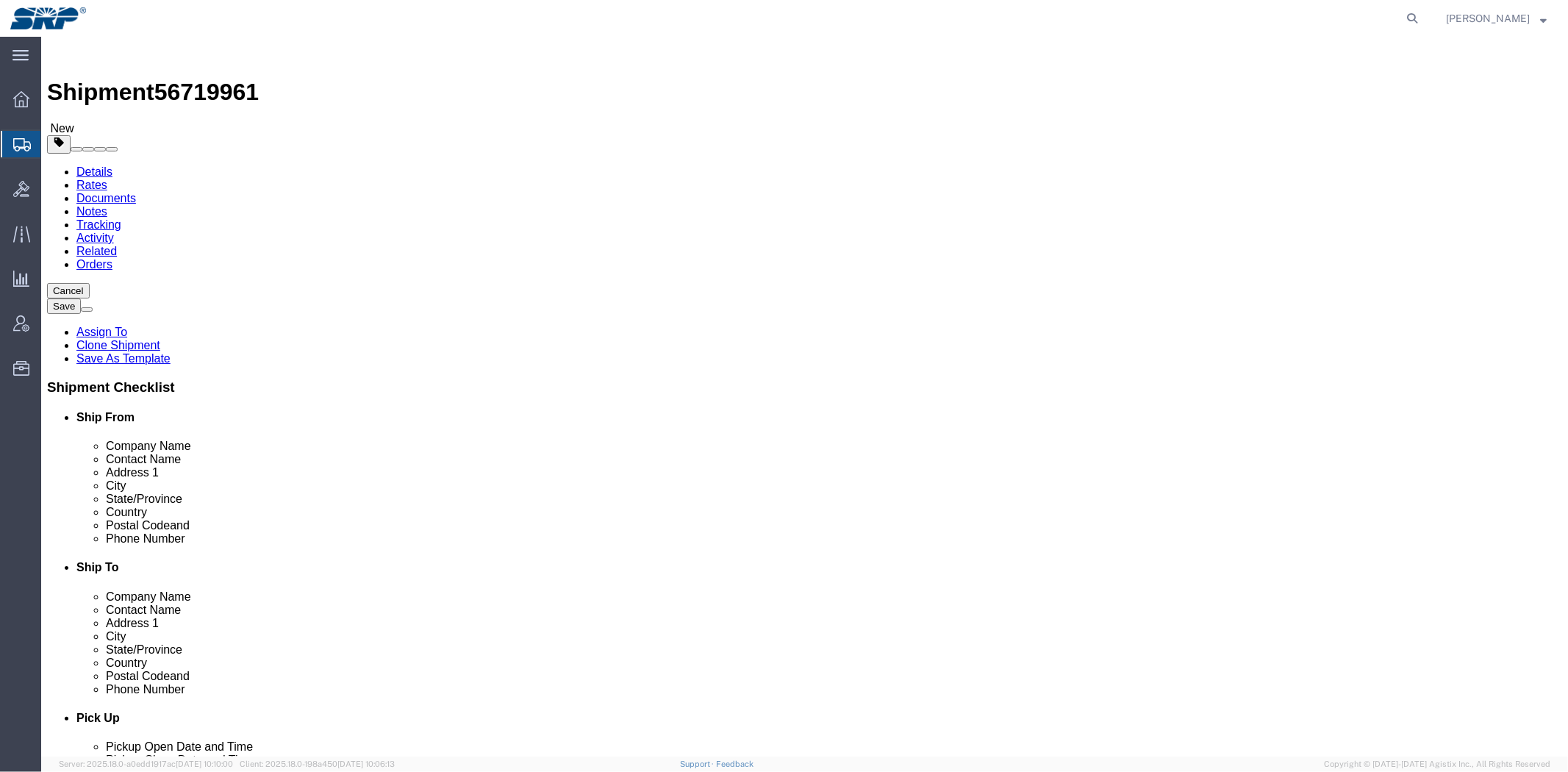
drag, startPoint x: 633, startPoint y: 436, endPoint x: 467, endPoint y: 198, distance: 290.2
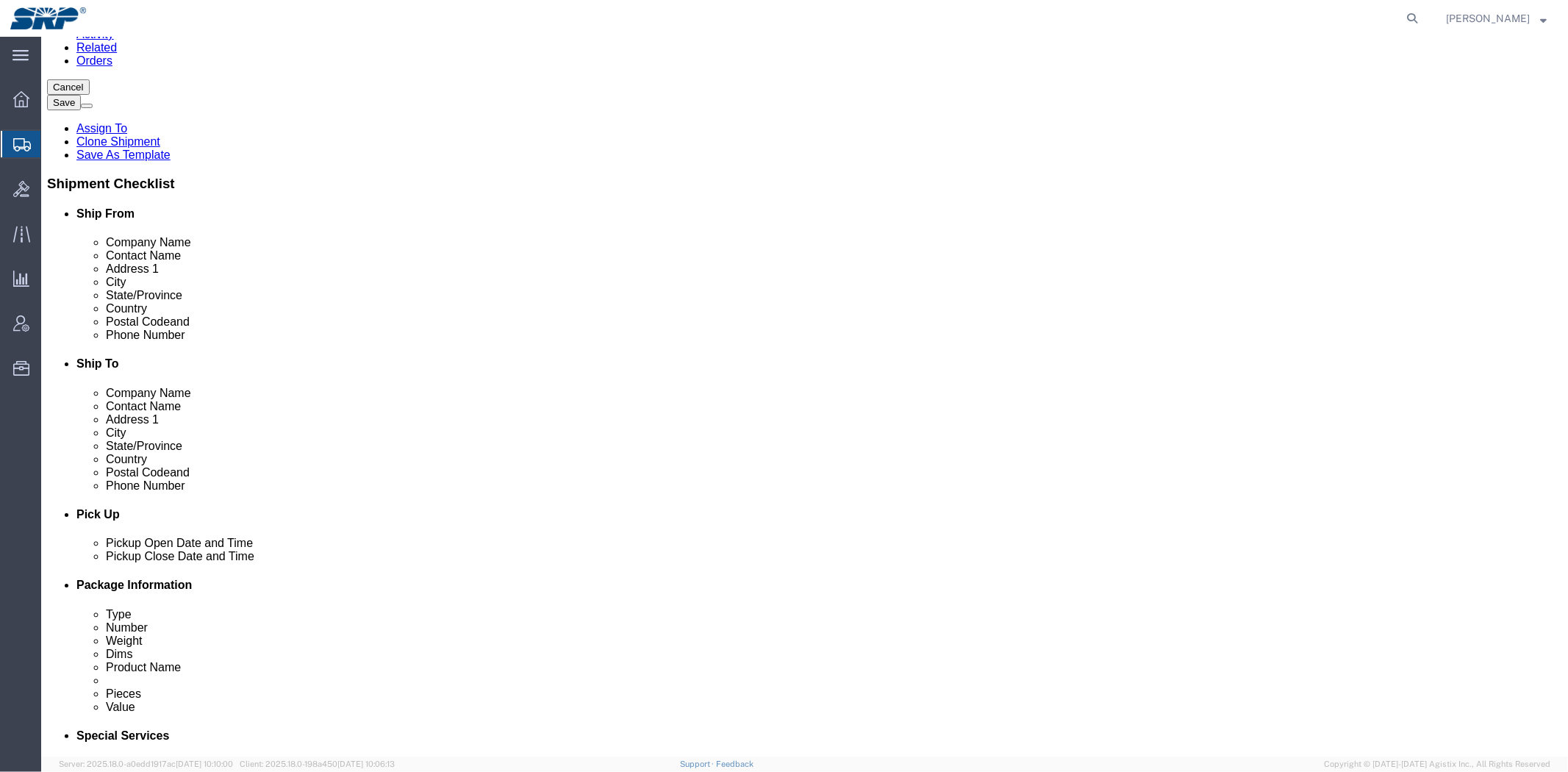
drag, startPoint x: 470, startPoint y: 248, endPoint x: 423, endPoint y: 401, distance: 160.1
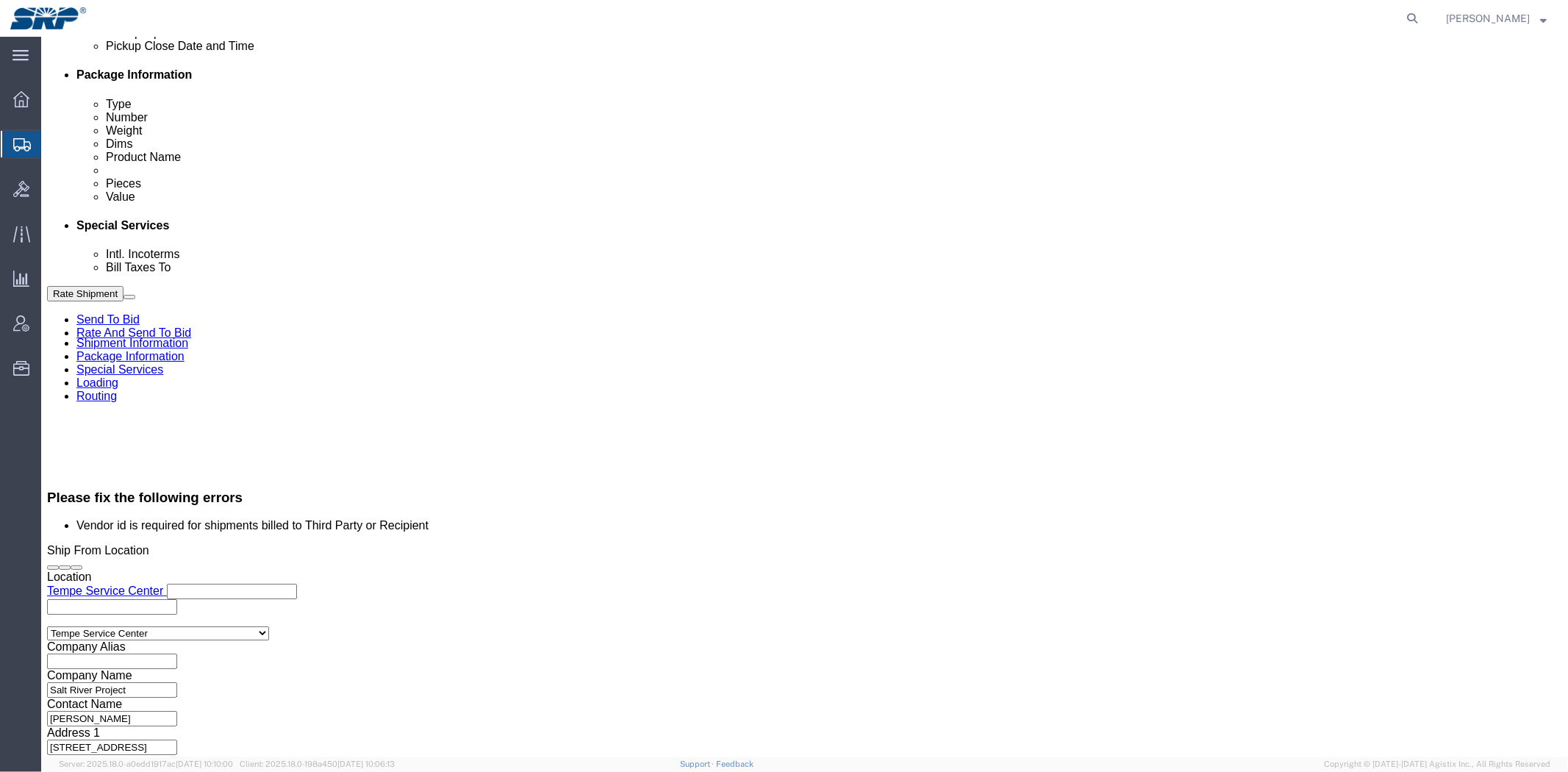
click select "Select DHL FedEx Express UPS"
select select "FedEx Express"
click select "Select DHL FedEx Express UPS"
click div "Billing Location Select Select My Profile Location [GEOGRAPHIC_DATA] Facility 2…"
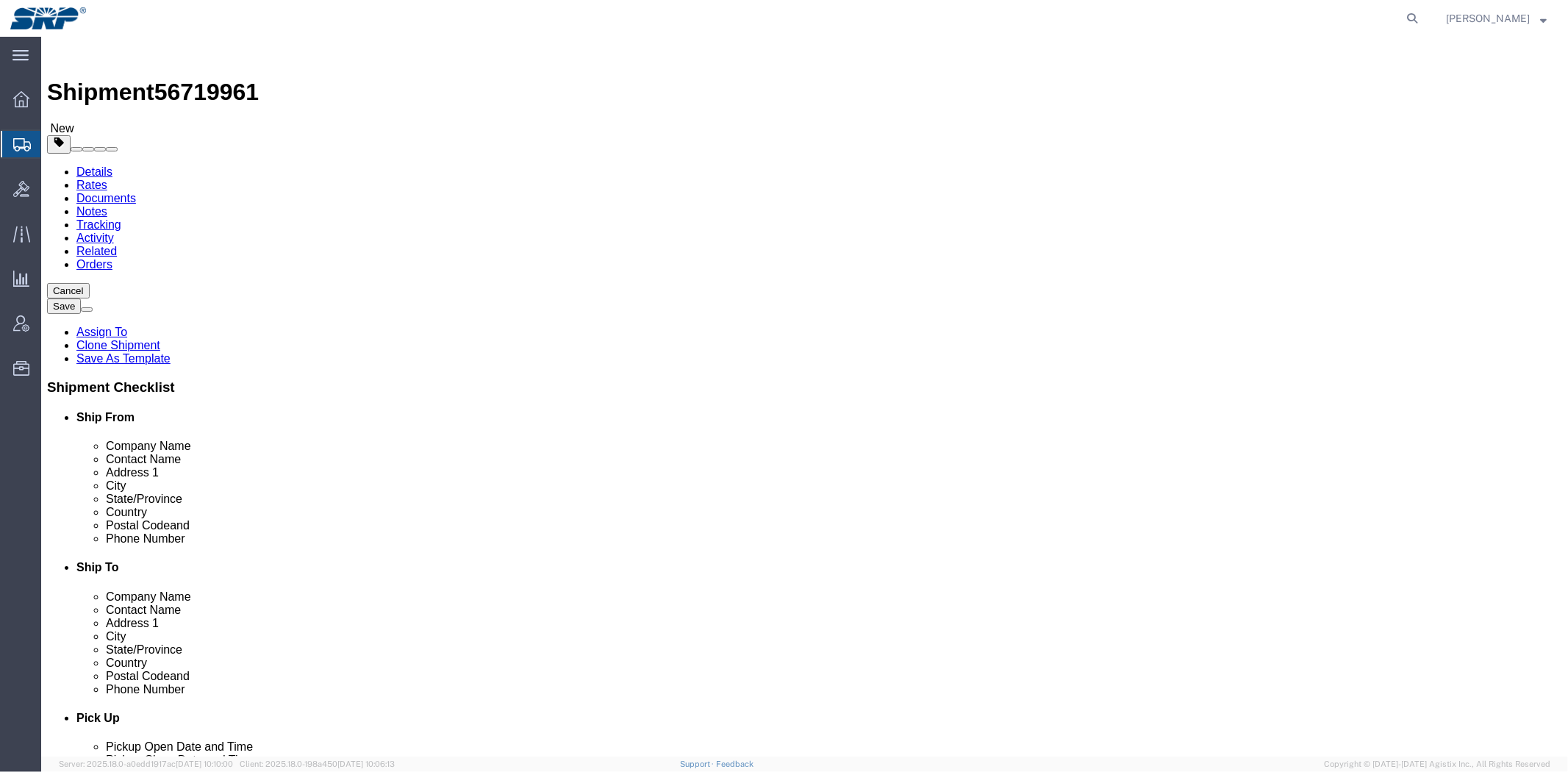
drag, startPoint x: 979, startPoint y: 366, endPoint x: 868, endPoint y: 178, distance: 218.3
click link "Shipment Information"
click input "text"
type input "Warehouse"
click div "Address 1 [STREET_ADDRESS]"
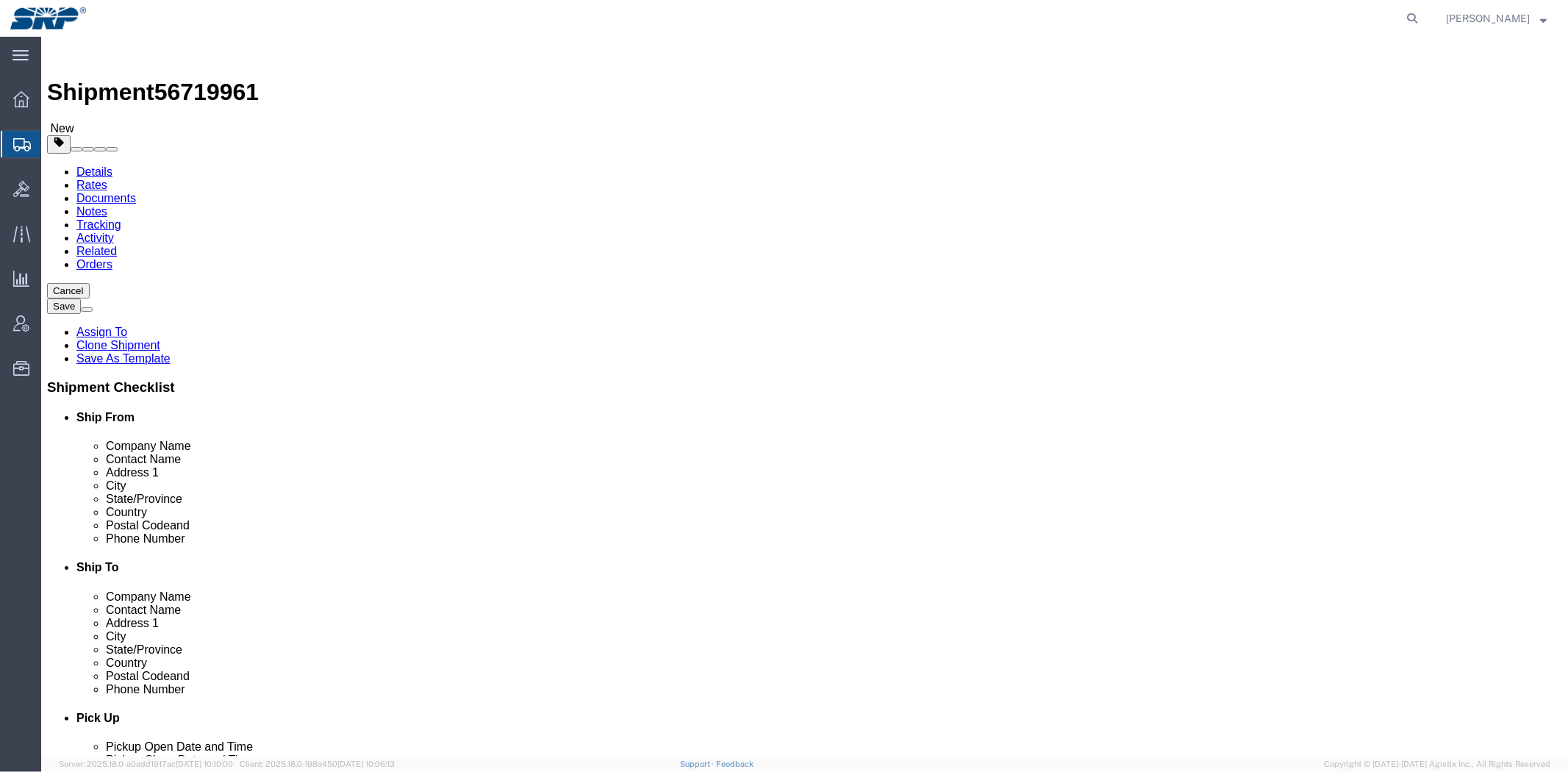
click link "Package Information"
click link "Special Services"
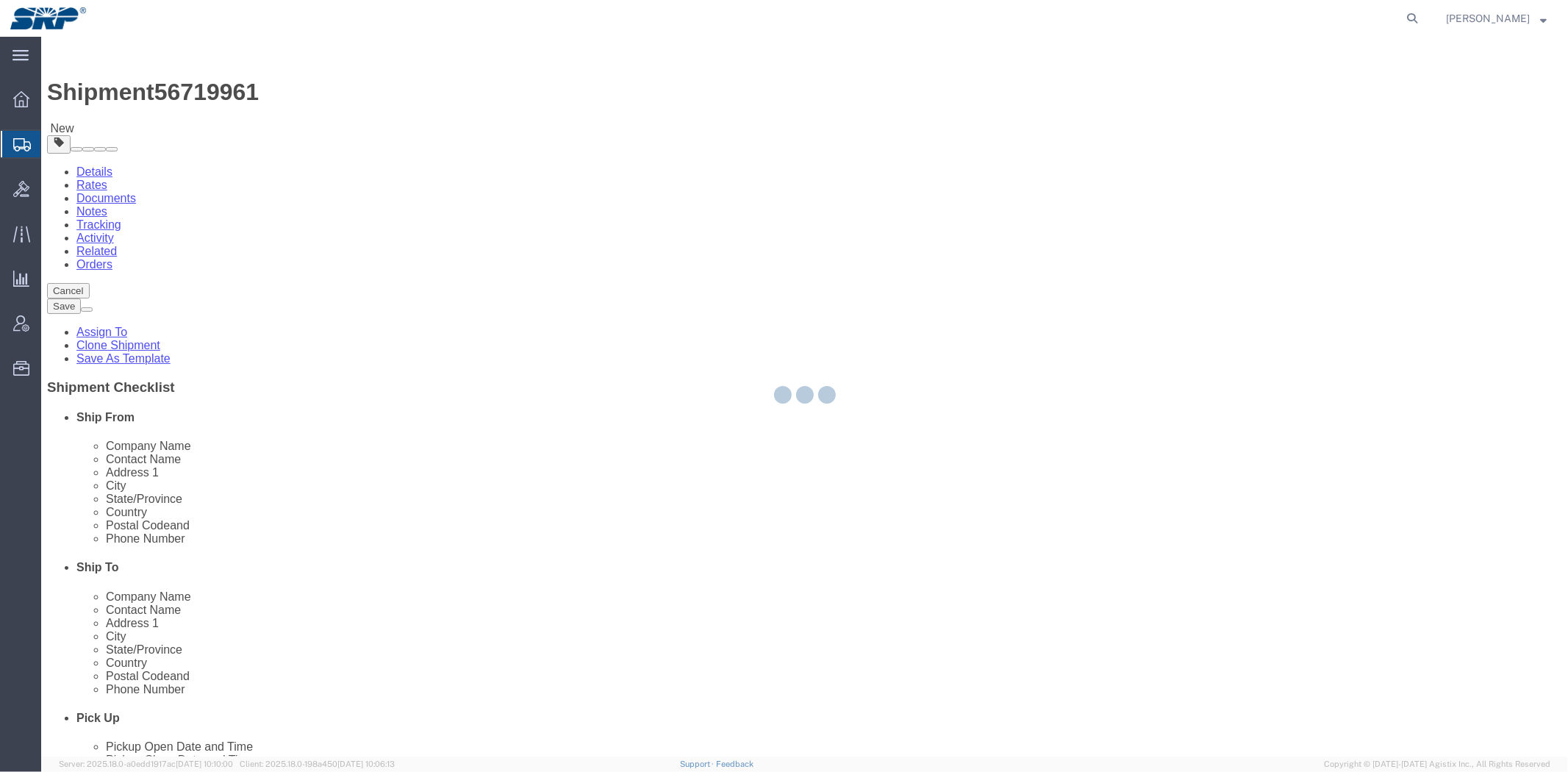
select select
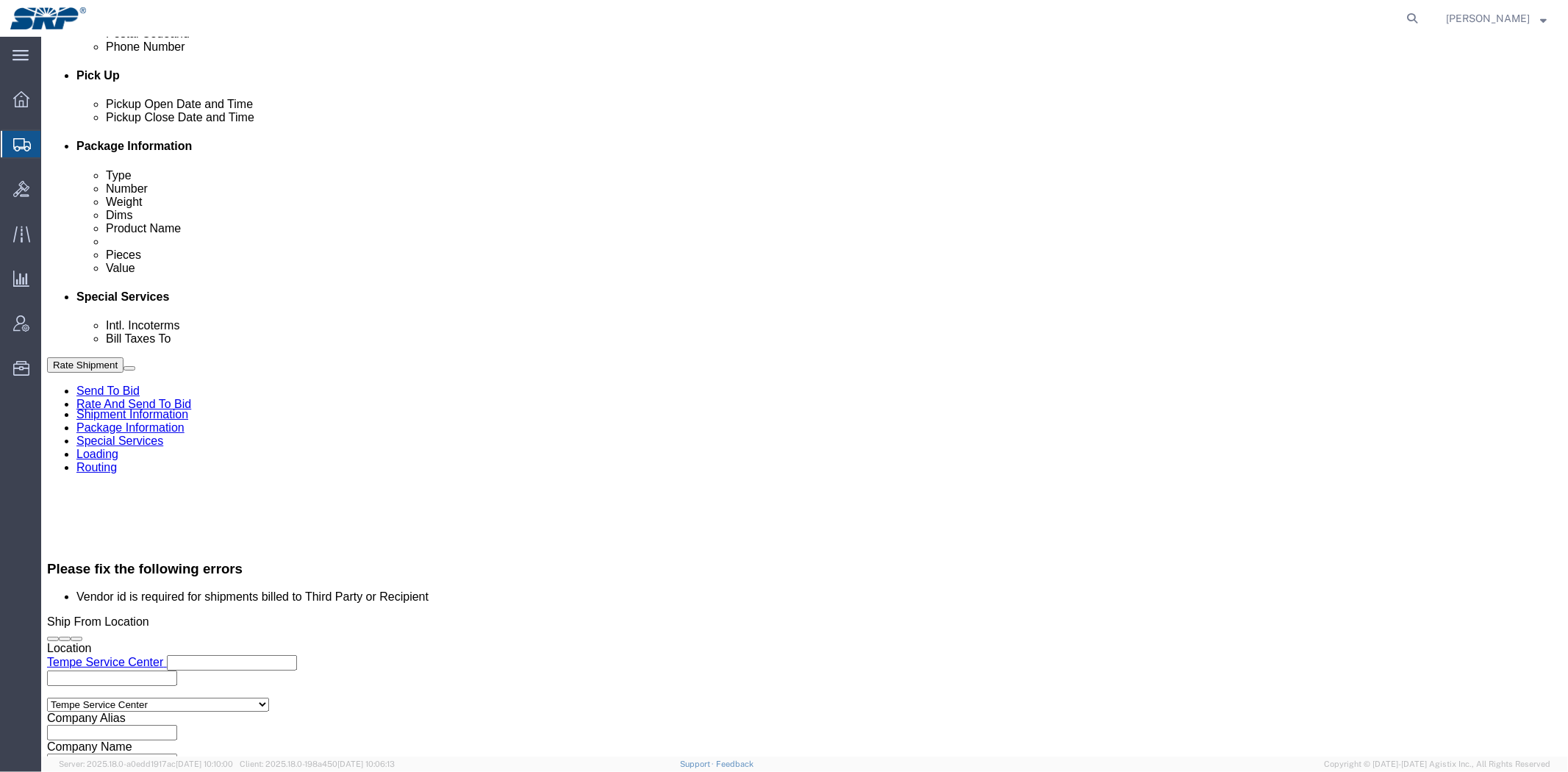
drag, startPoint x: 398, startPoint y: 130, endPoint x: 392, endPoint y: 207, distance: 77.2
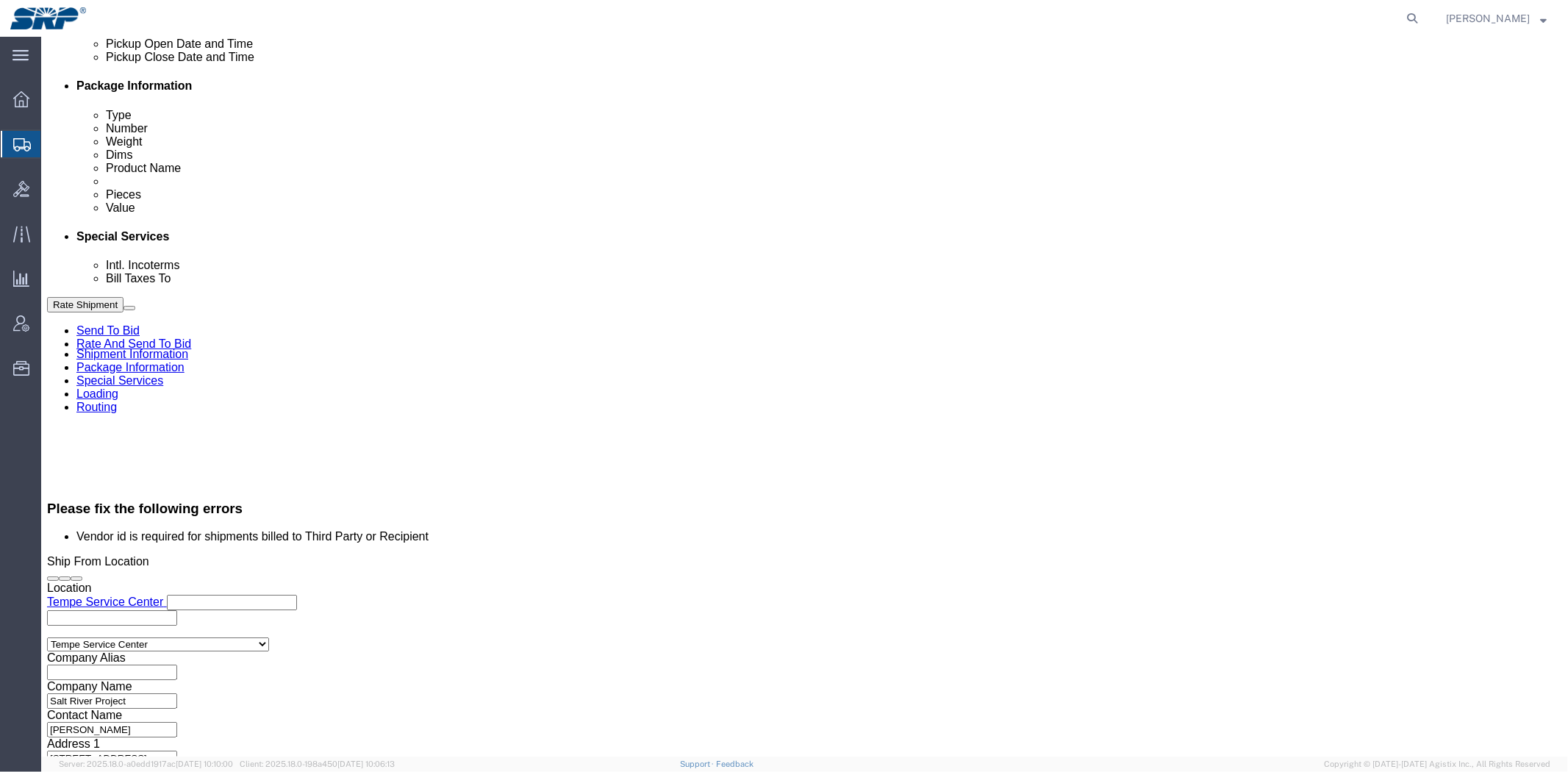
click button "Rate Shipment"
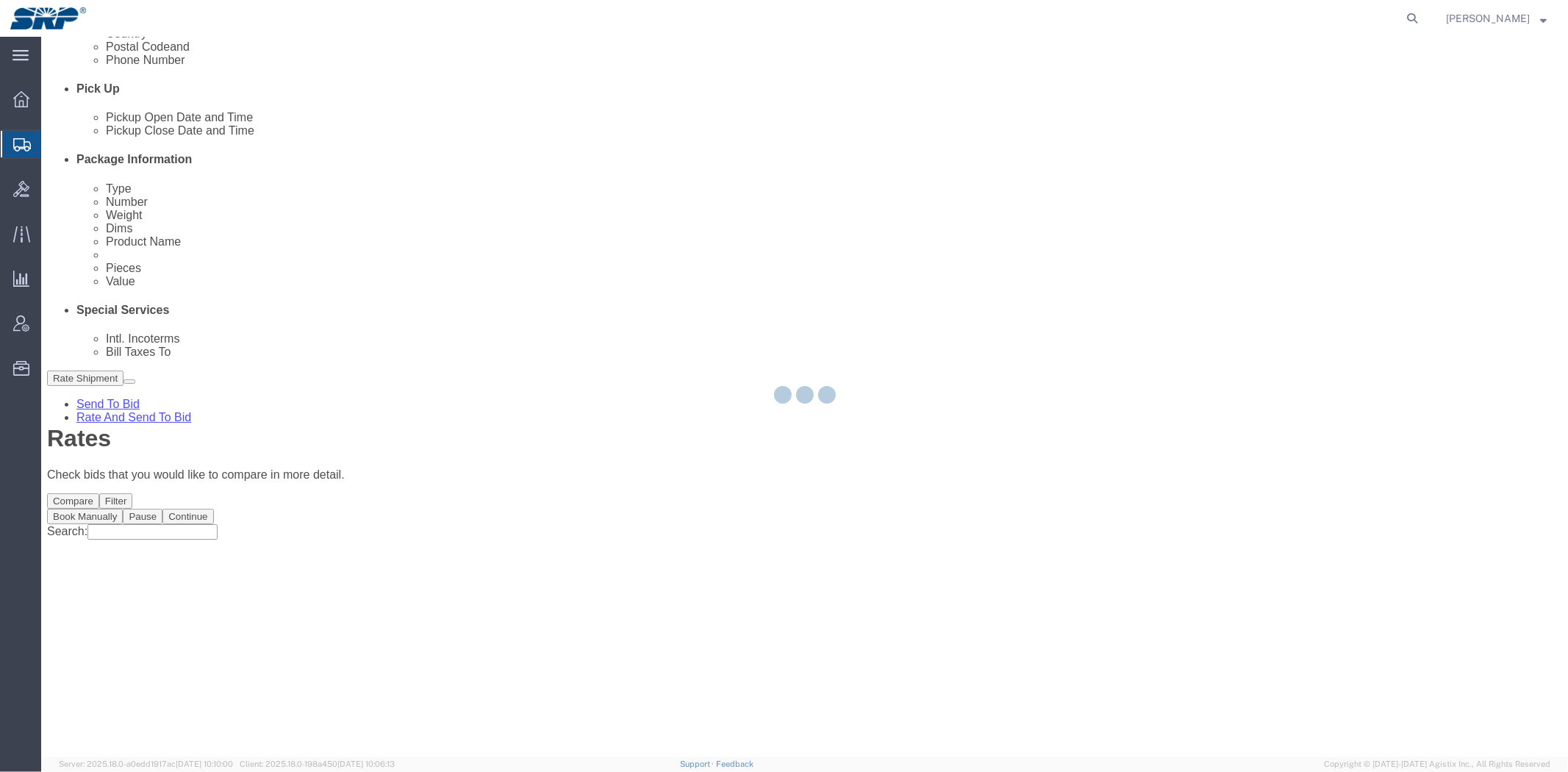
scroll to position [0, 0]
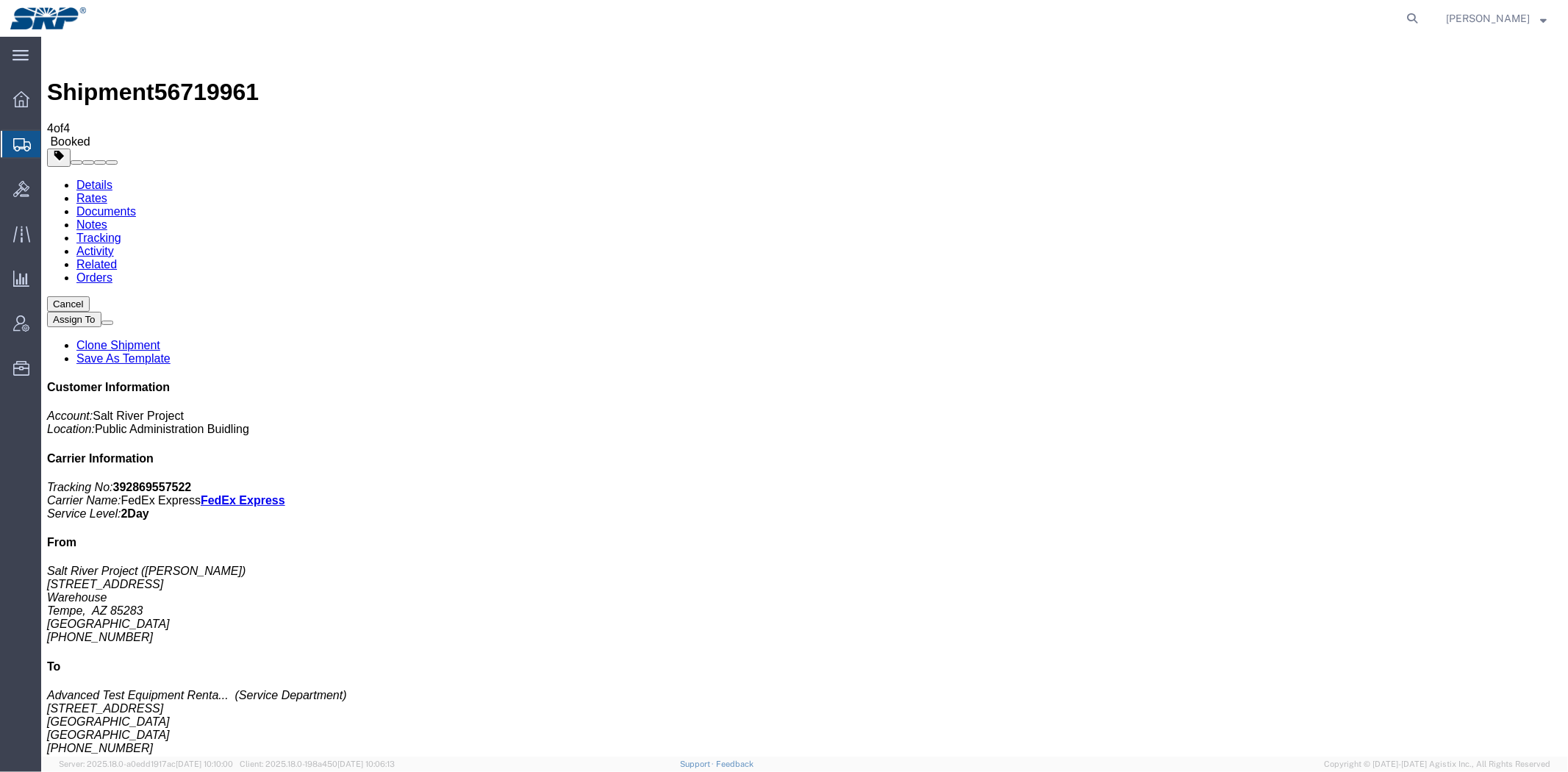
click at [206, 78] on span "56719961" at bounding box center [206, 90] width 105 height 26
click at [205, 78] on span "56719961" at bounding box center [206, 90] width 105 height 26
copy span "56719961"
click at [191, 480] on b "392869557522" at bounding box center [152, 486] width 78 height 13
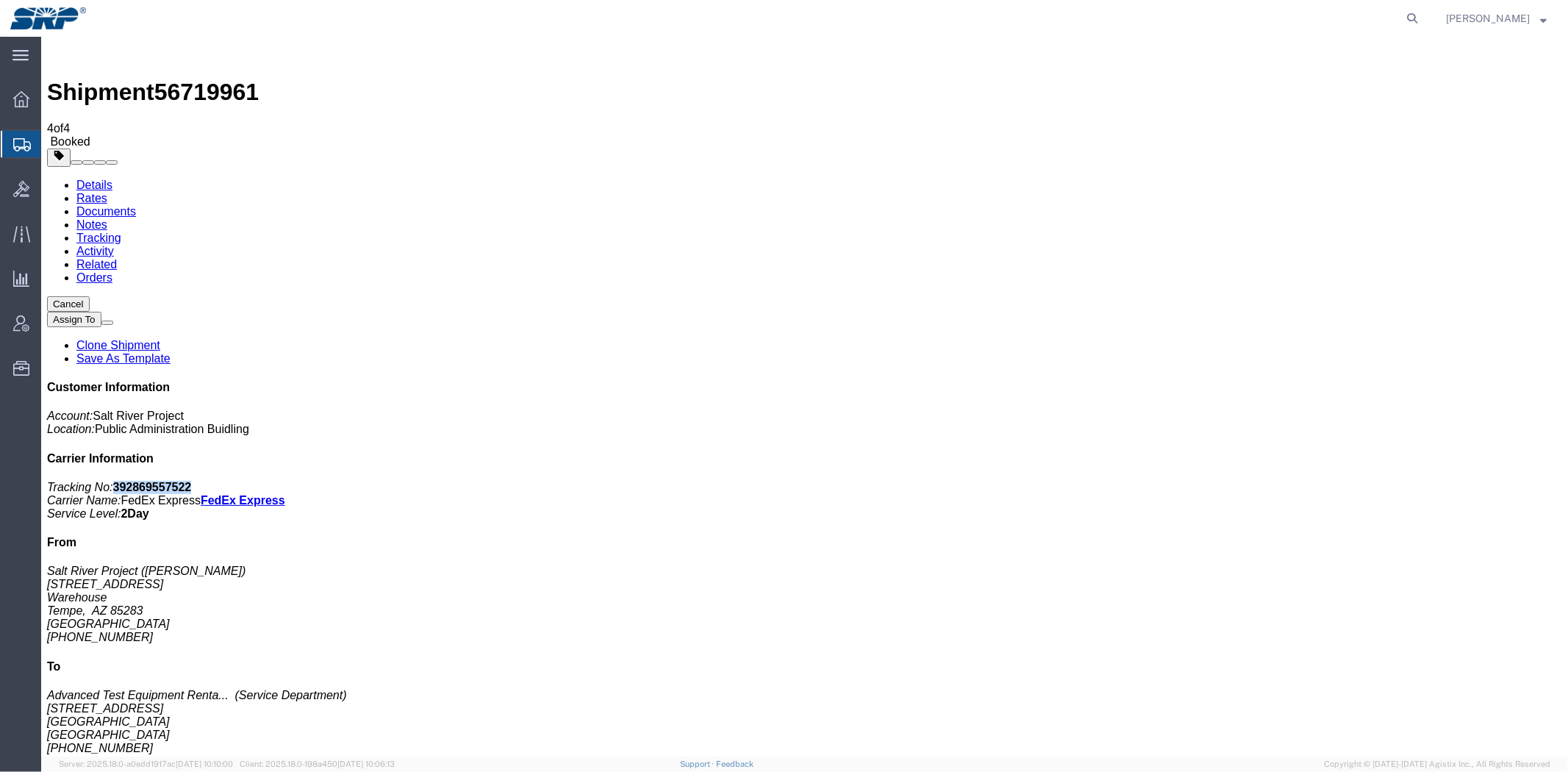
copy b "392869557522"
click at [105, 178] on link "Details" at bounding box center [94, 184] width 36 height 13
click div "Pickup & Delivery Dates [DATE] 08:00 - [DATE] 14:00 Schedule pickup request Edi…"
click link "Schedule pickup request"
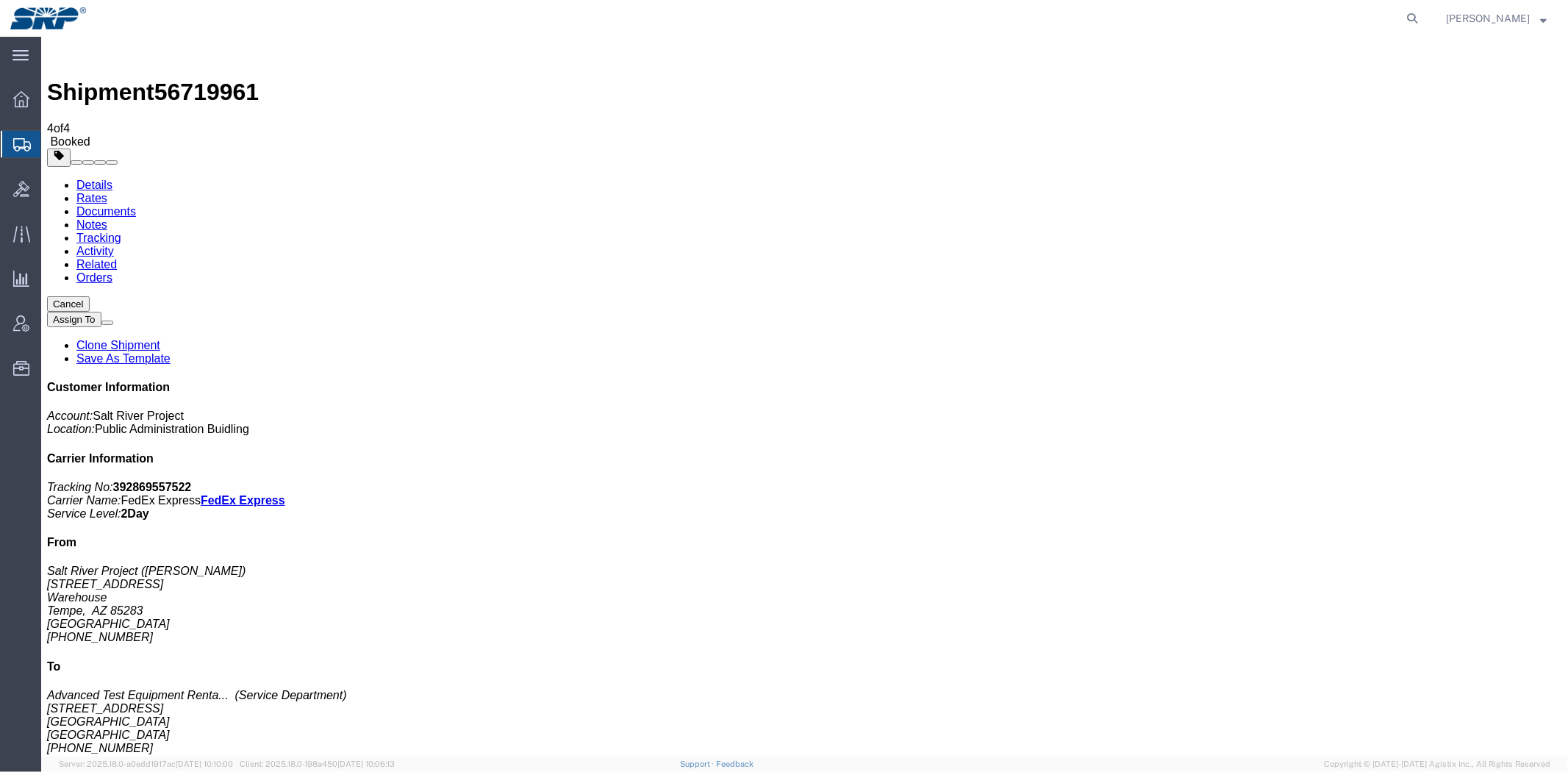
click div "1 Your Packaging Total weight: 7.00 LBS Tracking: 392869557522 Dimensions: L 12…"
click div "Ship From Salt River Project ([PERSON_NAME]) [STREET_ADDRESS] [PHONE_NUMBER] Sh…"
click p "[DATE] 08:00 - [DATE] 14:00"
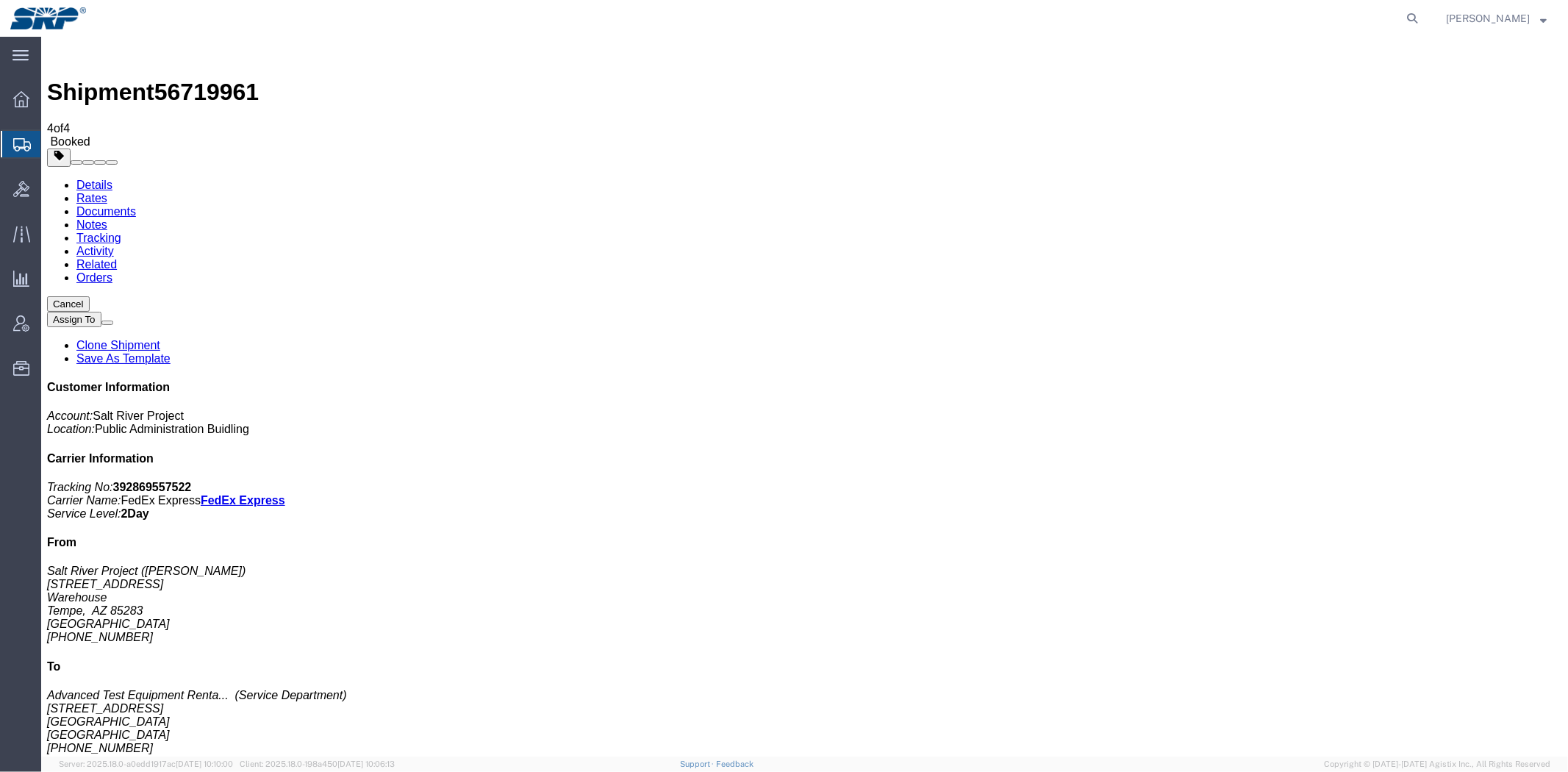
click div "Ship From Salt River Project ([PERSON_NAME]) [STREET_ADDRESS] [PHONE_NUMBER] Sh…"
click at [0, 0] on span "Shipment Manager" at bounding box center [0, 0] width 0 height 0
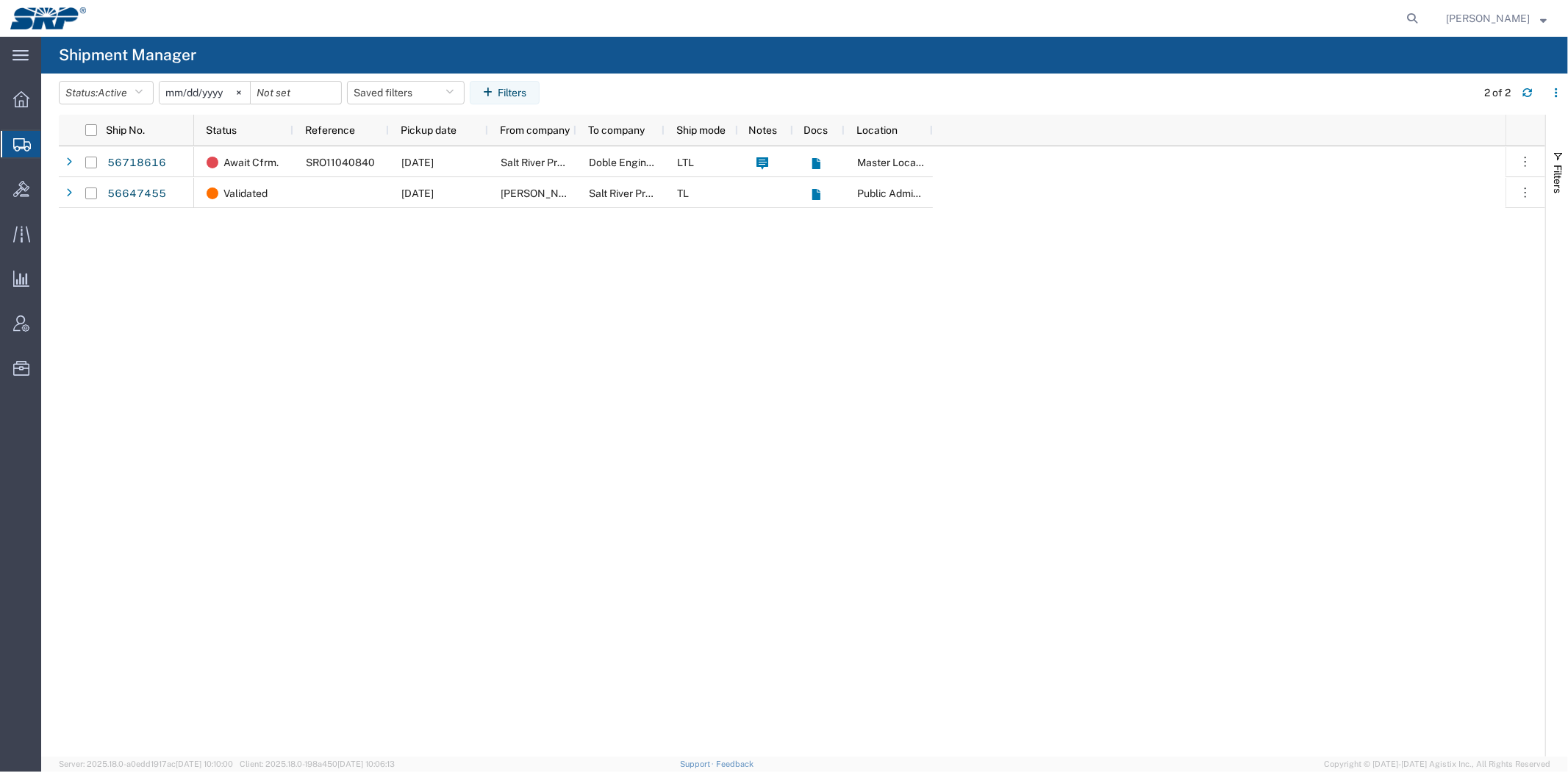
click at [718, 634] on div "Await Cfrm. SRO11040840 [DATE] Salt River Project Doble Engineering Co. LTL Mas…" at bounding box center [850, 451] width 1312 height 610
